Goal: Task Accomplishment & Management: Complete application form

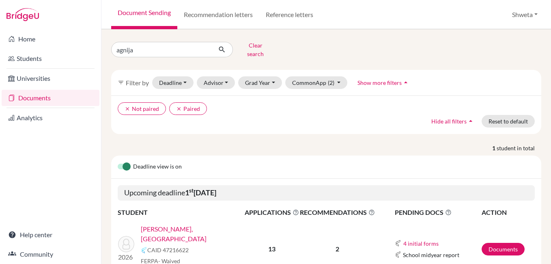
scroll to position [34, 0]
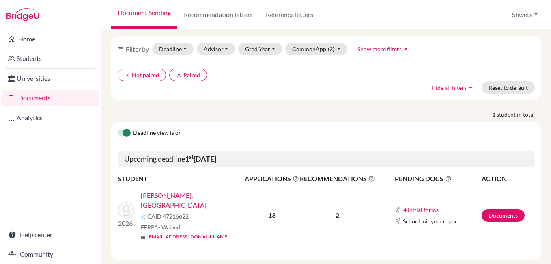
click at [173, 192] on link "Ghorai, Agnija" at bounding box center [195, 199] width 109 height 19
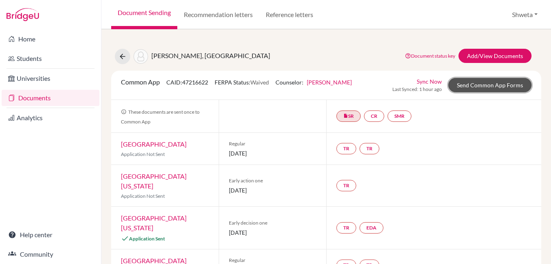
click at [491, 89] on link "Send Common App Forms" at bounding box center [489, 85] width 83 height 14
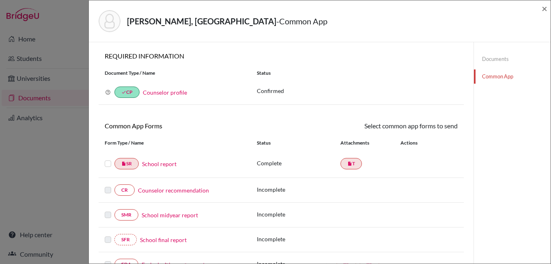
click at [175, 93] on link "Counselor profile" at bounding box center [165, 92] width 44 height 7
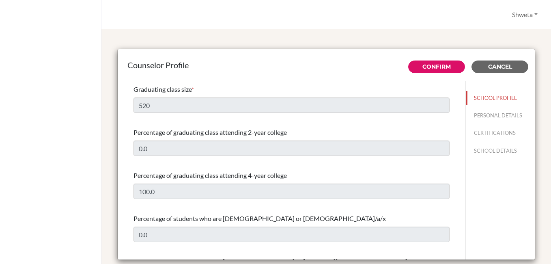
select select "0"
select select "351157"
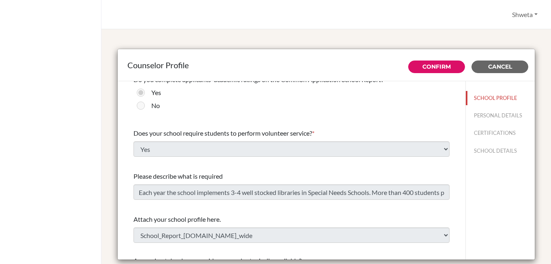
scroll to position [880, 0]
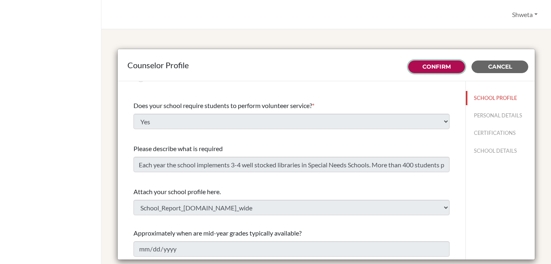
click at [442, 66] on link "Confirm" at bounding box center [436, 66] width 28 height 7
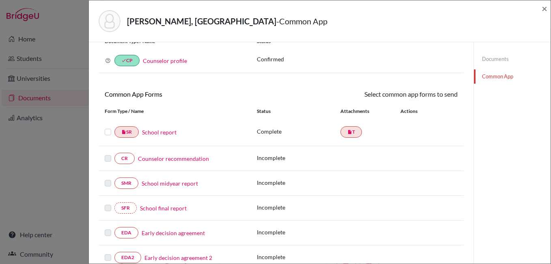
scroll to position [41, 0]
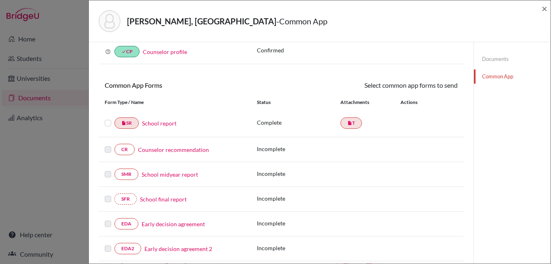
click at [179, 151] on link "Counselor recommendation" at bounding box center [173, 149] width 71 height 9
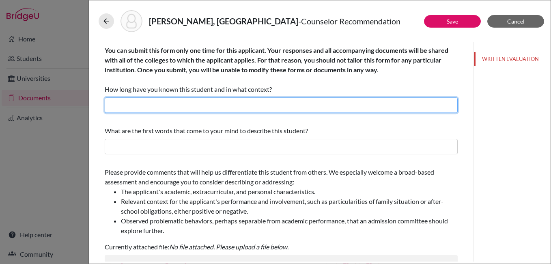
drag, startPoint x: 148, startPoint y: 102, endPoint x: 158, endPoint y: 112, distance: 14.4
click at [148, 103] on input "text" at bounding box center [281, 104] width 353 height 15
type input "I have known Agnija since two years as her Career Counselor"
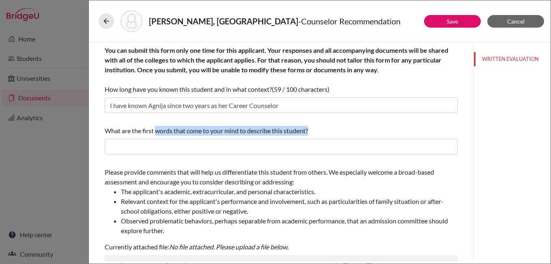
drag, startPoint x: 157, startPoint y: 127, endPoint x: 327, endPoint y: 139, distance: 170.4
click at [327, 139] on div "What are the first words that come to your mind to describe this student?" at bounding box center [281, 140] width 353 height 35
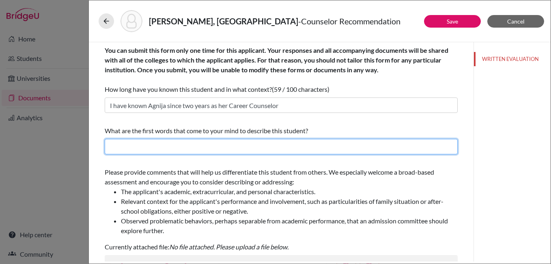
click at [189, 146] on input "text" at bounding box center [281, 146] width 353 height 15
paste input "Analytical"
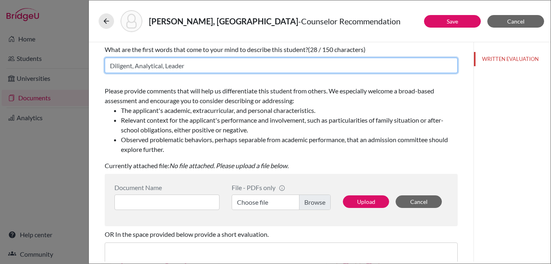
scroll to position [122, 0]
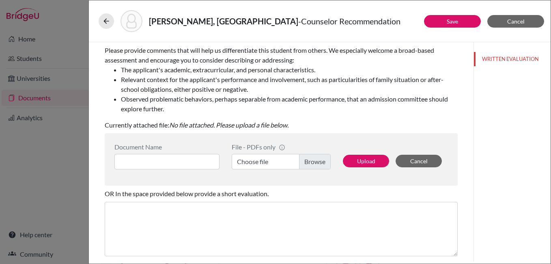
type input "Diligent, Analytical, Leader"
click at [164, 163] on input at bounding box center [166, 161] width 105 height 15
type input "Counselor Lor"
click at [312, 159] on label "Choose file" at bounding box center [281, 161] width 99 height 15
click at [312, 159] on input "Choose file" at bounding box center [281, 161] width 99 height 15
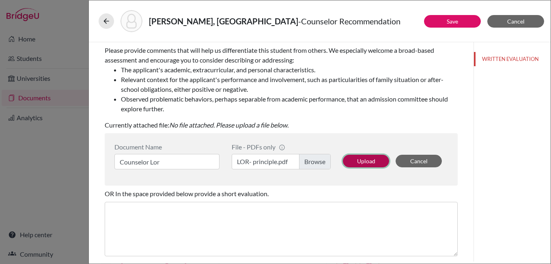
click at [368, 162] on button "Upload" at bounding box center [366, 161] width 46 height 13
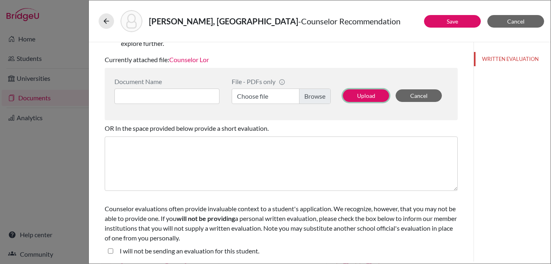
scroll to position [188, 0]
click at [110, 250] on student\ "I will not be sending an evaluation for this student." at bounding box center [110, 250] width 5 height 10
click at [111, 247] on student\ "I will not be sending an evaluation for this student." at bounding box center [110, 250] width 5 height 10
checkbox student\ "false"
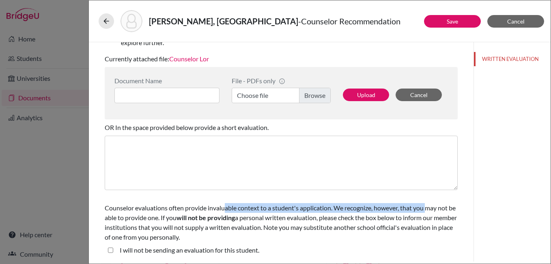
drag, startPoint x: 224, startPoint y: 204, endPoint x: 428, endPoint y: 213, distance: 204.2
click at [428, 213] on div "Counselor evaluations often provide invaluable context to a student's applicati…" at bounding box center [281, 222] width 353 height 39
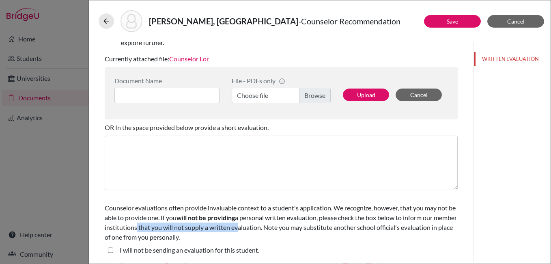
drag, startPoint x: 157, startPoint y: 231, endPoint x: 259, endPoint y: 230, distance: 101.4
click at [259, 230] on span "Counselor evaluations often provide invaluable context to a student's applicati…" at bounding box center [281, 222] width 352 height 37
drag, startPoint x: 191, startPoint y: 217, endPoint x: 198, endPoint y: 217, distance: 6.5
click at [192, 217] on b "will not be providing" at bounding box center [205, 217] width 58 height 8
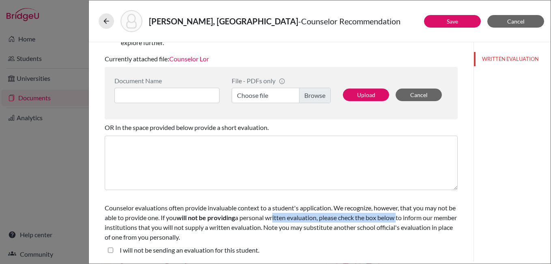
drag, startPoint x: 283, startPoint y: 220, endPoint x: 407, endPoint y: 222, distance: 123.8
click at [407, 222] on div "Counselor evaluations often provide invaluable context to a student's applicati…" at bounding box center [281, 222] width 353 height 39
click at [171, 209] on span "Counselor evaluations often provide invaluable context to a student's applicati…" at bounding box center [281, 222] width 352 height 37
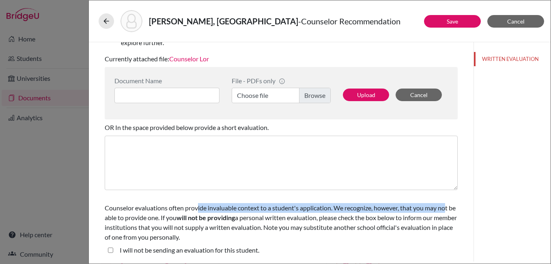
drag, startPoint x: 198, startPoint y: 209, endPoint x: 447, endPoint y: 211, distance: 249.1
click at [447, 211] on span "Counselor evaluations often provide invaluable context to a student's applicati…" at bounding box center [281, 222] width 352 height 37
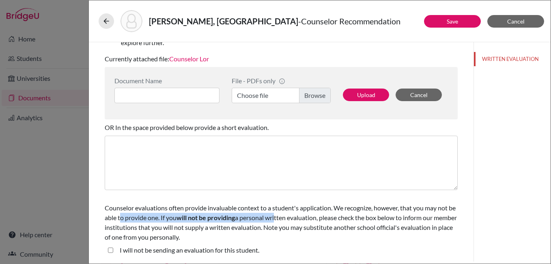
drag, startPoint x: 128, startPoint y: 220, endPoint x: 284, endPoint y: 222, distance: 156.2
click at [284, 222] on div "Counselor evaluations often provide invaluable context to a student's applicati…" at bounding box center [281, 222] width 353 height 39
click at [449, 22] on link "Save" at bounding box center [452, 21] width 11 height 7
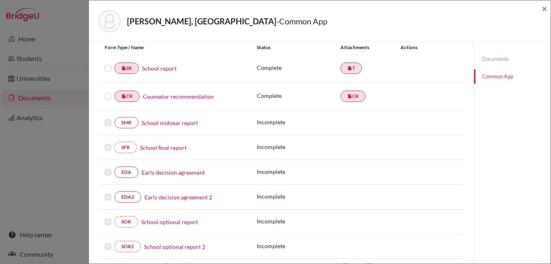
scroll to position [81, 0]
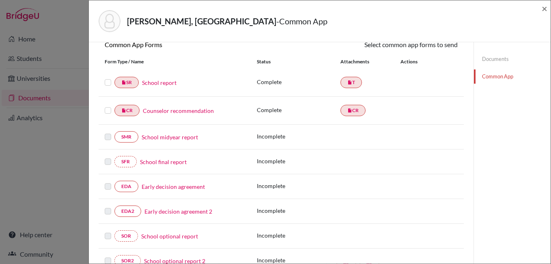
click at [170, 138] on link "School midyear report" at bounding box center [170, 137] width 56 height 9
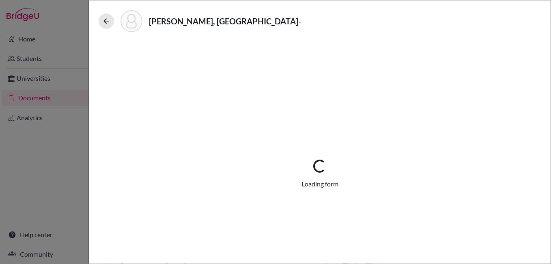
select select "5"
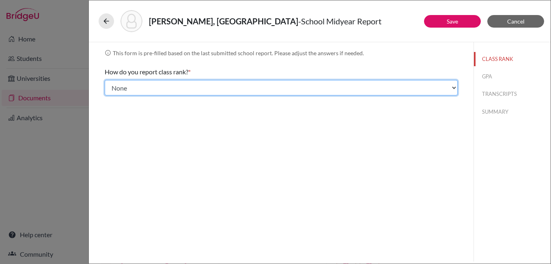
click at [187, 93] on select "Select... Exact Decile Quintile Quartile None" at bounding box center [281, 87] width 353 height 15
click at [105, 80] on select "Select... Exact Decile Quintile Quartile None" at bounding box center [281, 87] width 353 height 15
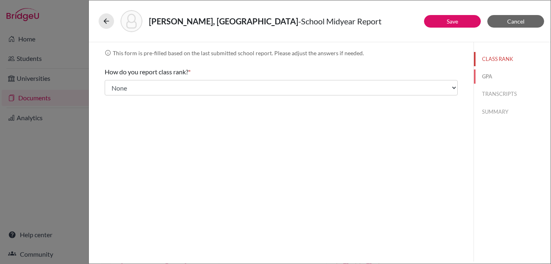
click at [491, 80] on button "GPA" at bounding box center [512, 76] width 77 height 14
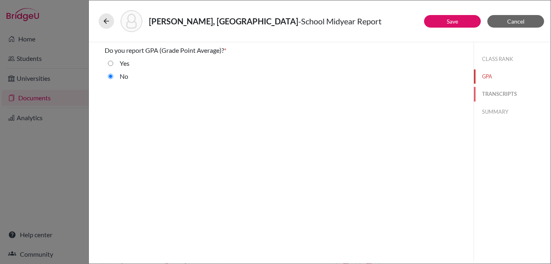
click at [509, 92] on button "TRANSCRIPTS" at bounding box center [512, 94] width 77 height 14
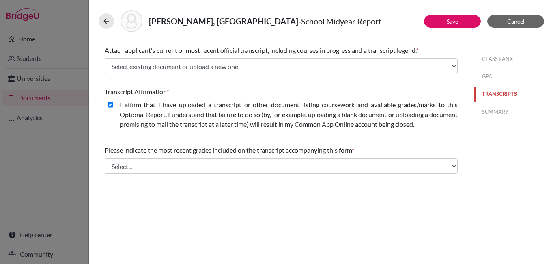
select select "2"
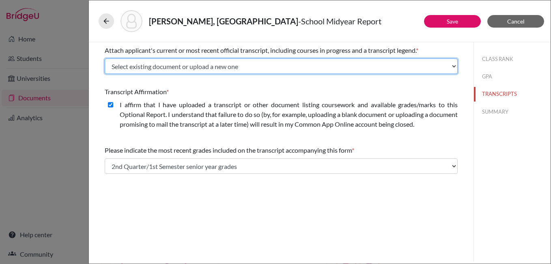
click at [183, 66] on select "Select existing document or upload a new one Initial Transcipt Upload New File" at bounding box center [281, 65] width 353 height 15
select select "670682"
click at [105, 58] on select "Select existing document or upload a new one Initial Transcipt Upload New File" at bounding box center [281, 65] width 353 height 15
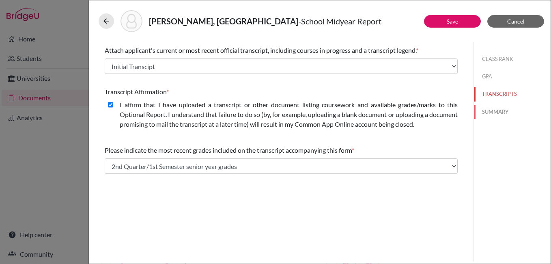
click at [497, 112] on button "SUMMARY" at bounding box center [512, 112] width 77 height 14
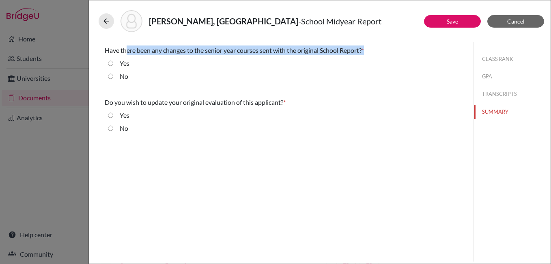
drag, startPoint x: 126, startPoint y: 46, endPoint x: 368, endPoint y: 54, distance: 241.9
click at [368, 54] on div "Have there been any changes to the senior year courses sent with the original S…" at bounding box center [281, 50] width 353 height 10
click at [110, 76] on input "No" at bounding box center [110, 76] width 5 height 10
radio input "true"
drag, startPoint x: 122, startPoint y: 103, endPoint x: 299, endPoint y: 106, distance: 176.5
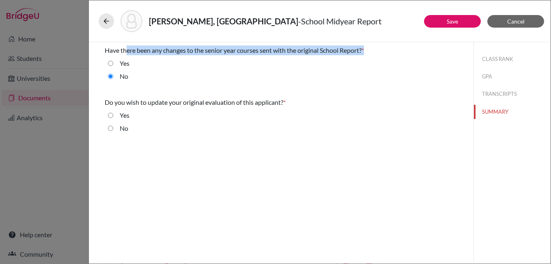
click at [299, 106] on div "Do you wish to update your original evaluation of this applicant? *" at bounding box center [281, 102] width 353 height 10
click at [112, 129] on input "No" at bounding box center [110, 128] width 5 height 10
radio input "true"
click at [455, 20] on link "Save" at bounding box center [452, 21] width 11 height 7
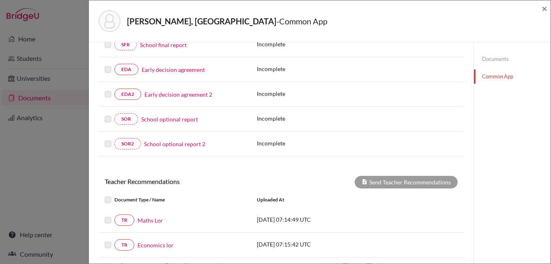
scroll to position [39, 0]
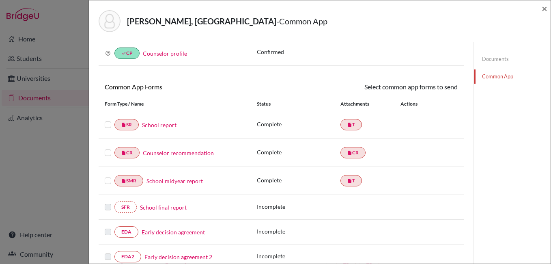
click at [107, 120] on label at bounding box center [108, 120] width 6 height 0
click at [0, 0] on input "checkbox" at bounding box center [0, 0] width 0 height 0
click at [109, 148] on label at bounding box center [108, 148] width 6 height 0
click at [0, 0] on input "checkbox" at bounding box center [0, 0] width 0 height 0
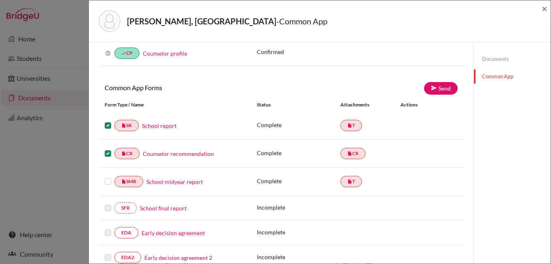
click at [108, 176] on label at bounding box center [108, 176] width 6 height 0
click at [0, 0] on input "checkbox" at bounding box center [0, 0] width 0 height 0
click at [439, 93] on link "Send" at bounding box center [441, 88] width 34 height 13
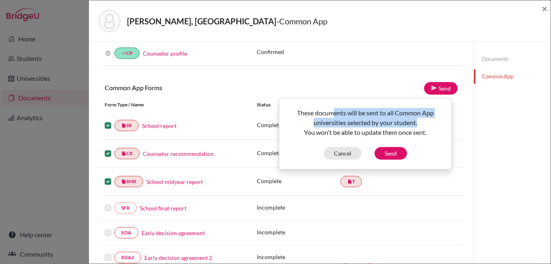
drag, startPoint x: 362, startPoint y: 116, endPoint x: 424, endPoint y: 118, distance: 62.1
click at [424, 118] on p "These documents will be sent to all Common App universities selected by your st…" at bounding box center [365, 122] width 159 height 29
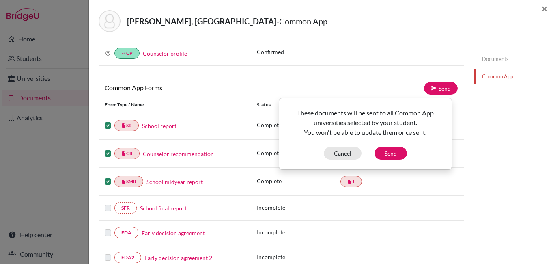
click at [499, 133] on div "Documents Common App" at bounding box center [511, 255] width 77 height 504
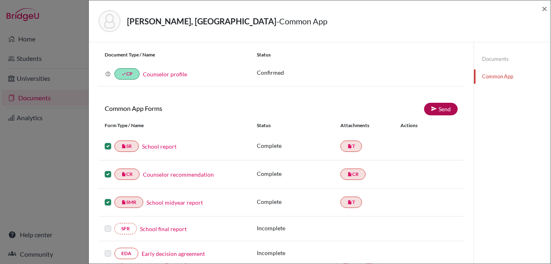
scroll to position [0, 0]
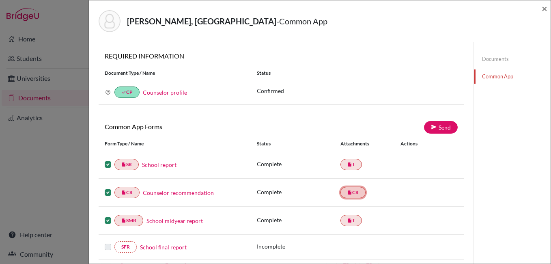
click at [352, 190] on link "insert_drive_file CR" at bounding box center [352, 192] width 25 height 11
click at [172, 192] on link "Counselor recommendation" at bounding box center [178, 192] width 71 height 9
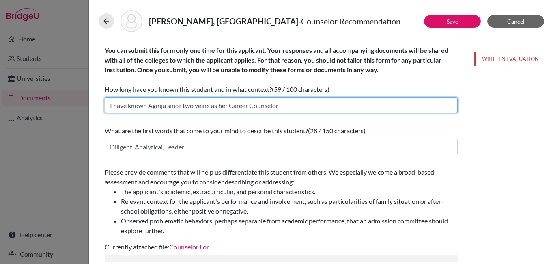
click at [288, 105] on input "I have known Agnija since two years as her Career Counselor" at bounding box center [281, 104] width 353 height 15
type input "I have known Agnija since two years as her Career Counselor and she is a very b…"
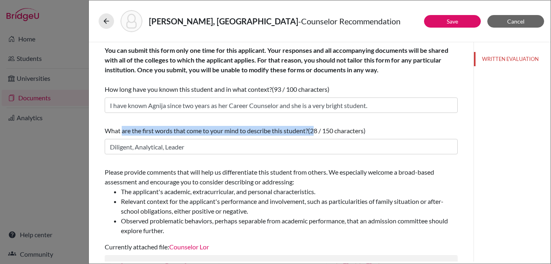
drag, startPoint x: 123, startPoint y: 129, endPoint x: 314, endPoint y: 134, distance: 190.3
click at [314, 134] on div "What are the first words that come to your mind to describe this student? (28 /…" at bounding box center [281, 131] width 353 height 10
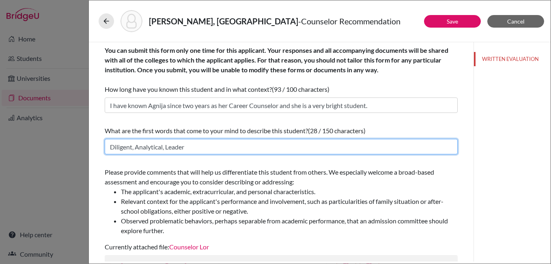
drag, startPoint x: 121, startPoint y: 146, endPoint x: 208, endPoint y: 146, distance: 86.4
click at [208, 146] on input "Diligent, Analytical, Leader" at bounding box center [281, 146] width 353 height 15
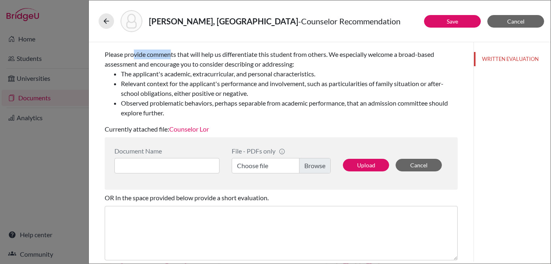
scroll to position [114, 0]
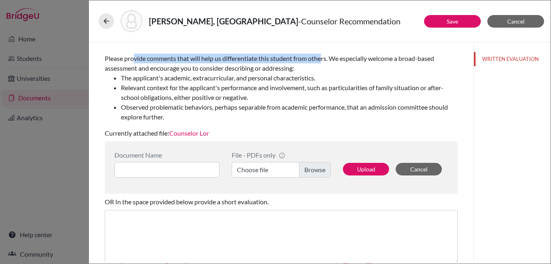
drag, startPoint x: 138, startPoint y: 49, endPoint x: 323, endPoint y: 53, distance: 184.2
click at [323, 53] on div "Please provide comments that will help us differentiate this student from other…" at bounding box center [281, 95] width 353 height 91
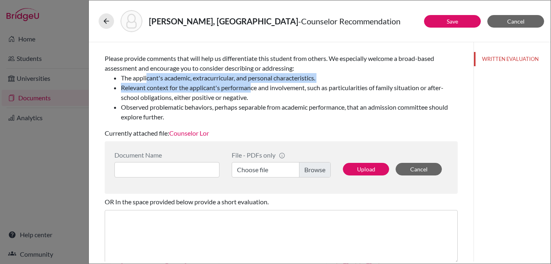
drag, startPoint x: 150, startPoint y: 81, endPoint x: 252, endPoint y: 88, distance: 102.5
click at [252, 88] on ul "The applicant's academic, extracurricular, and personal characteristics. Releva…" at bounding box center [281, 97] width 353 height 49
click at [197, 134] on link "Counselor Lor" at bounding box center [189, 133] width 40 height 8
click at [448, 21] on link "Save" at bounding box center [452, 21] width 11 height 7
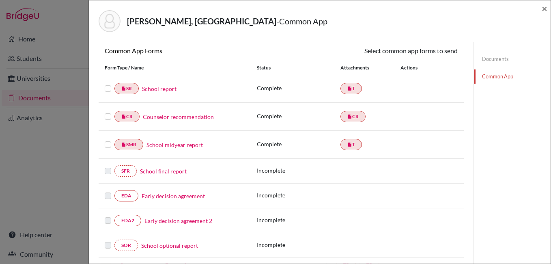
scroll to position [81, 0]
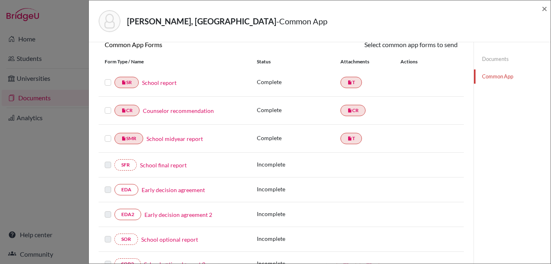
click at [166, 84] on link "School report" at bounding box center [159, 82] width 34 height 9
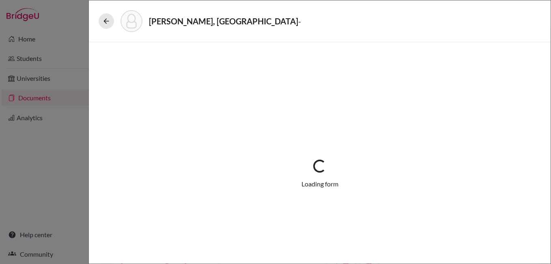
select select "1"
select select "670682"
select select "0"
select select "1"
select select "2"
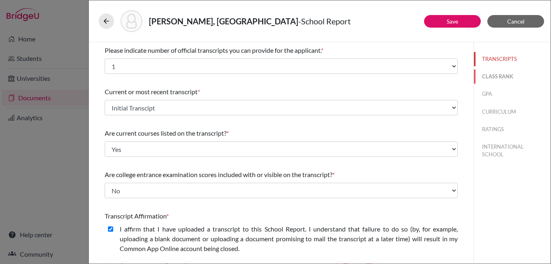
click at [494, 75] on button "CLASS RANK" at bounding box center [512, 76] width 77 height 14
select select "5"
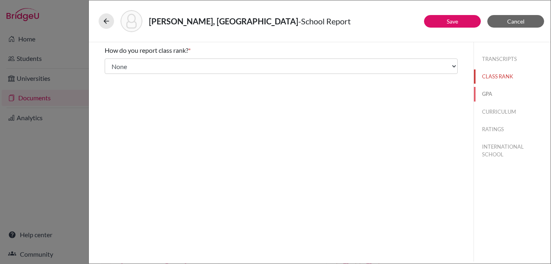
click at [488, 94] on button "GPA" at bounding box center [512, 94] width 77 height 14
click at [510, 110] on button "CURRICULUM" at bounding box center [512, 112] width 77 height 14
select select "4"
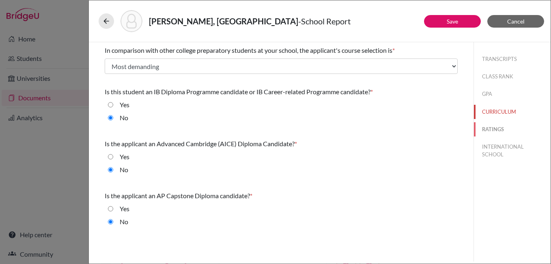
click at [481, 132] on button "RATINGS" at bounding box center [512, 129] width 77 height 14
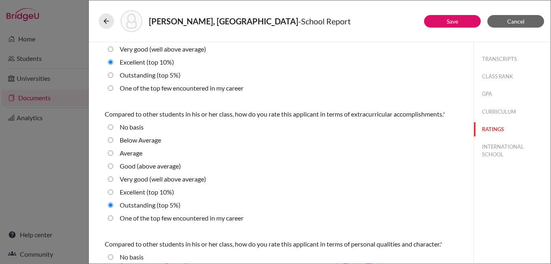
scroll to position [81, 0]
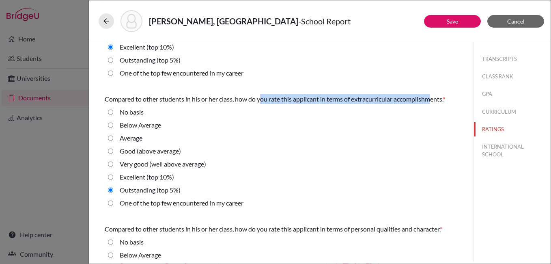
drag, startPoint x: 262, startPoint y: 97, endPoint x: 435, endPoint y: 103, distance: 173.3
click at [435, 103] on div "Compared to other students in his or her class, how do you rate this applicant …" at bounding box center [281, 99] width 353 height 10
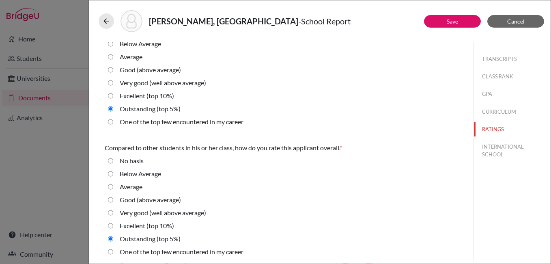
scroll to position [294, 0]
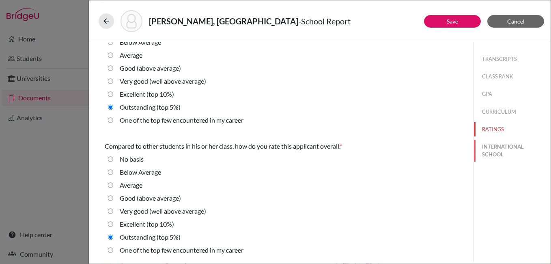
click at [495, 149] on button "INTERNATIONAL SCHOOL" at bounding box center [512, 151] width 77 height 22
radio Average "true"
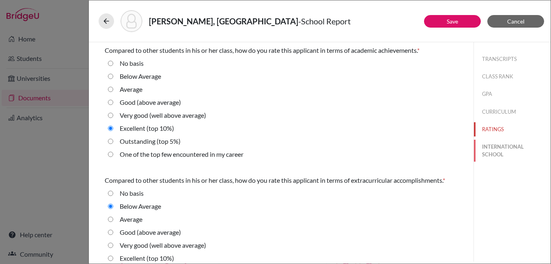
select select "14"
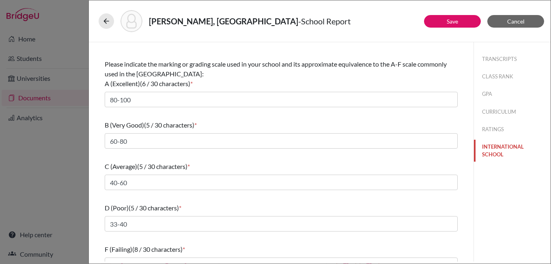
scroll to position [114, 0]
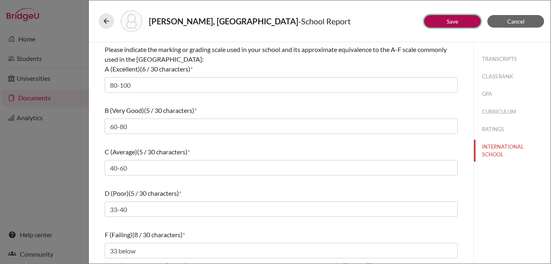
click at [452, 21] on link "Save" at bounding box center [452, 21] width 11 height 7
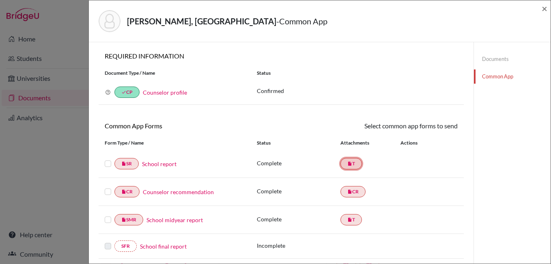
click at [353, 164] on link "insert_drive_file T" at bounding box center [351, 163] width 22 height 11
click at [198, 219] on link "School midyear report" at bounding box center [174, 219] width 56 height 9
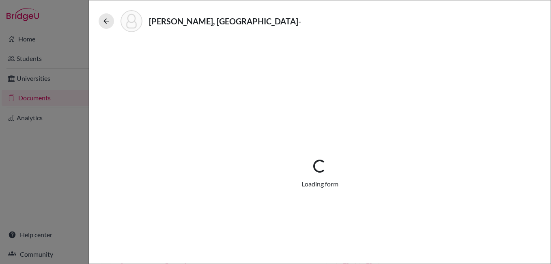
select select "5"
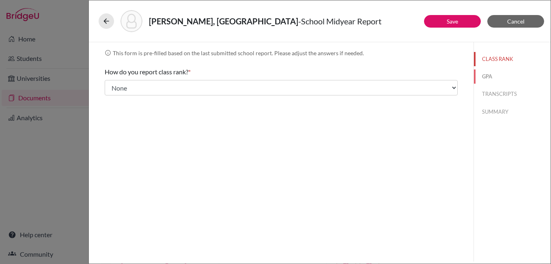
click at [489, 75] on button "GPA" at bounding box center [512, 76] width 77 height 14
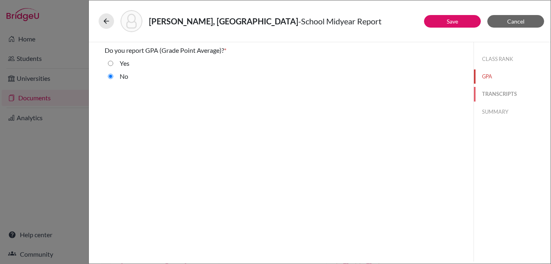
click at [503, 90] on button "TRANSCRIPTS" at bounding box center [512, 94] width 77 height 14
select select "2"
select select "670682"
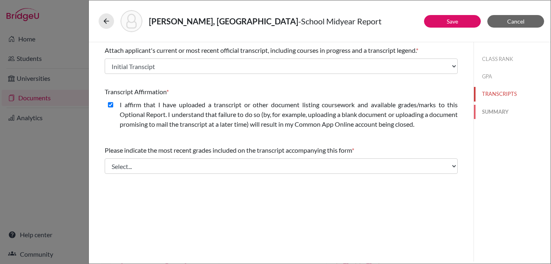
click at [497, 113] on button "SUMMARY" at bounding box center [512, 112] width 77 height 14
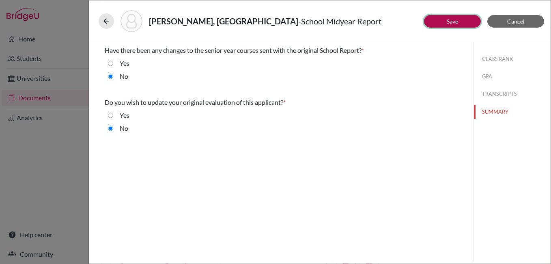
click at [468, 24] on button "Save" at bounding box center [452, 21] width 57 height 13
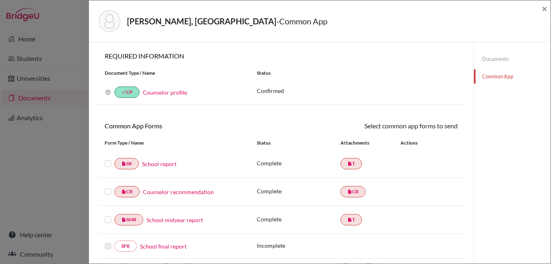
drag, startPoint x: 493, startPoint y: 60, endPoint x: 497, endPoint y: 70, distance: 10.5
click at [493, 60] on link "Documents" at bounding box center [512, 59] width 77 height 14
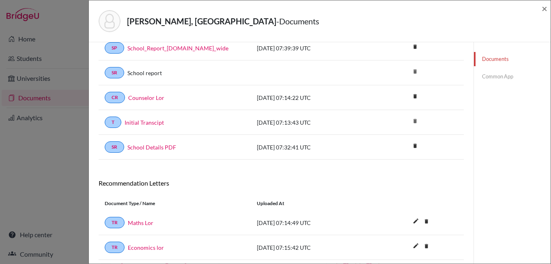
scroll to position [81, 0]
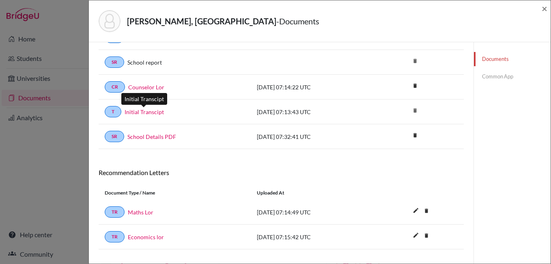
click at [156, 112] on link "Initial Transcipt" at bounding box center [144, 112] width 39 height 9
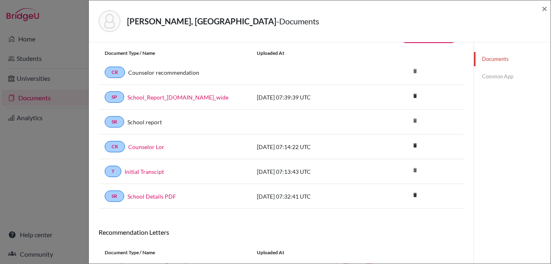
scroll to position [0, 0]
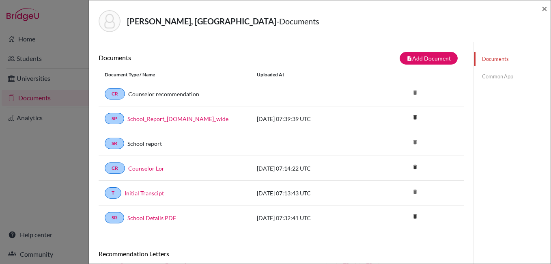
click at [480, 75] on link "Common App" at bounding box center [512, 76] width 77 height 14
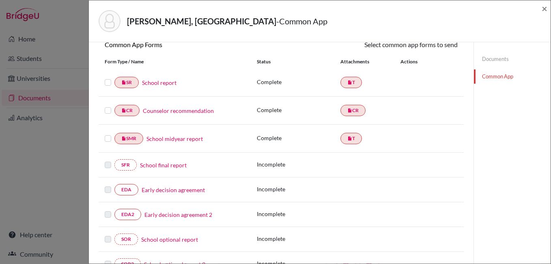
click at [107, 77] on label at bounding box center [108, 77] width 6 height 0
click at [0, 0] on input "checkbox" at bounding box center [0, 0] width 0 height 0
click at [106, 105] on label at bounding box center [108, 105] width 6 height 0
click at [0, 0] on input "checkbox" at bounding box center [0, 0] width 0 height 0
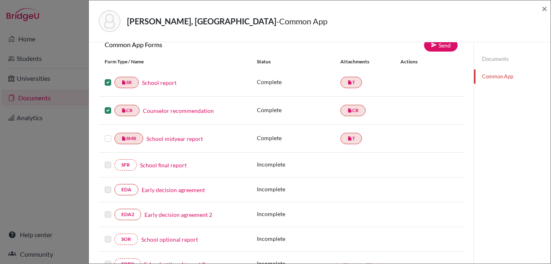
click at [109, 133] on label at bounding box center [108, 133] width 6 height 0
click at [0, 0] on input "checkbox" at bounding box center [0, 0] width 0 height 0
click at [441, 46] on link "Send" at bounding box center [441, 45] width 34 height 13
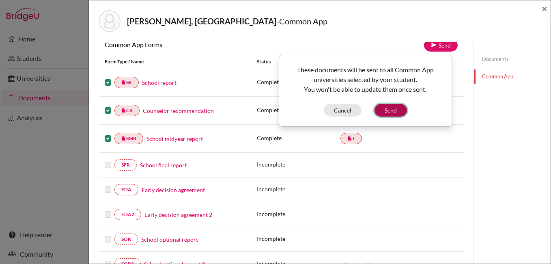
click at [391, 112] on button "Send" at bounding box center [390, 110] width 32 height 13
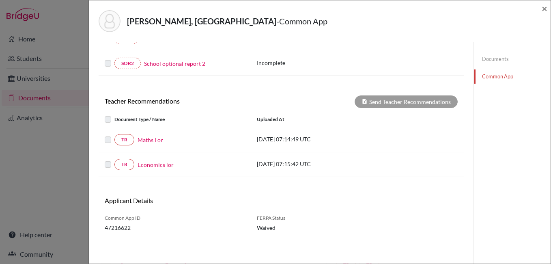
scroll to position [300, 0]
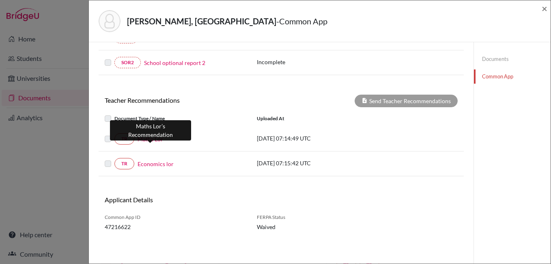
click at [151, 139] on link "Maths Lor" at bounding box center [151, 139] width 26 height 9
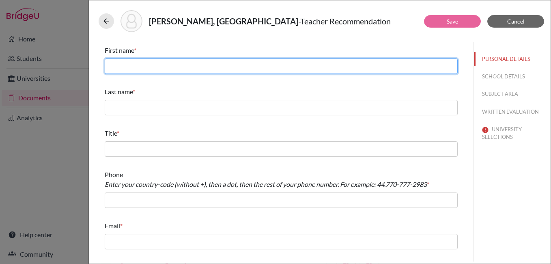
click at [193, 66] on input "text" at bounding box center [281, 65] width 353 height 15
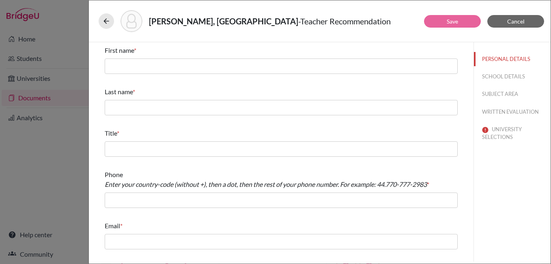
click at [389, 138] on div "Title *" at bounding box center [281, 142] width 353 height 35
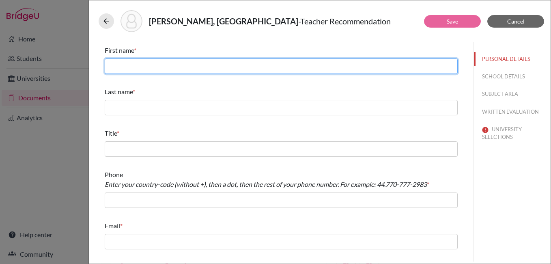
click at [132, 60] on input "text" at bounding box center [281, 65] width 353 height 15
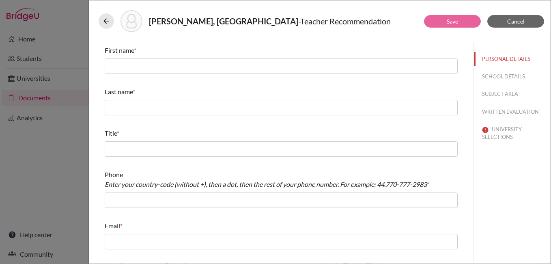
click at [480, 217] on div "PERSONAL DETAILS SCHOOL DETAILS SUBJECT AREA WRITTEN EVALUATION UNIVERSITY SELE…" at bounding box center [511, 151] width 77 height 219
click at [517, 28] on div "Ghorai, Agnija - Teacher Recommendation" at bounding box center [320, 21] width 442 height 22
click at [517, 25] on button "Cancel" at bounding box center [515, 21] width 57 height 13
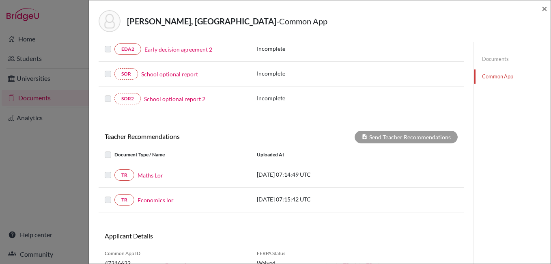
scroll to position [300, 0]
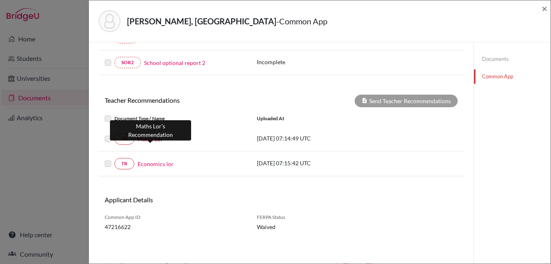
click at [155, 139] on link "Maths Lor" at bounding box center [151, 139] width 26 height 9
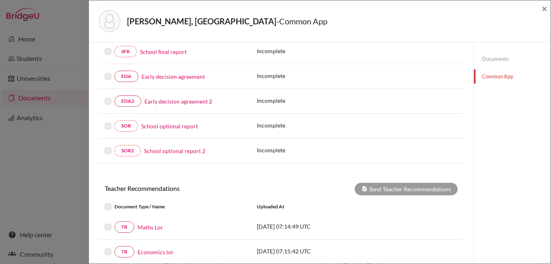
scroll to position [284, 0]
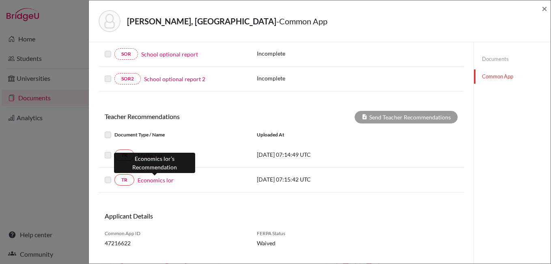
click at [160, 181] on link "Economics lor" at bounding box center [156, 180] width 36 height 9
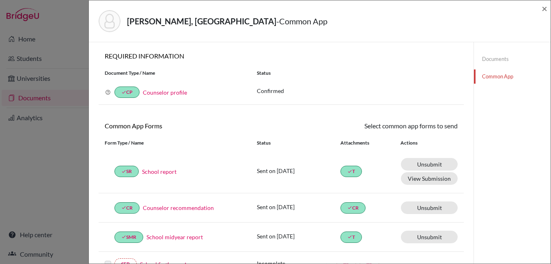
click at [490, 61] on link "Documents" at bounding box center [512, 59] width 77 height 14
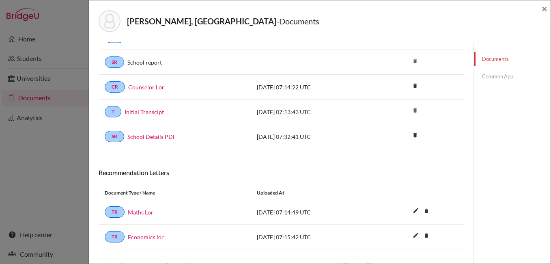
scroll to position [96, 0]
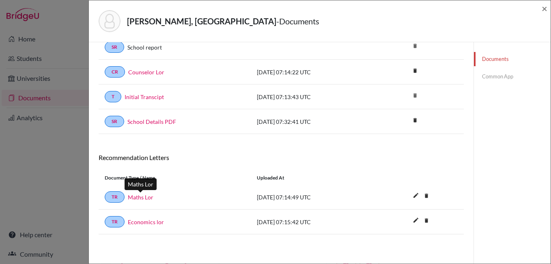
click at [144, 198] on link "Maths Lor" at bounding box center [141, 197] width 26 height 9
click at [491, 77] on link "Common App" at bounding box center [512, 76] width 77 height 14
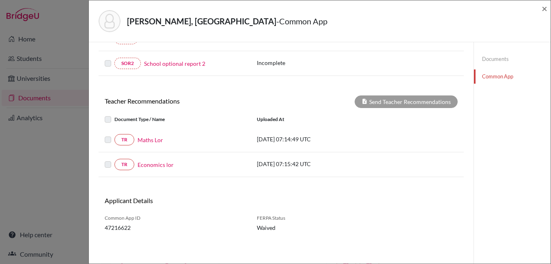
scroll to position [300, 0]
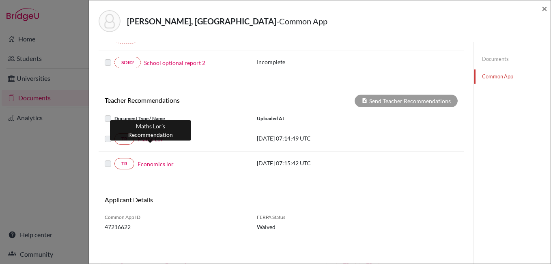
click at [153, 141] on link "Maths Lor" at bounding box center [151, 139] width 26 height 9
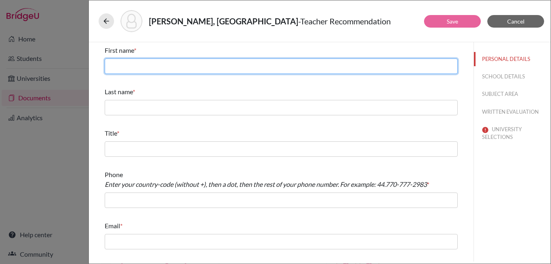
click at [174, 67] on input "text" at bounding box center [281, 65] width 353 height 15
paste input "Ajit Kumar Bhuyan"
drag, startPoint x: 142, startPoint y: 65, endPoint x: 194, endPoint y: 67, distance: 51.2
click at [194, 67] on input "Ajit Kumar Bhuyan" at bounding box center [281, 65] width 353 height 15
type input "[PERSON_NAME]"
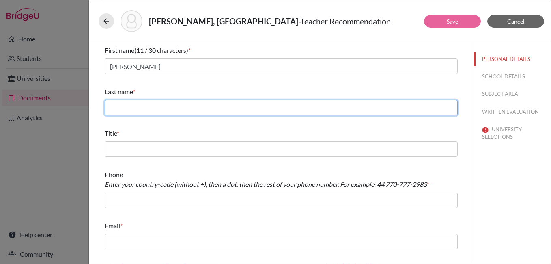
click at [149, 109] on input "text" at bounding box center [281, 107] width 353 height 15
paste input "[PERSON_NAME]"
type input "[PERSON_NAME]"
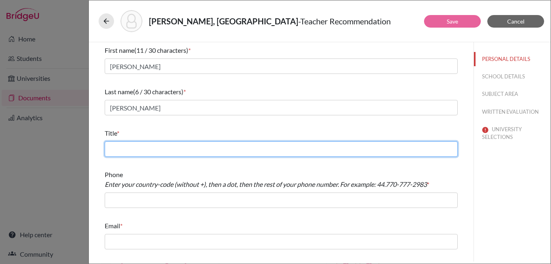
click at [298, 153] on input "text" at bounding box center [281, 148] width 353 height 15
click at [151, 151] on input "text" at bounding box center [281, 148] width 353 height 15
type input "Mathematics Teaher"
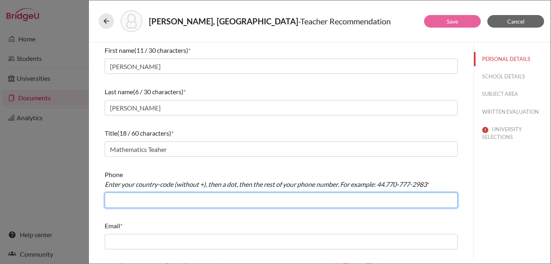
click at [166, 202] on input "text" at bounding box center [281, 199] width 353 height 15
type input "91.8270705082"
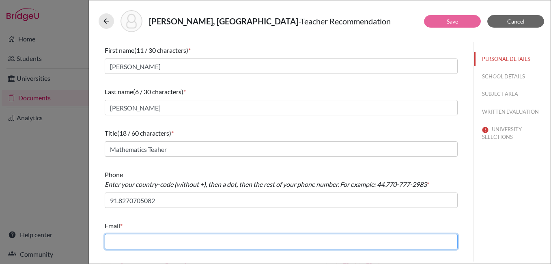
click at [128, 244] on input "text" at bounding box center [281, 241] width 353 height 15
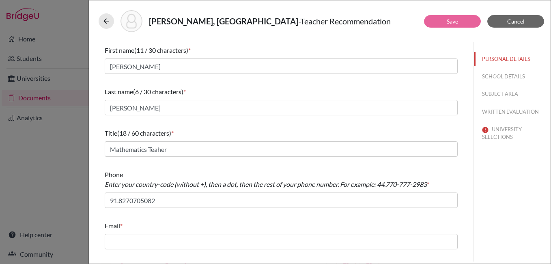
click at [372, 164] on div "First name (11 / 30 characters) * Ajit Kumar Last name (6 / 30 characters) * Bh…" at bounding box center [281, 147] width 353 height 210
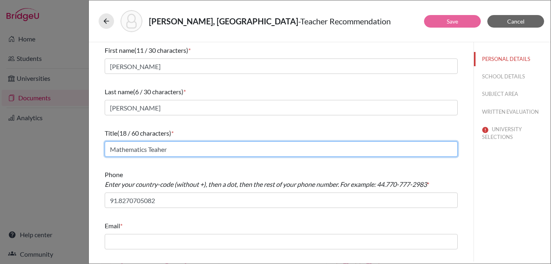
click at [160, 148] on input "Mathematics Teaher" at bounding box center [281, 148] width 353 height 15
type input "Mathematics Teacher"
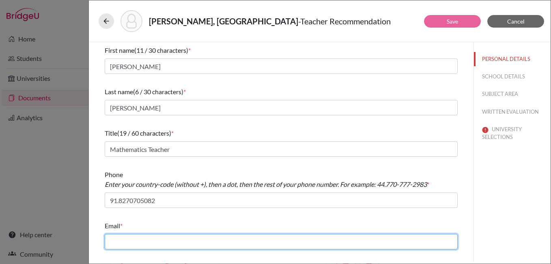
drag, startPoint x: 130, startPoint y: 237, endPoint x: 133, endPoint y: 242, distance: 5.6
click at [129, 241] on input "text" at bounding box center [281, 241] width 353 height 15
paste input "ajitbhuyan13 @[DOMAIN_NAME]"
type input "ajitbhuyan13 @[DOMAIN_NAME]"
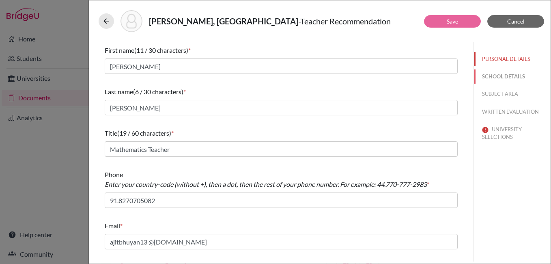
click at [495, 78] on button "SCHOOL DETAILS" at bounding box center [512, 76] width 77 height 14
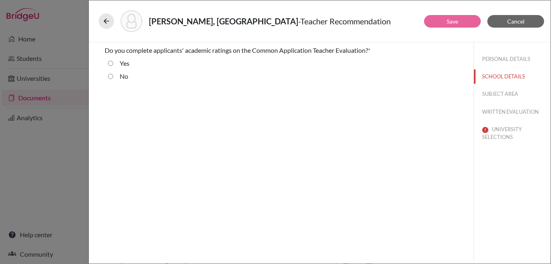
click at [111, 63] on input "Yes" at bounding box center [110, 63] width 5 height 10
radio input "true"
click at [111, 75] on input "No" at bounding box center [110, 76] width 5 height 10
radio input "true"
click at [109, 63] on input "Yes" at bounding box center [110, 63] width 5 height 10
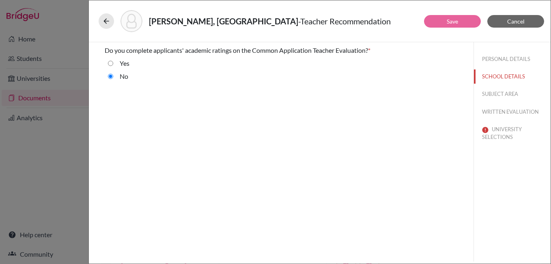
radio input "true"
click at [497, 94] on button "SUBJECT AREA" at bounding box center [512, 94] width 77 height 14
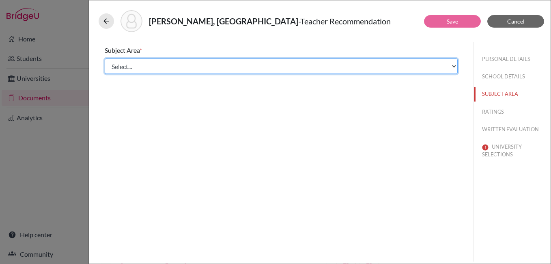
click at [174, 62] on select "Select... Math English Science World Language Social Studies Other Computer Sci…" at bounding box center [281, 65] width 353 height 15
select select "0"
click at [105, 58] on select "Select... Math English Science World Language Social Studies Other Computer Sci…" at bounding box center [281, 65] width 353 height 15
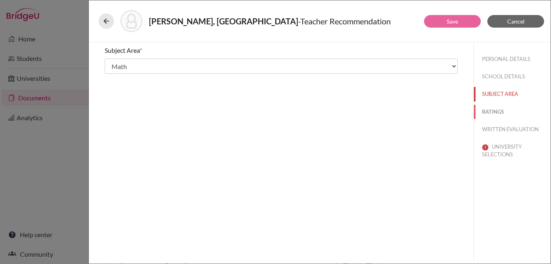
click at [495, 112] on button "RATINGS" at bounding box center [512, 112] width 77 height 14
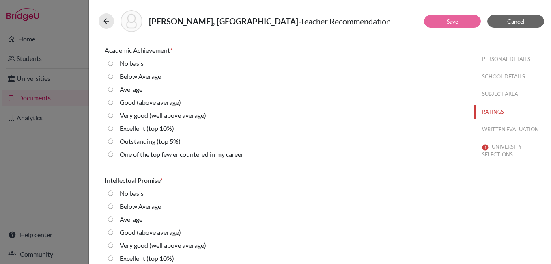
click at [110, 126] on 10\%\) "Excellent (top 10%)" at bounding box center [110, 128] width 5 height 10
radio 10\%\) "true"
click at [110, 113] on average\) "Very good (well above average)" at bounding box center [110, 115] width 5 height 10
radio average\) "true"
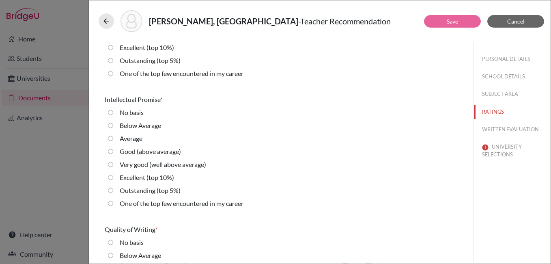
scroll to position [81, 0]
click at [110, 177] on 10\%\) "Excellent (top 10%)" at bounding box center [110, 177] width 5 height 10
radio 10\%\) "true"
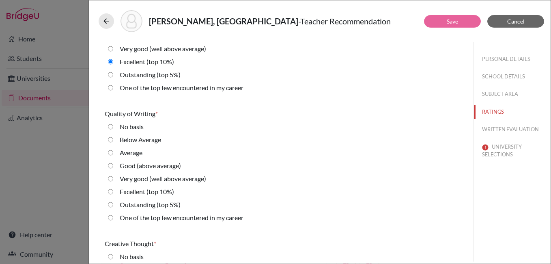
scroll to position [203, 0]
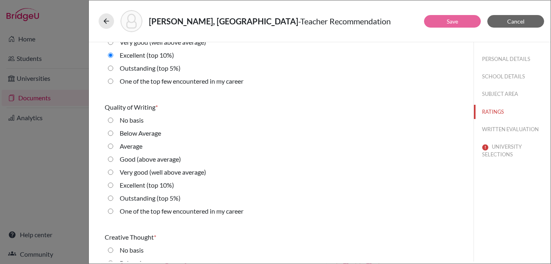
click at [108, 170] on average\) "Very good (well above average)" at bounding box center [110, 172] width 5 height 10
radio average\) "true"
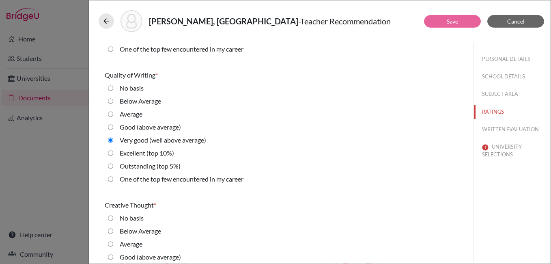
scroll to position [325, 0]
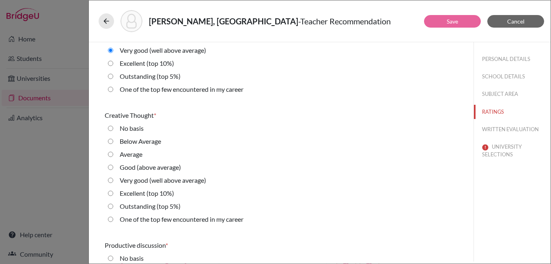
click at [111, 193] on 10\%\) "Excellent (top 10%)" at bounding box center [110, 193] width 5 height 10
radio 10\%\) "true"
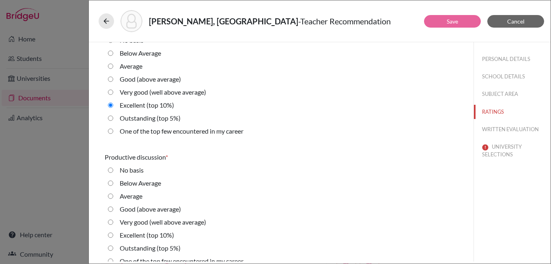
scroll to position [446, 0]
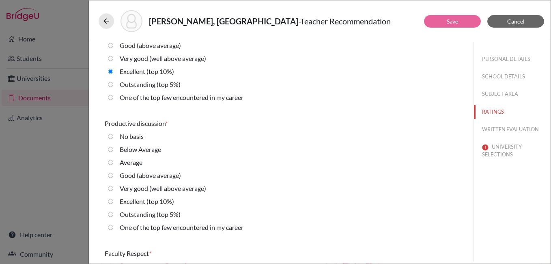
click at [110, 228] on career "One of the top few encountered in my career" at bounding box center [110, 227] width 5 height 10
radio career "true"
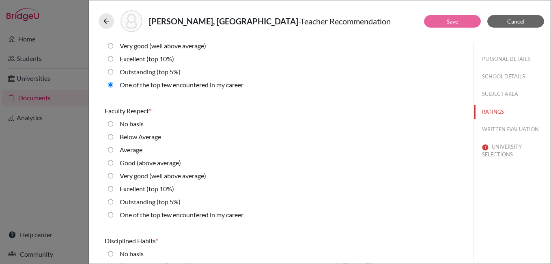
scroll to position [609, 0]
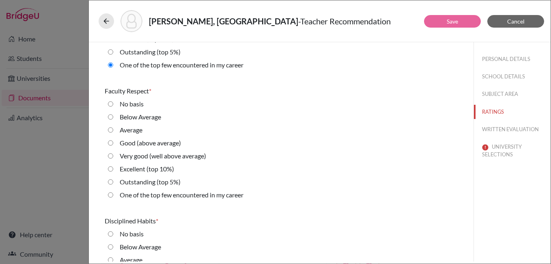
click at [111, 182] on 5\%\) "Outstanding (top 5%)" at bounding box center [110, 182] width 5 height 10
radio 5\%\) "true"
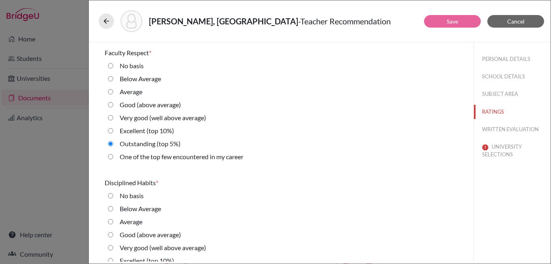
scroll to position [730, 0]
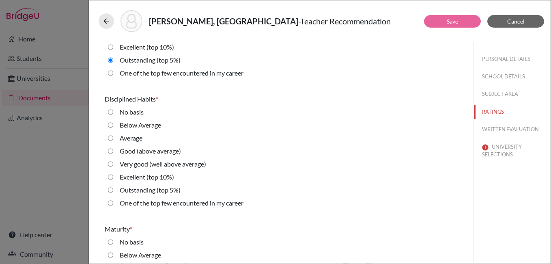
click at [114, 189] on div "Outstanding (top 5%)" at bounding box center [146, 191] width 67 height 13
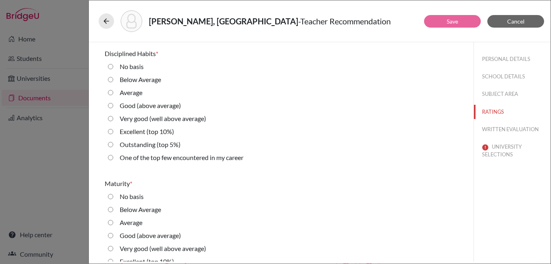
scroll to position [771, 0]
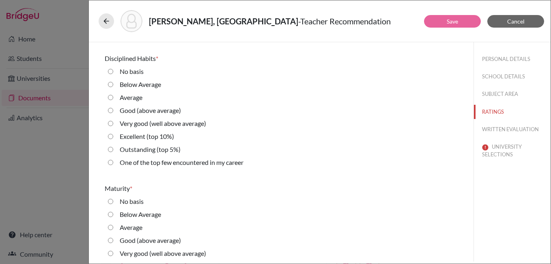
click at [112, 150] on 5\%\) "Outstanding (top 5%)" at bounding box center [110, 149] width 5 height 10
radio 5\%\) "true"
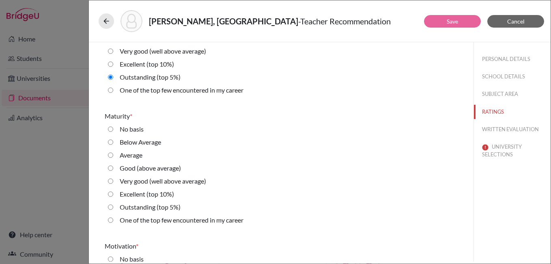
scroll to position [852, 0]
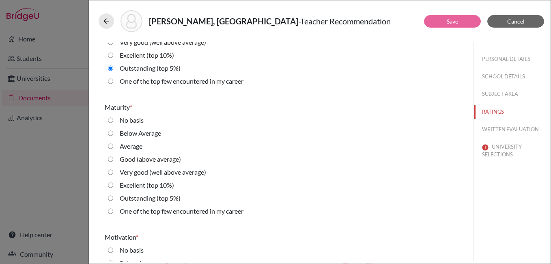
click at [111, 198] on 5\%\) "Outstanding (top 5%)" at bounding box center [110, 198] width 5 height 10
radio 5\%\) "true"
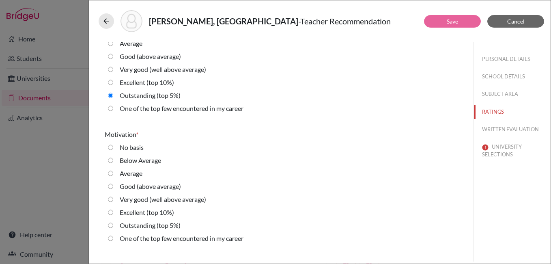
scroll to position [1014, 0]
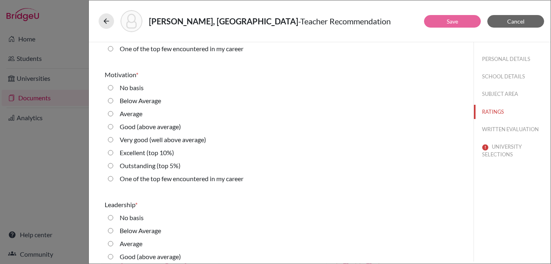
click at [110, 167] on 5\%\) "Outstanding (top 5%)" at bounding box center [110, 166] width 5 height 10
radio 5\%\) "true"
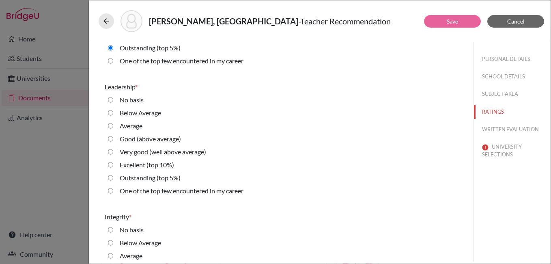
scroll to position [1136, 0]
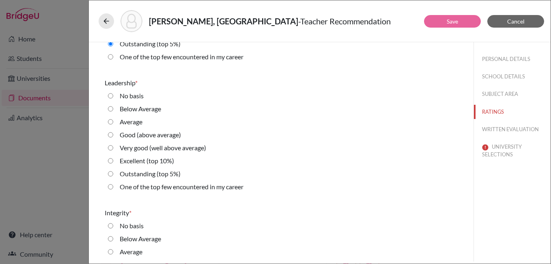
click at [111, 186] on career "One of the top few encountered in my career" at bounding box center [110, 187] width 5 height 10
radio career "true"
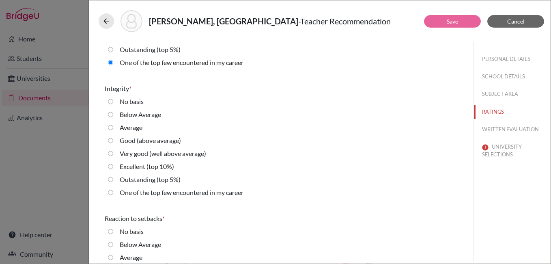
scroll to position [1258, 0]
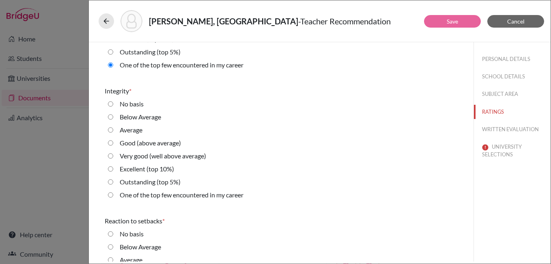
click at [111, 181] on 5\%\) "Outstanding (top 5%)" at bounding box center [110, 182] width 5 height 10
radio 5\%\) "true"
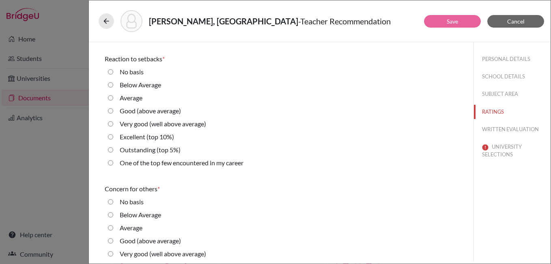
scroll to position [1420, 0]
click at [110, 148] on 5\%\) "Outstanding (top 5%)" at bounding box center [110, 149] width 5 height 10
radio 5\%\) "true"
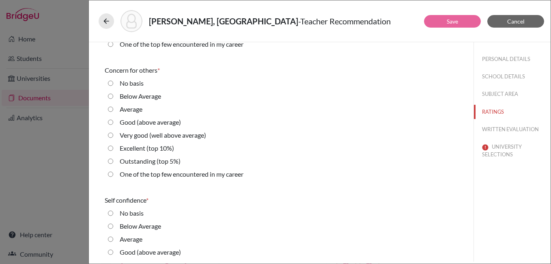
scroll to position [1542, 0]
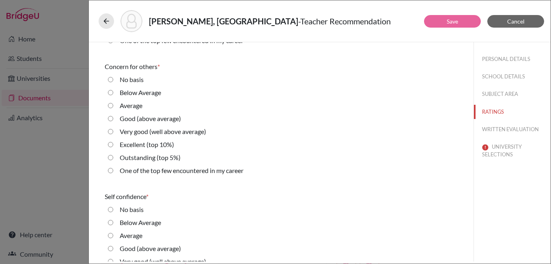
click at [109, 170] on career "One of the top few encountered in my career" at bounding box center [110, 171] width 5 height 10
radio career "true"
click at [108, 159] on 5\%\) "Outstanding (top 5%)" at bounding box center [110, 158] width 5 height 10
radio 5\%\) "true"
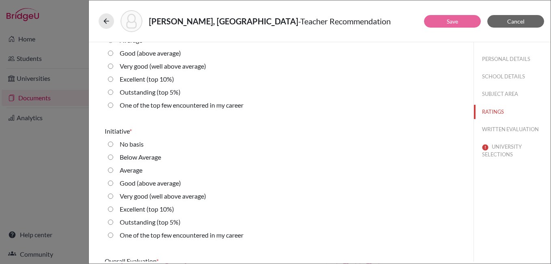
scroll to position [1785, 0]
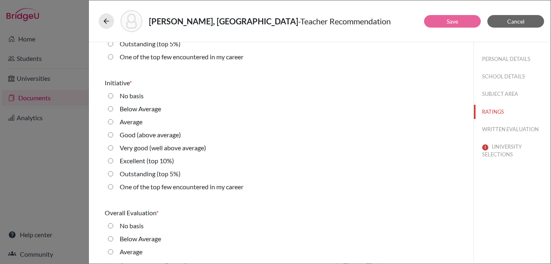
click at [110, 164] on 10\%\) "Excellent (top 10%)" at bounding box center [110, 161] width 5 height 10
radio 10\%\) "true"
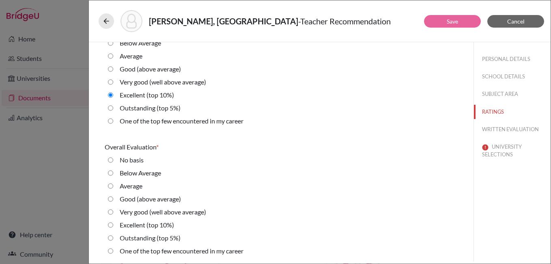
scroll to position [1852, 0]
click at [109, 222] on 10\%\) "Excellent (top 10%)" at bounding box center [110, 224] width 5 height 10
radio 10\%\) "true"
click at [500, 130] on button "WRITTEN EVALUATION" at bounding box center [512, 129] width 77 height 14
radio average\) "false"
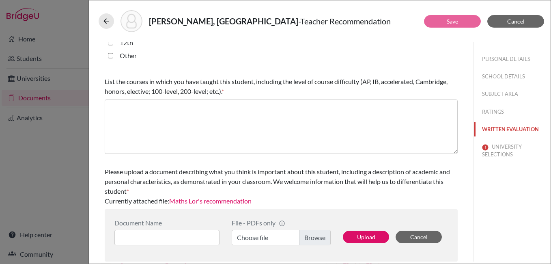
scroll to position [0, 0]
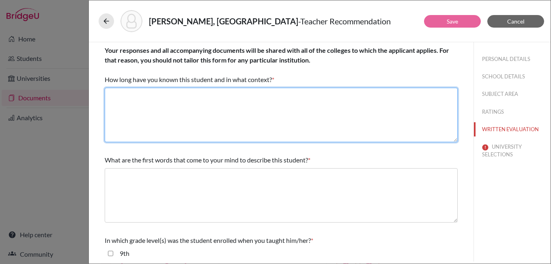
click at [202, 113] on textarea at bounding box center [281, 115] width 353 height 54
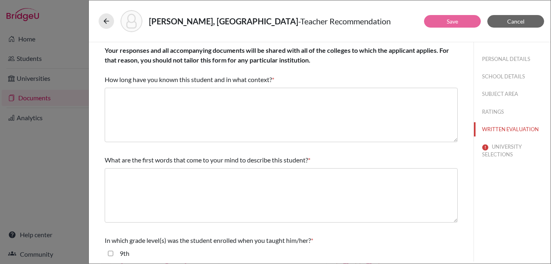
drag, startPoint x: 168, startPoint y: 79, endPoint x: 306, endPoint y: 81, distance: 138.0
click at [306, 81] on div "Your responses and all accompanying documents will be shared with all of the co…" at bounding box center [281, 64] width 353 height 39
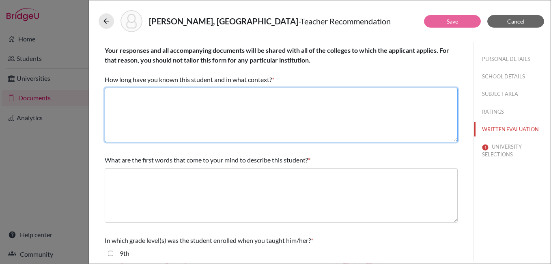
click at [172, 108] on textarea at bounding box center [281, 115] width 353 height 54
type textarea "I have known Agnija for 2 years as her Math Teacher."
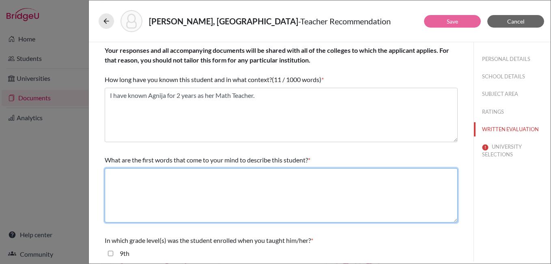
click at [186, 194] on textarea at bounding box center [281, 195] width 353 height 54
click at [189, 183] on textarea at bounding box center [281, 195] width 353 height 54
click at [128, 176] on textarea "Good problem Solver," at bounding box center [281, 195] width 353 height 54
click at [190, 177] on textarea "Good Problem Solver," at bounding box center [281, 195] width 353 height 54
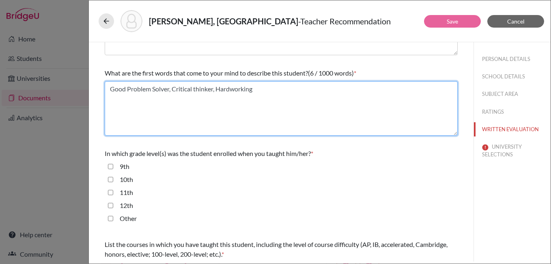
scroll to position [162, 0]
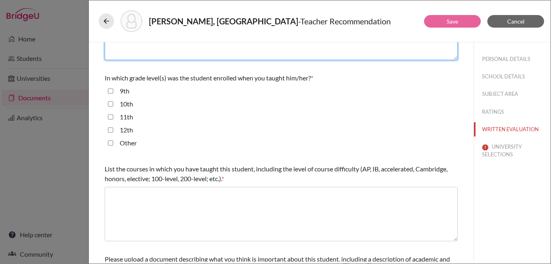
type textarea "Good Problem Solver, Critical thinker, Hardworking"
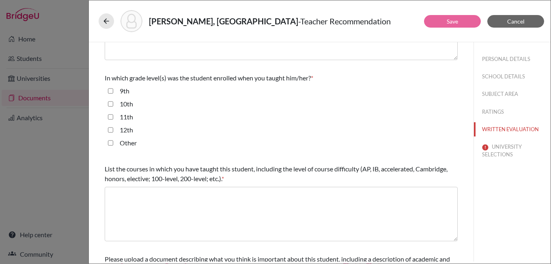
click at [112, 117] on input "11th" at bounding box center [110, 117] width 5 height 10
checkbox input "true"
click at [112, 128] on input "12th" at bounding box center [110, 130] width 5 height 10
checkbox input "true"
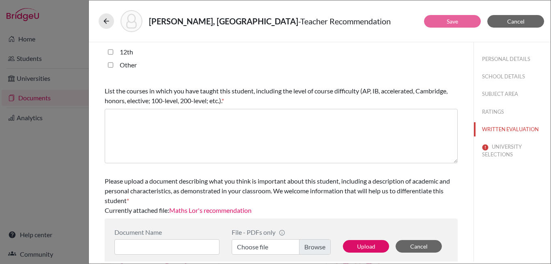
scroll to position [243, 0]
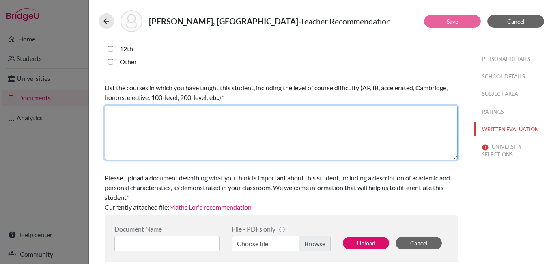
click at [193, 139] on textarea at bounding box center [281, 132] width 353 height 54
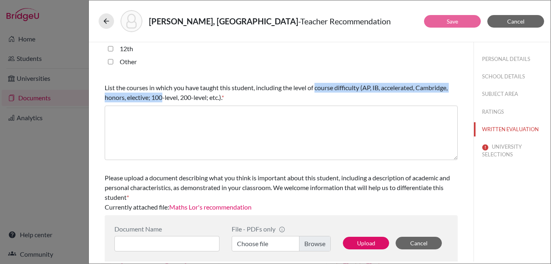
drag, startPoint x: 229, startPoint y: 91, endPoint x: 316, endPoint y: 90, distance: 86.8
click at [316, 90] on span "List the courses in which you have taught this student, including the level of …" at bounding box center [276, 92] width 343 height 17
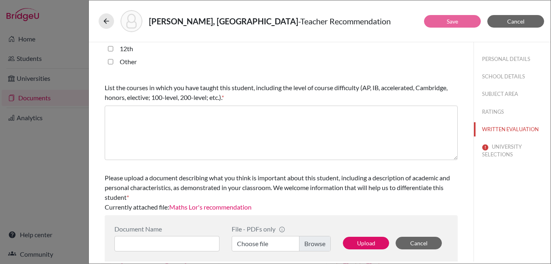
drag, startPoint x: 316, startPoint y: 90, endPoint x: 320, endPoint y: 102, distance: 12.7
click at [320, 102] on div "List the courses in which you have taught this student, including the level of …" at bounding box center [281, 122] width 353 height 84
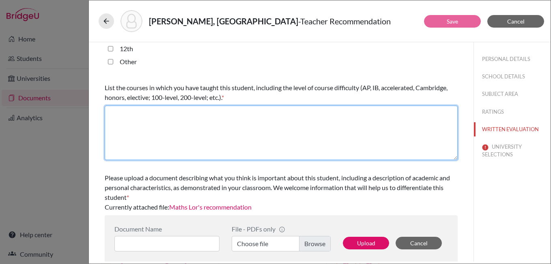
click at [210, 118] on textarea at bounding box center [281, 132] width 353 height 54
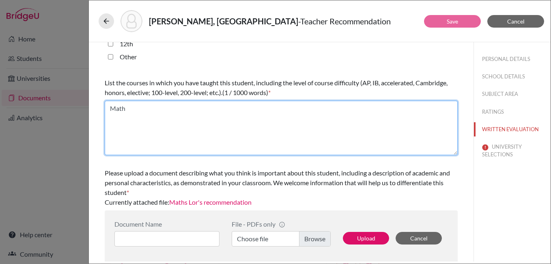
scroll to position [250, 0]
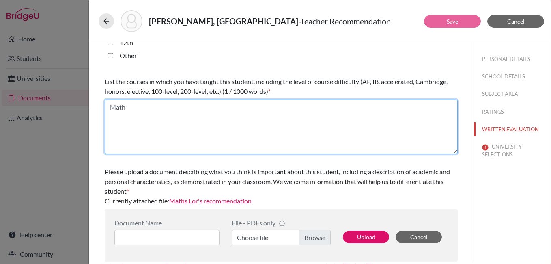
click at [110, 108] on textarea "Math" at bounding box center [281, 126] width 353 height 54
type textarea "Core Math"
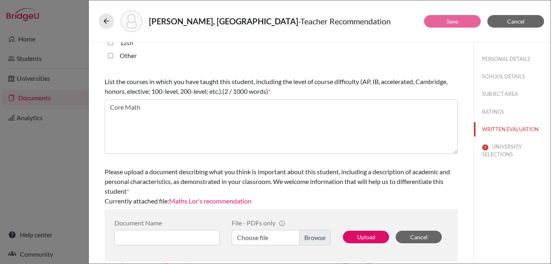
click at [211, 199] on link "Maths Lor's recommendation" at bounding box center [210, 201] width 82 height 8
click at [497, 152] on button "UNIVERSITY SELECTIONS" at bounding box center [512, 151] width 77 height 22
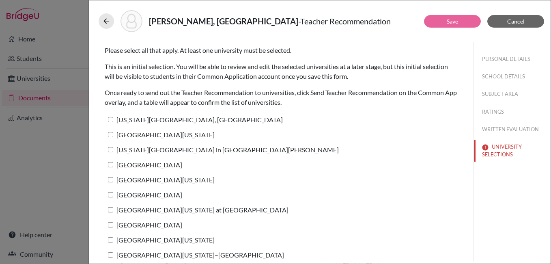
click at [110, 118] on input "[US_STATE][GEOGRAPHIC_DATA], [GEOGRAPHIC_DATA]" at bounding box center [110, 119] width 5 height 5
checkbox input "true"
click at [110, 137] on label "[GEOGRAPHIC_DATA][US_STATE]" at bounding box center [160, 135] width 110 height 12
click at [110, 137] on input "[GEOGRAPHIC_DATA][US_STATE]" at bounding box center [110, 134] width 5 height 5
checkbox input "true"
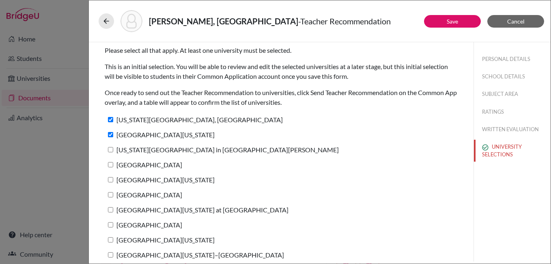
click at [108, 152] on input "[US_STATE][GEOGRAPHIC_DATA] in [GEOGRAPHIC_DATA][PERSON_NAME]" at bounding box center [110, 149] width 5 height 5
checkbox input "true"
drag, startPoint x: 113, startPoint y: 163, endPoint x: 111, endPoint y: 181, distance: 18.4
click at [113, 164] on input "[GEOGRAPHIC_DATA]" at bounding box center [110, 164] width 5 height 5
checkbox input "true"
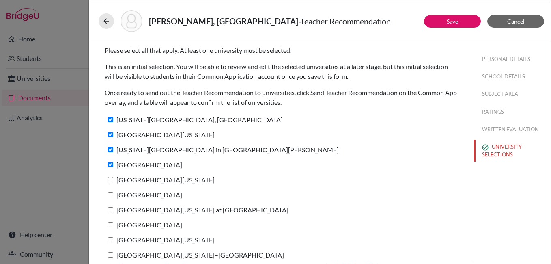
click at [111, 180] on input "[GEOGRAPHIC_DATA][US_STATE]" at bounding box center [110, 179] width 5 height 5
checkbox input "true"
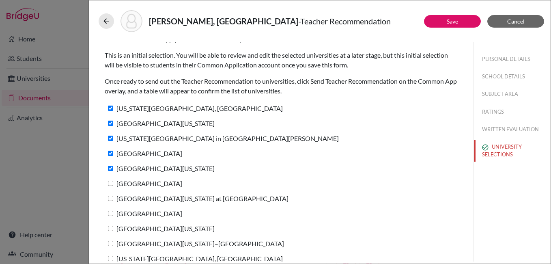
scroll to position [21, 0]
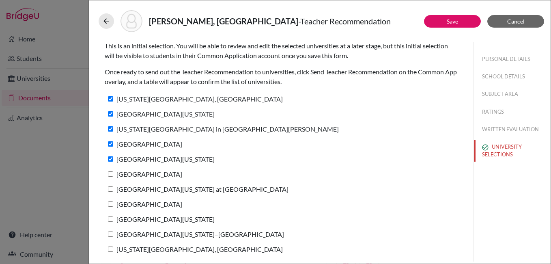
click at [110, 173] on input "[GEOGRAPHIC_DATA]" at bounding box center [110, 173] width 5 height 5
checkbox input "true"
click at [111, 189] on input "[GEOGRAPHIC_DATA][US_STATE] at [GEOGRAPHIC_DATA]" at bounding box center [110, 188] width 5 height 5
checkbox input "true"
click at [111, 209] on label "[GEOGRAPHIC_DATA]" at bounding box center [143, 204] width 77 height 12
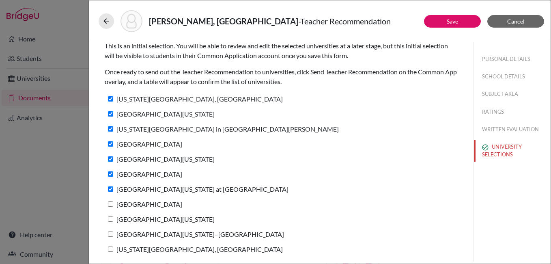
click at [111, 207] on input "[GEOGRAPHIC_DATA]" at bounding box center [110, 203] width 5 height 5
checkbox input "true"
click at [110, 217] on input "[GEOGRAPHIC_DATA][US_STATE]" at bounding box center [110, 218] width 5 height 5
checkbox input "true"
click at [111, 226] on div "[GEOGRAPHIC_DATA][US_STATE]" at bounding box center [281, 220] width 353 height 15
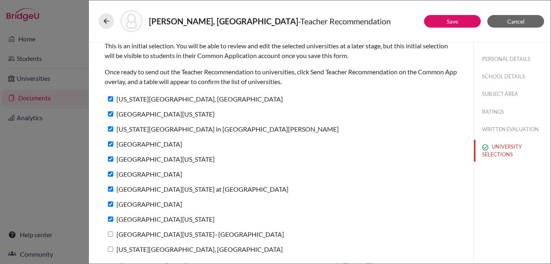
click at [109, 236] on input "[GEOGRAPHIC_DATA][US_STATE]–[GEOGRAPHIC_DATA]" at bounding box center [110, 233] width 5 height 5
checkbox input "true"
click at [109, 248] on input "[US_STATE][GEOGRAPHIC_DATA], [GEOGRAPHIC_DATA]" at bounding box center [110, 248] width 5 height 5
checkbox input "true"
click at [456, 23] on link "Save" at bounding box center [452, 21] width 11 height 7
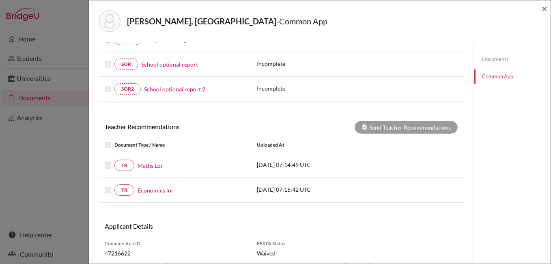
scroll to position [260, 0]
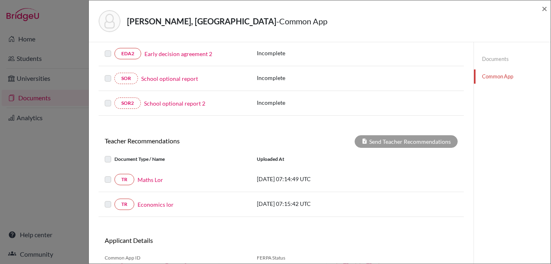
click at [114, 174] on label at bounding box center [114, 174] width 0 height 0
click at [110, 155] on div at bounding box center [110, 159] width 10 height 10
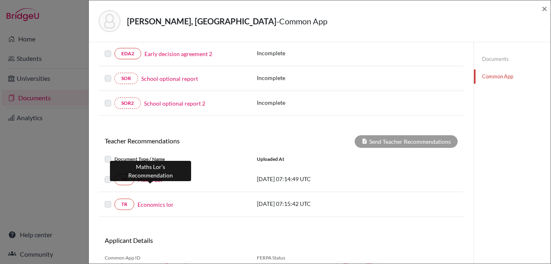
click at [158, 182] on link "Maths Lor" at bounding box center [151, 179] width 26 height 9
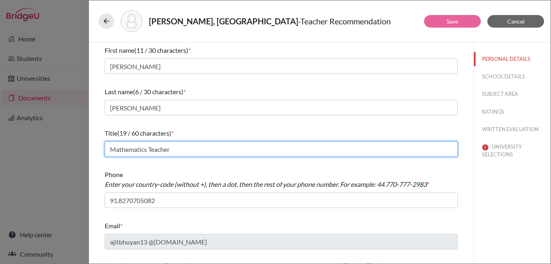
click at [178, 151] on input "Mathematics Teacher" at bounding box center [281, 148] width 353 height 15
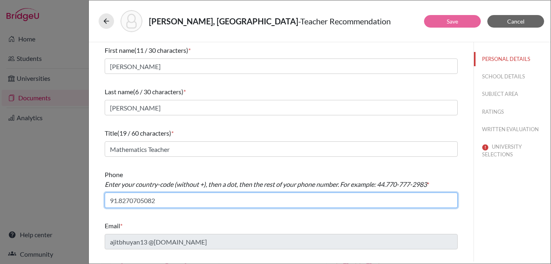
click at [160, 202] on input "91.8270705082" at bounding box center [281, 199] width 353 height 15
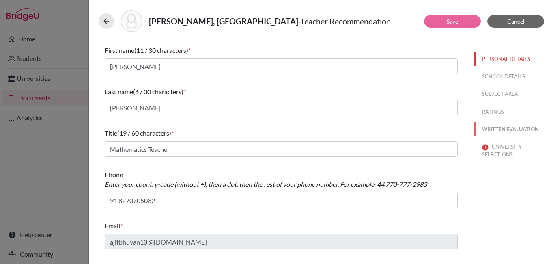
click at [506, 127] on button "WRITTEN EVALUATION" at bounding box center [512, 129] width 77 height 14
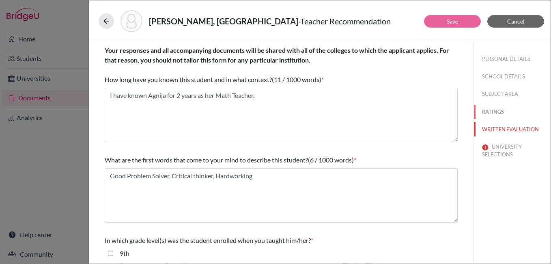
click at [485, 114] on button "RATINGS" at bounding box center [512, 112] width 77 height 14
checkbox input "true"
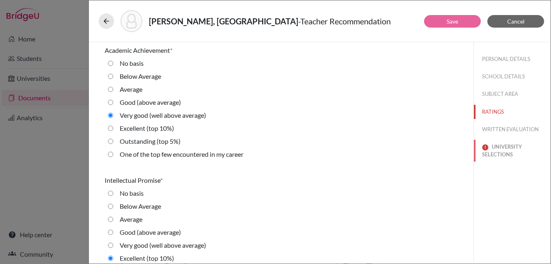
click at [496, 147] on button "UNIVERSITY SELECTIONS" at bounding box center [512, 151] width 77 height 22
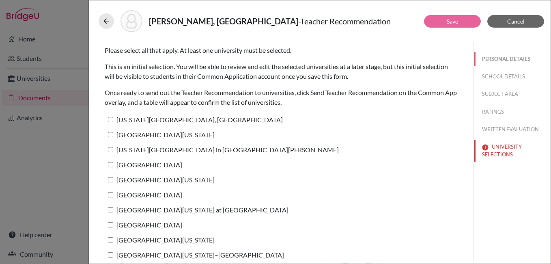
click at [493, 60] on button "PERSONAL DETAILS" at bounding box center [512, 59] width 77 height 14
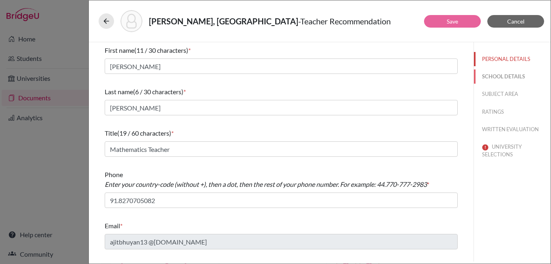
click at [494, 79] on button "SCHOOL DETAILS" at bounding box center [512, 76] width 77 height 14
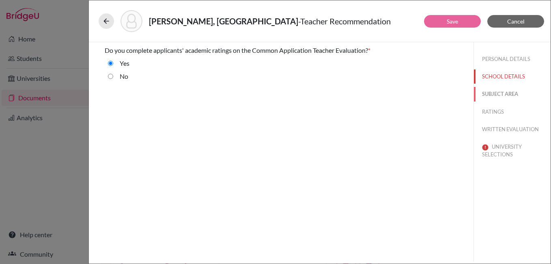
click at [495, 95] on button "SUBJECT AREA" at bounding box center [512, 94] width 77 height 14
select select "0"
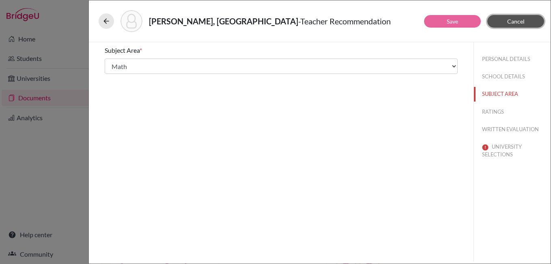
click at [512, 24] on span "Cancel" at bounding box center [515, 21] width 17 height 7
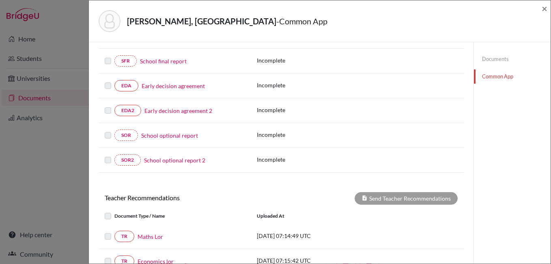
scroll to position [284, 0]
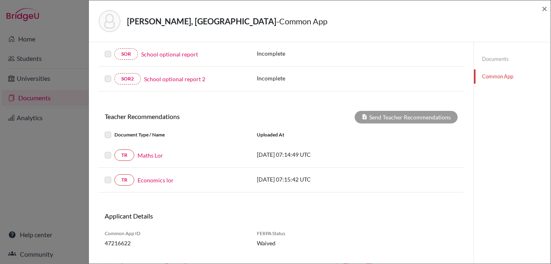
click at [114, 130] on label at bounding box center [114, 130] width 0 height 0
click at [114, 150] on label at bounding box center [114, 150] width 0 height 0
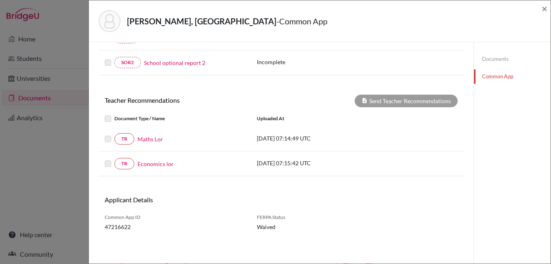
scroll to position [260, 0]
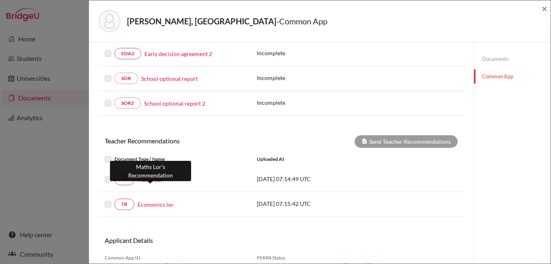
click at [154, 177] on link "Maths Lor" at bounding box center [151, 179] width 26 height 9
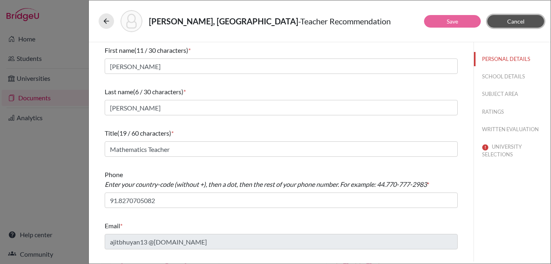
click at [523, 22] on span "Cancel" at bounding box center [515, 21] width 17 height 7
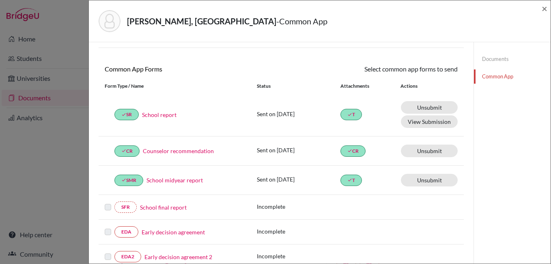
scroll to position [41, 0]
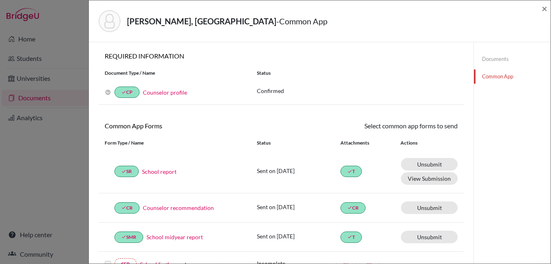
scroll to position [243, 0]
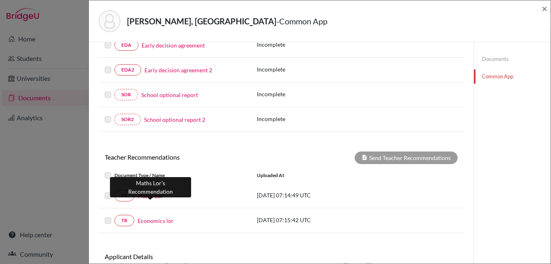
click at [156, 197] on link "Maths Lor" at bounding box center [151, 195] width 26 height 9
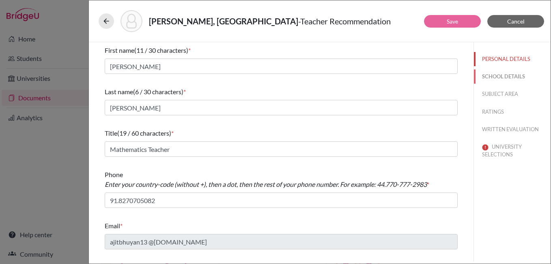
click at [502, 75] on button "SCHOOL DETAILS" at bounding box center [512, 76] width 77 height 14
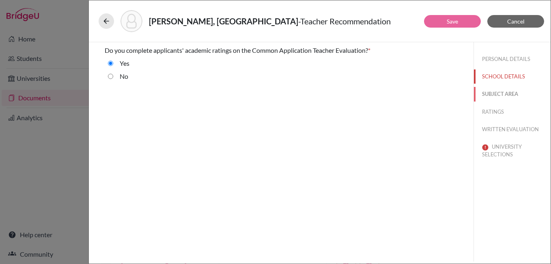
click at [507, 93] on button "SUBJECT AREA" at bounding box center [512, 94] width 77 height 14
select select "0"
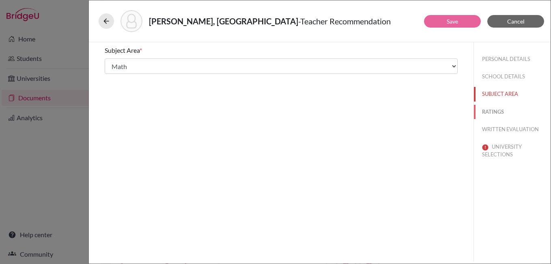
click at [495, 110] on button "RATINGS" at bounding box center [512, 112] width 77 height 14
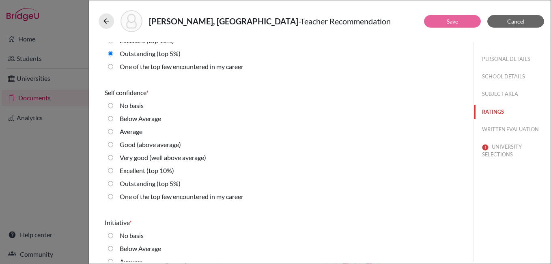
scroll to position [1663, 0]
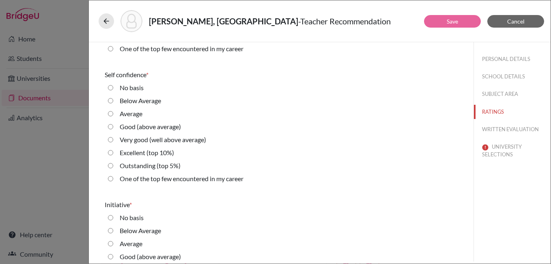
click at [109, 165] on 5\%\) "Outstanding (top 5%)" at bounding box center [110, 166] width 5 height 10
radio 5\%\) "true"
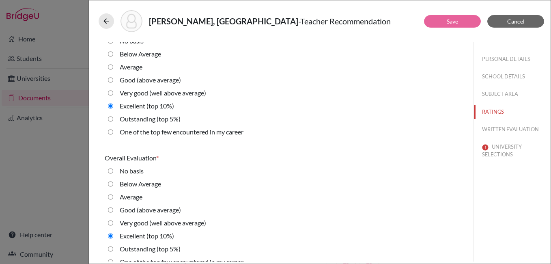
scroll to position [1852, 0]
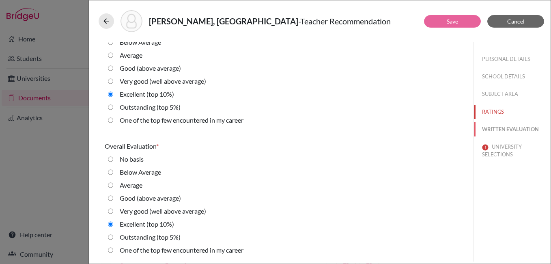
click at [506, 127] on button "WRITTEN EVALUATION" at bounding box center [512, 129] width 77 height 14
radio input "true"
radio average\) "true"
radio average\) "false"
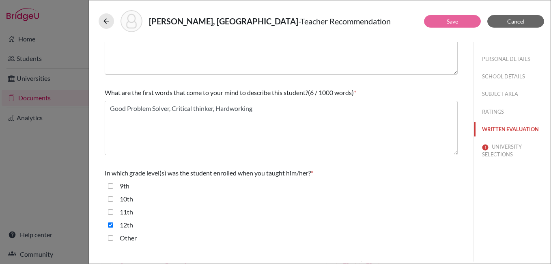
scroll to position [0, 0]
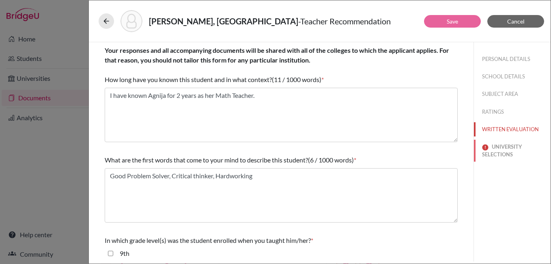
click at [501, 147] on button "UNIVERSITY SELECTIONS" at bounding box center [512, 151] width 77 height 22
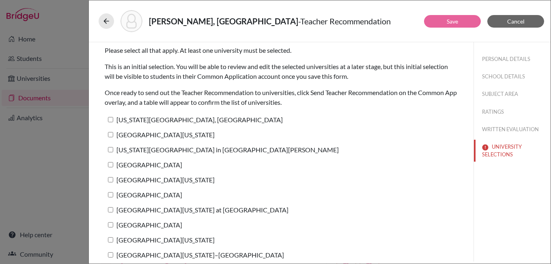
click at [110, 118] on input "[US_STATE][GEOGRAPHIC_DATA], [GEOGRAPHIC_DATA]" at bounding box center [110, 119] width 5 height 5
checkbox input "true"
click at [112, 132] on input "[GEOGRAPHIC_DATA][US_STATE]" at bounding box center [110, 134] width 5 height 5
checkbox input "true"
click at [112, 150] on input "[US_STATE][GEOGRAPHIC_DATA] in [GEOGRAPHIC_DATA][PERSON_NAME]" at bounding box center [110, 149] width 5 height 5
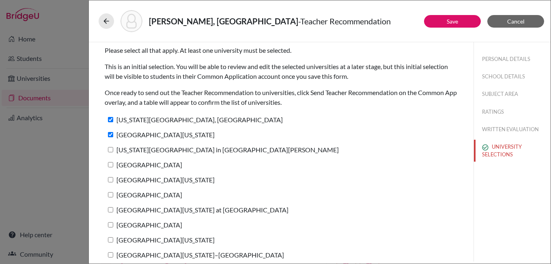
checkbox input "true"
click at [111, 164] on input "[GEOGRAPHIC_DATA]" at bounding box center [110, 164] width 5 height 5
checkbox input "true"
click at [112, 179] on input "[GEOGRAPHIC_DATA][US_STATE]" at bounding box center [110, 179] width 5 height 5
checkbox input "true"
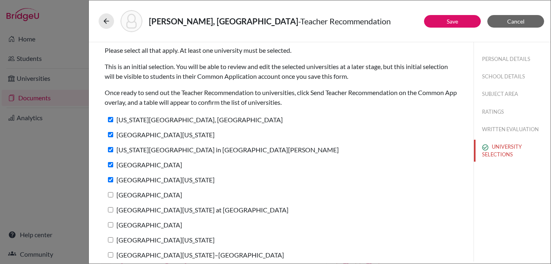
click at [113, 201] on div "[GEOGRAPHIC_DATA]" at bounding box center [281, 196] width 353 height 15
click at [113, 194] on input "[GEOGRAPHIC_DATA]" at bounding box center [110, 194] width 5 height 5
checkbox input "true"
click at [112, 211] on input "[GEOGRAPHIC_DATA][US_STATE] at [GEOGRAPHIC_DATA]" at bounding box center [110, 209] width 5 height 5
checkbox input "true"
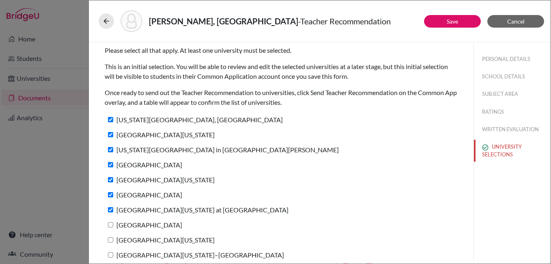
click at [112, 222] on input "[GEOGRAPHIC_DATA]" at bounding box center [110, 224] width 5 height 5
checkbox input "true"
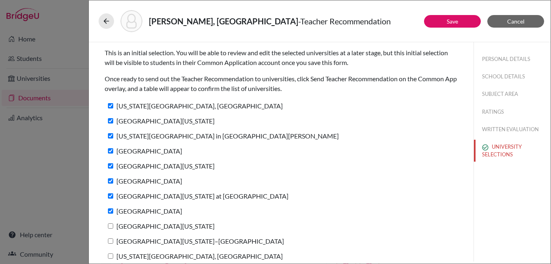
scroll to position [21, 0]
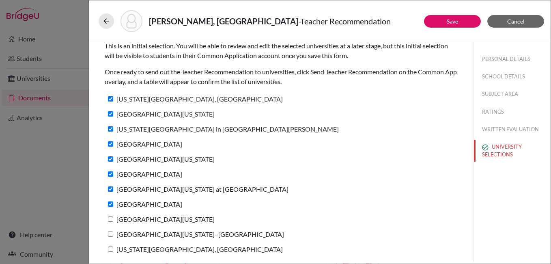
click at [110, 219] on input "[GEOGRAPHIC_DATA][US_STATE]" at bounding box center [110, 218] width 5 height 5
checkbox input "true"
click at [111, 234] on input "[GEOGRAPHIC_DATA][US_STATE]–[GEOGRAPHIC_DATA]" at bounding box center [110, 233] width 5 height 5
checkbox input "true"
click at [108, 252] on label "[US_STATE][GEOGRAPHIC_DATA], [GEOGRAPHIC_DATA]" at bounding box center [194, 249] width 178 height 12
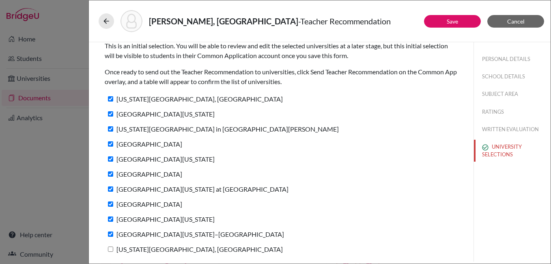
click at [108, 252] on input "[US_STATE][GEOGRAPHIC_DATA], [GEOGRAPHIC_DATA]" at bounding box center [110, 248] width 5 height 5
checkbox input "true"
click at [456, 22] on link "Save" at bounding box center [452, 21] width 11 height 7
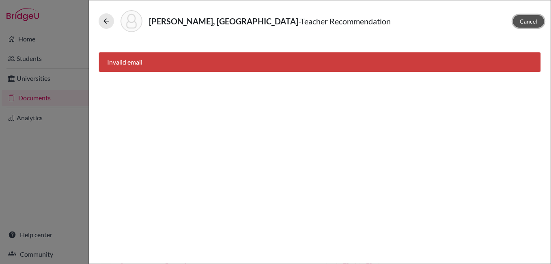
click at [529, 23] on span "Cancel" at bounding box center [528, 21] width 17 height 7
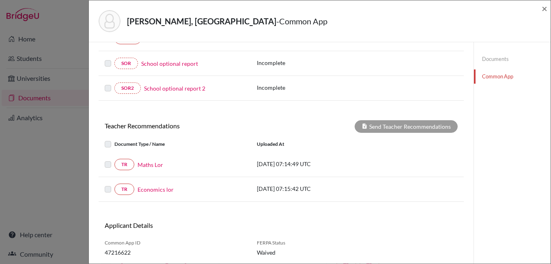
scroll to position [300, 0]
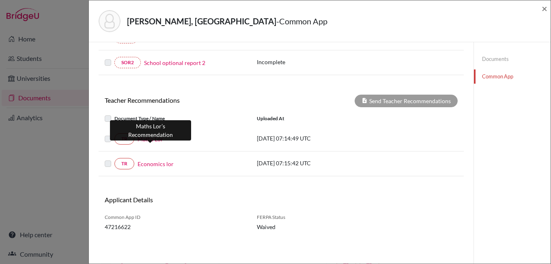
click at [155, 140] on link "Maths Lor" at bounding box center [151, 139] width 26 height 9
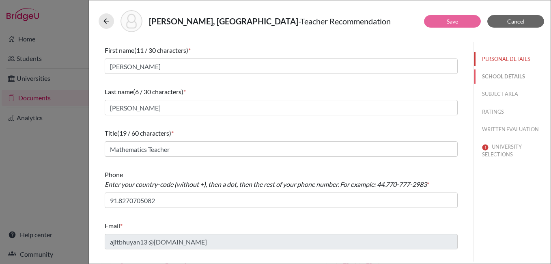
click at [498, 80] on button "SCHOOL DETAILS" at bounding box center [512, 76] width 77 height 14
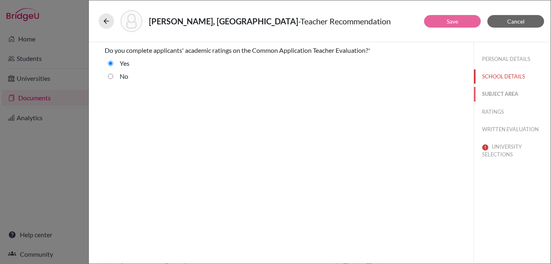
click at [499, 94] on button "SUBJECT AREA" at bounding box center [512, 94] width 77 height 14
select select "0"
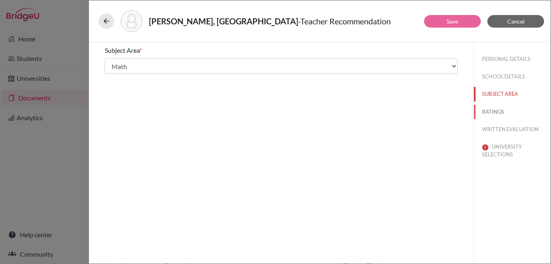
click at [492, 110] on button "RATINGS" at bounding box center [512, 112] width 77 height 14
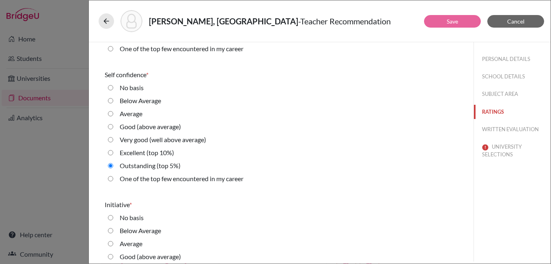
scroll to position [1852, 0]
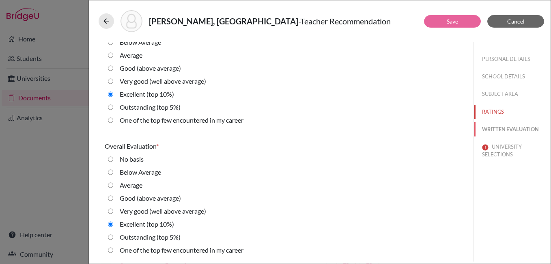
click at [508, 129] on button "WRITTEN EVALUATION" at bounding box center [512, 129] width 77 height 14
radio input "true"
radio average\) "true"
radio average\) "false"
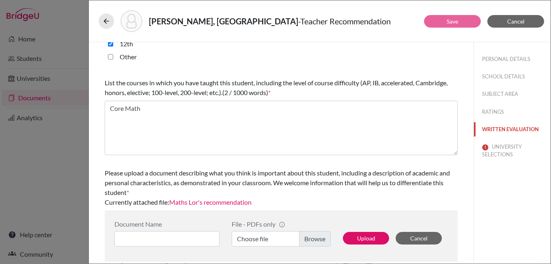
scroll to position [250, 0]
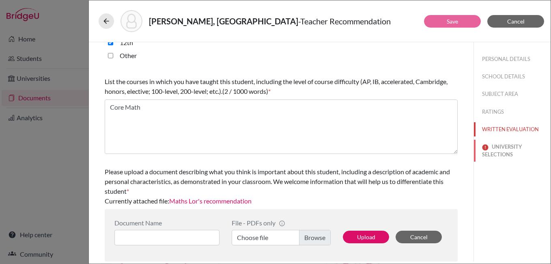
click at [504, 153] on button "UNIVERSITY SELECTIONS" at bounding box center [512, 151] width 77 height 22
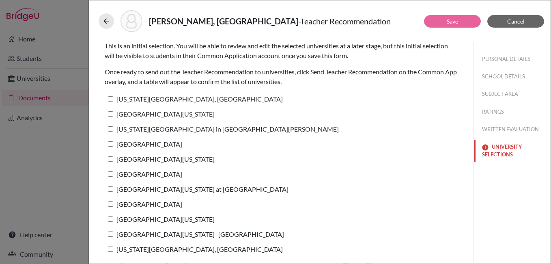
scroll to position [0, 0]
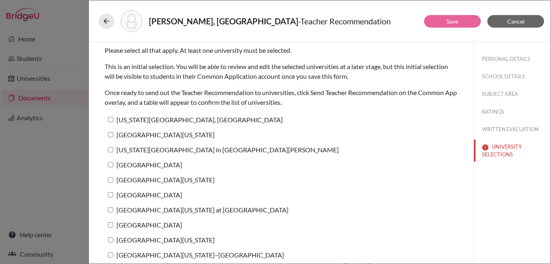
click at [113, 117] on input "[US_STATE][GEOGRAPHIC_DATA], [GEOGRAPHIC_DATA]" at bounding box center [110, 119] width 5 height 5
checkbox input "true"
click at [111, 136] on input "[GEOGRAPHIC_DATA][US_STATE]" at bounding box center [110, 134] width 5 height 5
checkbox input "true"
click at [112, 146] on label "[US_STATE][GEOGRAPHIC_DATA] in [GEOGRAPHIC_DATA][PERSON_NAME]" at bounding box center [222, 150] width 234 height 12
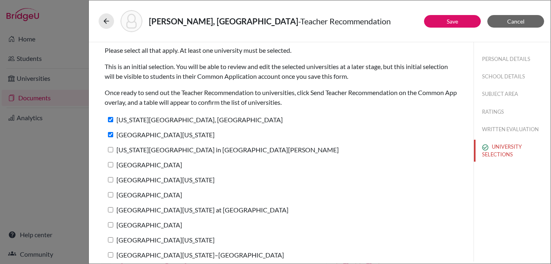
click at [112, 147] on input "[US_STATE][GEOGRAPHIC_DATA] in [GEOGRAPHIC_DATA][PERSON_NAME]" at bounding box center [110, 149] width 5 height 5
checkbox input "true"
click at [449, 23] on link "Save" at bounding box center [452, 21] width 11 height 7
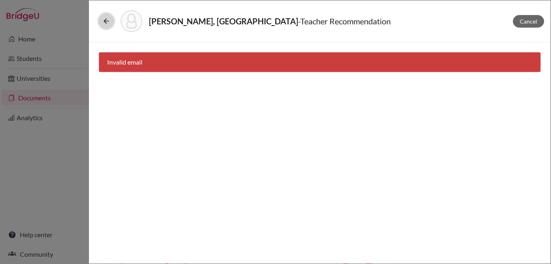
click at [107, 27] on button at bounding box center [106, 20] width 15 height 15
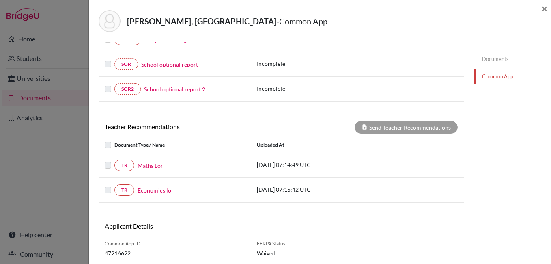
scroll to position [284, 0]
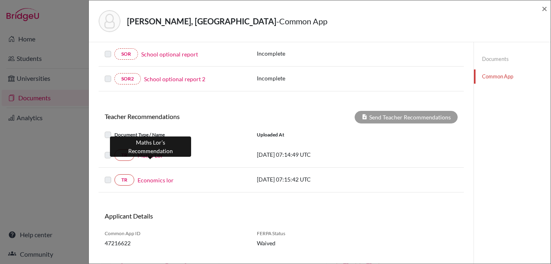
click at [159, 158] on link "Maths Lor" at bounding box center [151, 155] width 26 height 9
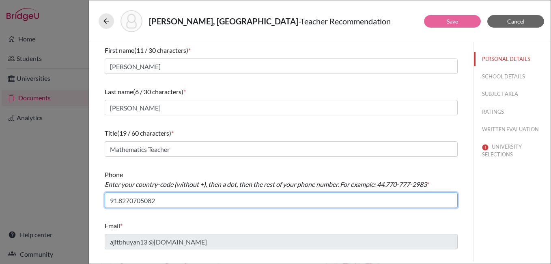
click at [257, 201] on input "91.8270705082" at bounding box center [281, 199] width 353 height 15
drag, startPoint x: 199, startPoint y: 202, endPoint x: 73, endPoint y: 202, distance: 126.2
click at [73, 202] on div "[PERSON_NAME], Agnija - Teacher Recommendation Save Cancel First name (11 / 30 …" at bounding box center [275, 132] width 551 height 264
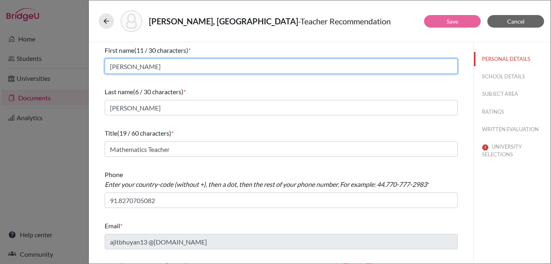
click at [146, 69] on input "[PERSON_NAME]" at bounding box center [281, 65] width 353 height 15
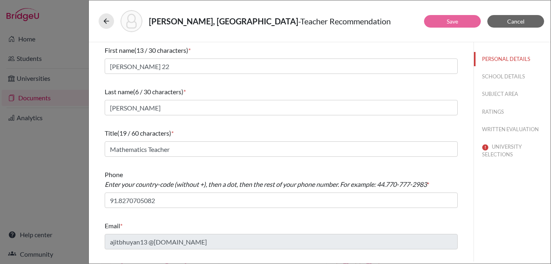
click at [104, 241] on div "First name (13 / 30 characters) * [PERSON_NAME] 22 Last name (6 / 30 characters…" at bounding box center [281, 147] width 372 height 210
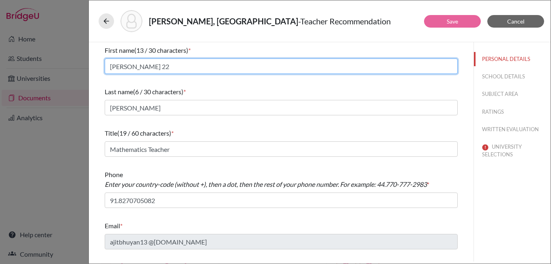
drag, startPoint x: 141, startPoint y: 65, endPoint x: 198, endPoint y: 67, distance: 56.8
click at [198, 67] on input "[PERSON_NAME] 22" at bounding box center [281, 65] width 353 height 15
type input "[PERSON_NAME]"
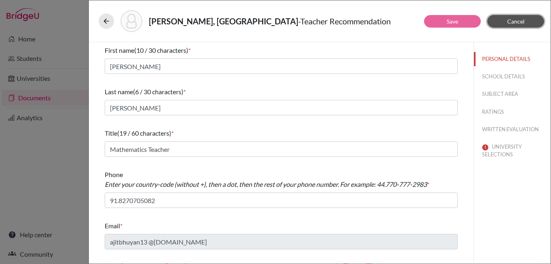
click at [523, 19] on span "Cancel" at bounding box center [515, 21] width 17 height 7
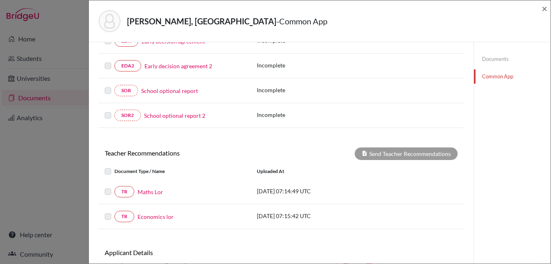
scroll to position [284, 0]
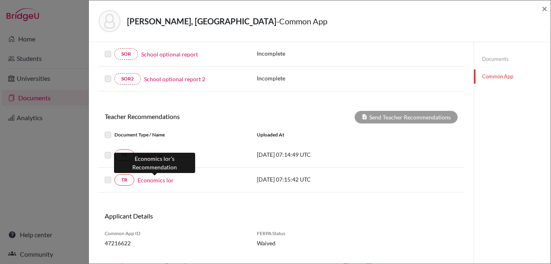
click at [154, 180] on link "Economics lor" at bounding box center [156, 180] width 36 height 9
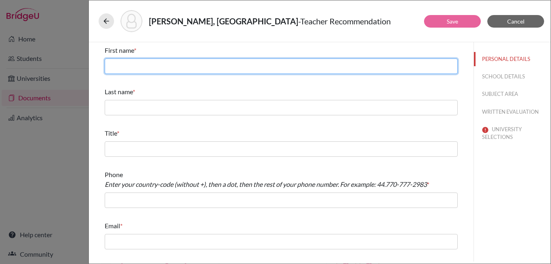
click at [131, 64] on input "text" at bounding box center [281, 65] width 353 height 15
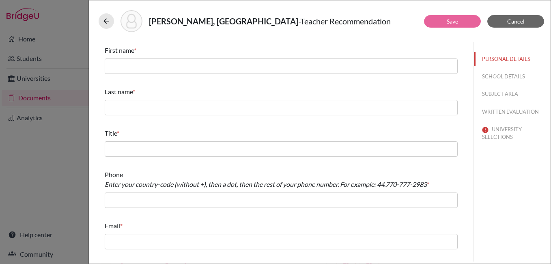
drag, startPoint x: 503, startPoint y: 201, endPoint x: 510, endPoint y: 174, distance: 28.0
click at [503, 201] on div "PERSONAL DETAILS SCHOOL DETAILS SUBJECT AREA WRITTEN EVALUATION UNIVERSITY SELE…" at bounding box center [511, 151] width 77 height 219
click at [508, 109] on button "WRITTEN EVALUATION" at bounding box center [512, 112] width 77 height 14
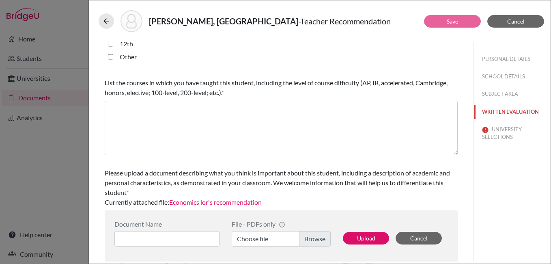
scroll to position [250, 0]
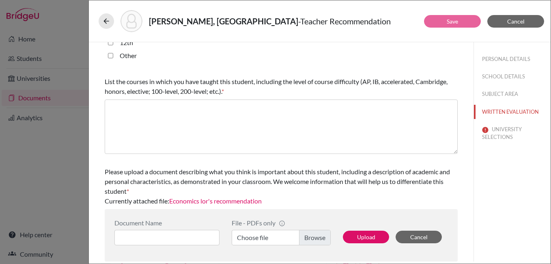
click at [223, 200] on link "Economics lor's recommendation" at bounding box center [215, 201] width 93 height 8
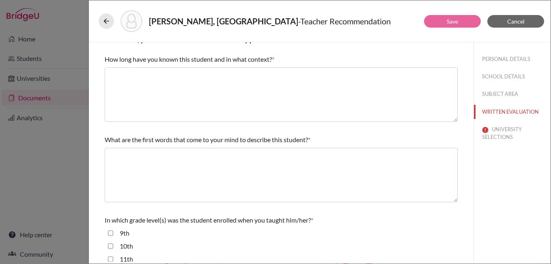
scroll to position [0, 0]
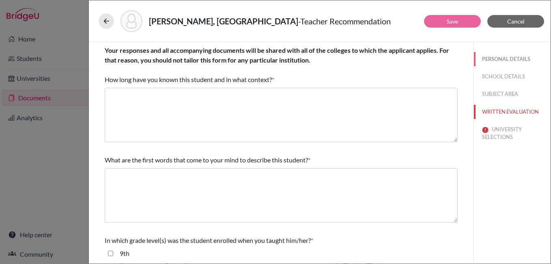
click at [494, 60] on button "PERSONAL DETAILS" at bounding box center [512, 59] width 77 height 14
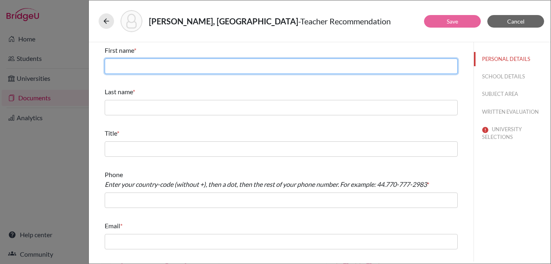
click at [153, 60] on input "text" at bounding box center [281, 65] width 353 height 15
paste input "[PERSON_NAME]"
drag, startPoint x: 135, startPoint y: 66, endPoint x: 154, endPoint y: 68, distance: 18.8
click at [221, 67] on input "[PERSON_NAME]" at bounding box center [281, 65] width 353 height 15
drag, startPoint x: 133, startPoint y: 66, endPoint x: 140, endPoint y: 66, distance: 6.5
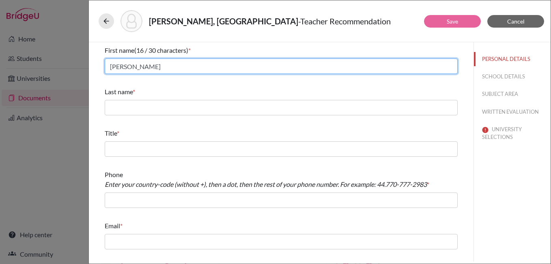
click at [140, 66] on input "[PERSON_NAME]" at bounding box center [281, 65] width 353 height 15
click at [136, 66] on input "[PERSON_NAME]" at bounding box center [281, 65] width 353 height 15
drag, startPoint x: 134, startPoint y: 66, endPoint x: 178, endPoint y: 66, distance: 43.4
click at [178, 66] on input "[PERSON_NAME]" at bounding box center [281, 65] width 353 height 15
type input "Deepak"
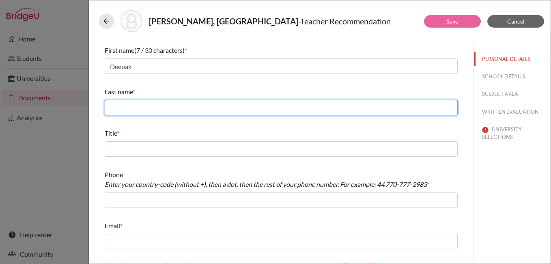
click at [113, 105] on input "text" at bounding box center [281, 107] width 353 height 15
paste input "[PERSON_NAME]"
type input "[PERSON_NAME]"
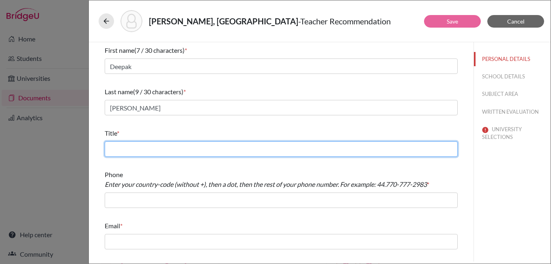
click at [119, 153] on input "text" at bounding box center [281, 148] width 353 height 15
paste input "Economics Teacher"
type input "Economics Teacher"
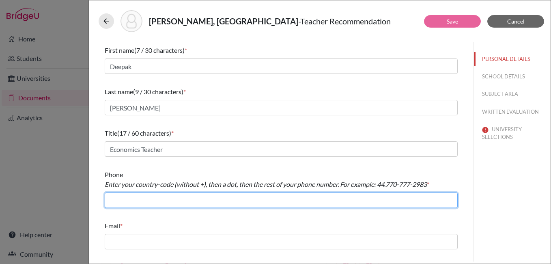
click at [132, 202] on input "text" at bounding box center [281, 199] width 353 height 15
type input "91.9040270150"
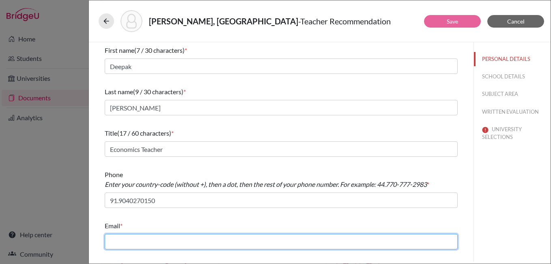
click at [152, 239] on input "text" at bounding box center [281, 241] width 353 height 15
type input "[EMAIL_ADDRESS][PERSON_NAME][DOMAIN_NAME]"
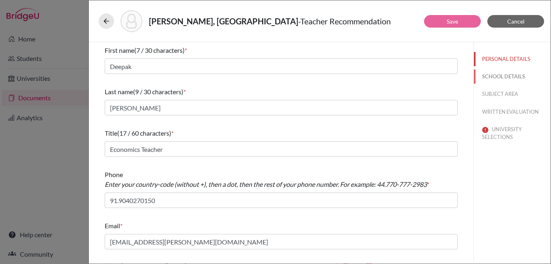
click at [499, 76] on button "SCHOOL DETAILS" at bounding box center [512, 76] width 77 height 14
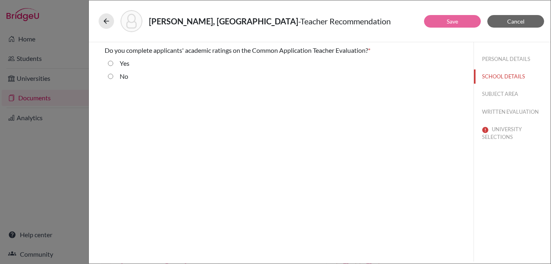
click at [110, 64] on input "Yes" at bounding box center [110, 63] width 5 height 10
radio input "true"
click at [495, 93] on button "SUBJECT AREA" at bounding box center [512, 94] width 77 height 14
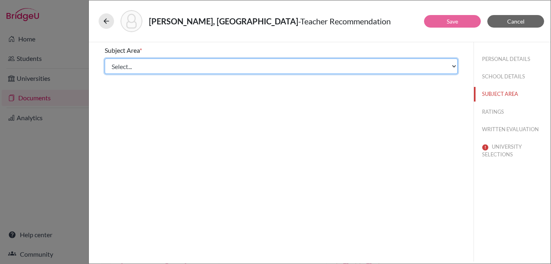
click at [139, 60] on select "Select... Math English Science World Language Social Studies Other Computer Sci…" at bounding box center [281, 65] width 353 height 15
select select "5"
click at [105, 58] on select "Select... Math English Science World Language Social Studies Other Computer Sci…" at bounding box center [281, 65] width 353 height 15
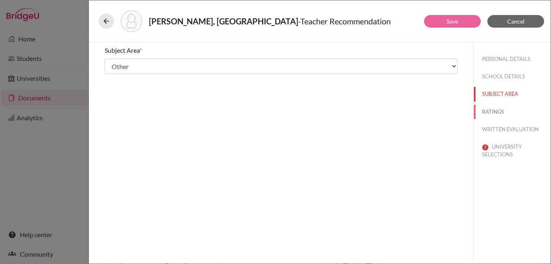
click at [498, 112] on button "RATINGS" at bounding box center [512, 112] width 77 height 14
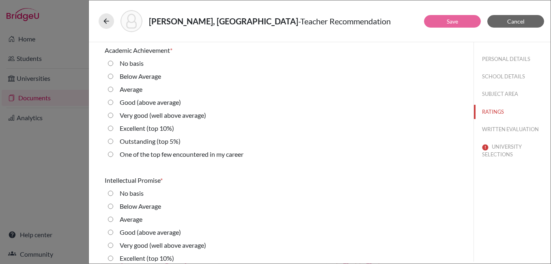
click at [112, 142] on 5\%\) "Outstanding (top 5%)" at bounding box center [110, 141] width 5 height 10
radio 5\%\) "true"
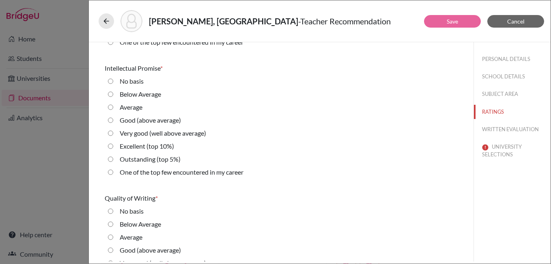
scroll to position [122, 0]
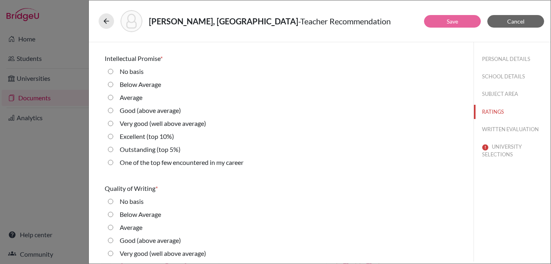
click at [110, 137] on 10\%\) "Excellent (top 10%)" at bounding box center [110, 136] width 5 height 10
radio 10\%\) "true"
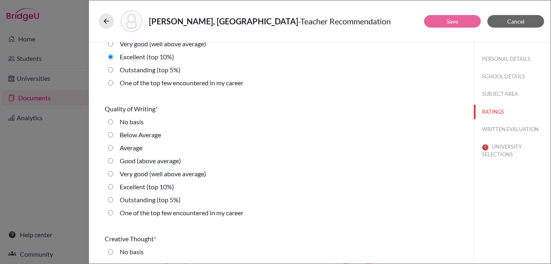
scroll to position [203, 0]
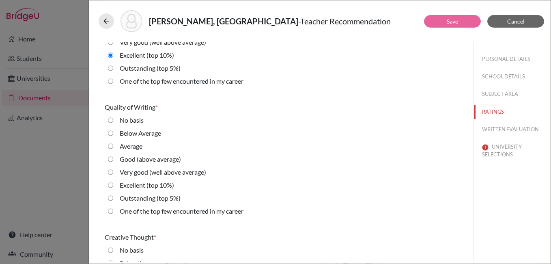
click at [111, 211] on career "One of the top few encountered in my career" at bounding box center [110, 211] width 5 height 10
radio career "true"
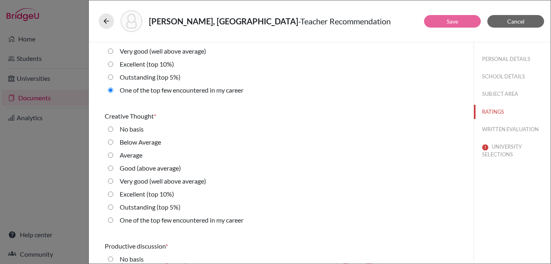
scroll to position [325, 0]
click at [111, 193] on 10\%\) "Excellent (top 10%)" at bounding box center [110, 193] width 5 height 10
radio 10\%\) "true"
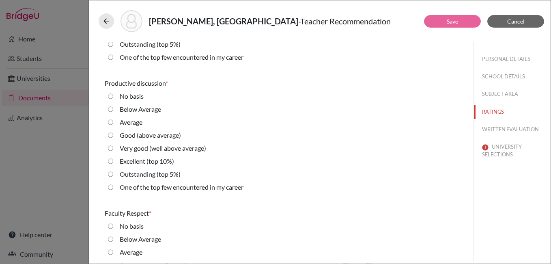
scroll to position [487, 0]
click at [111, 175] on 5\%\) "Outstanding (top 5%)" at bounding box center [110, 174] width 5 height 10
radio 5\%\) "true"
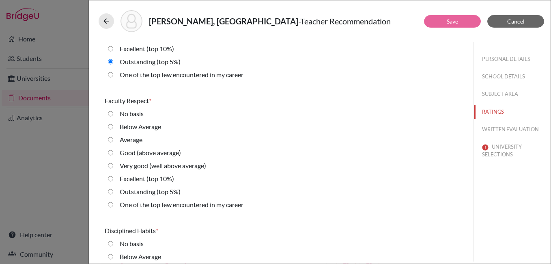
scroll to position [609, 0]
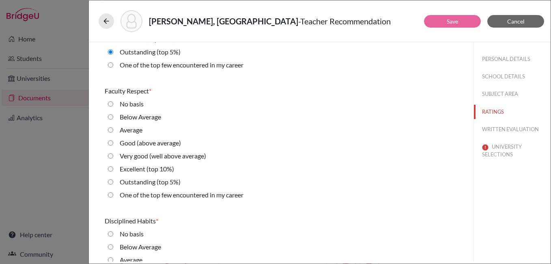
click at [110, 169] on 10\%\) "Excellent (top 10%)" at bounding box center [110, 169] width 5 height 10
radio 10\%\) "true"
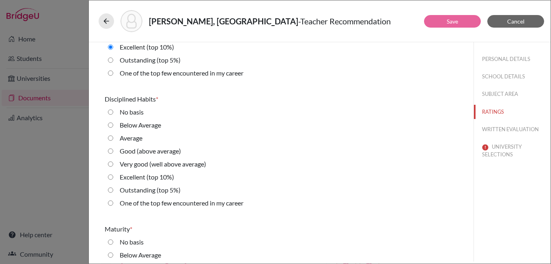
click at [110, 189] on 5\%\) "Outstanding (top 5%)" at bounding box center [110, 190] width 5 height 10
radio 5\%\) "true"
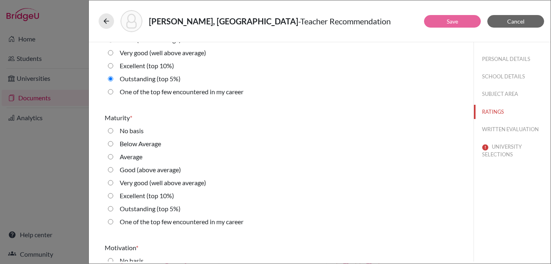
scroll to position [852, 0]
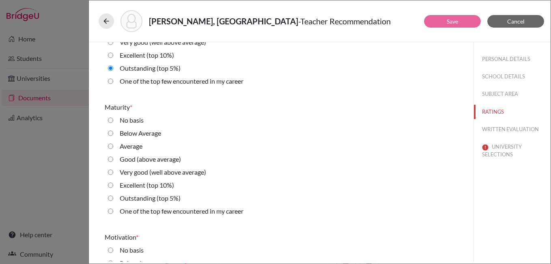
click at [112, 197] on 5\%\) "Outstanding (top 5%)" at bounding box center [110, 198] width 5 height 10
radio 5\%\) "true"
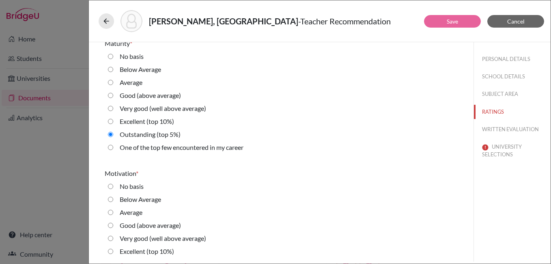
scroll to position [933, 0]
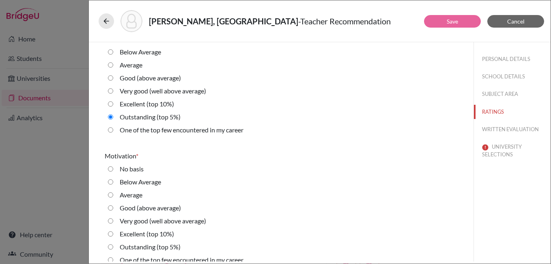
click at [112, 233] on 10\%\) "Excellent (top 10%)" at bounding box center [110, 234] width 5 height 10
radio 10\%\) "true"
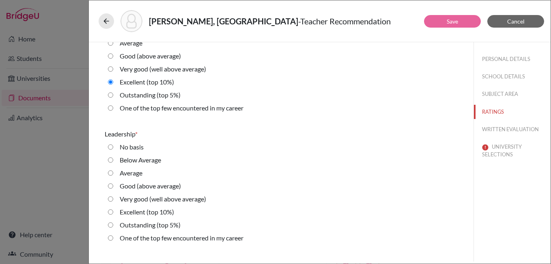
scroll to position [1095, 0]
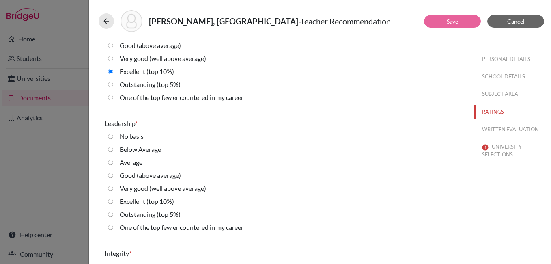
click at [111, 214] on 5\%\) "Outstanding (top 5%)" at bounding box center [110, 214] width 5 height 10
radio 5\%\) "true"
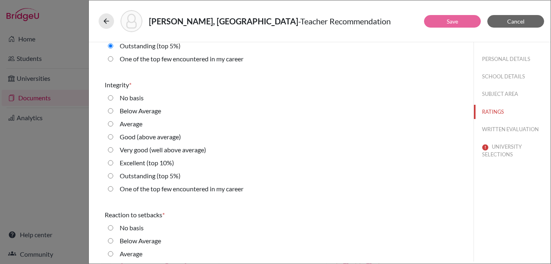
scroll to position [1298, 0]
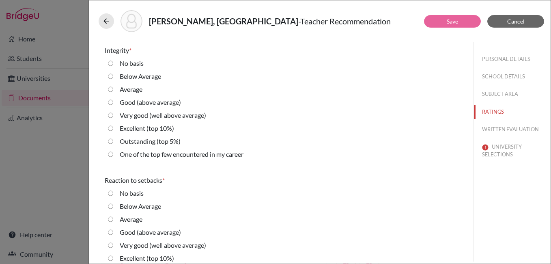
click at [110, 141] on 5\%\) "Outstanding (top 5%)" at bounding box center [110, 141] width 5 height 10
radio 5\%\) "true"
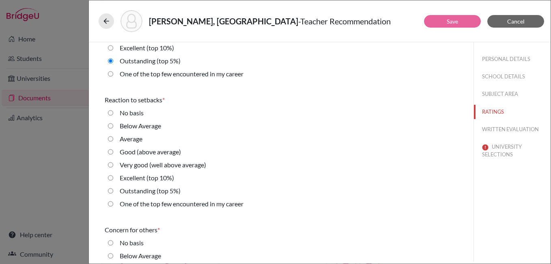
scroll to position [1379, 0]
click at [110, 189] on 5\%\) "Outstanding (top 5%)" at bounding box center [110, 190] width 5 height 10
radio 5\%\) "true"
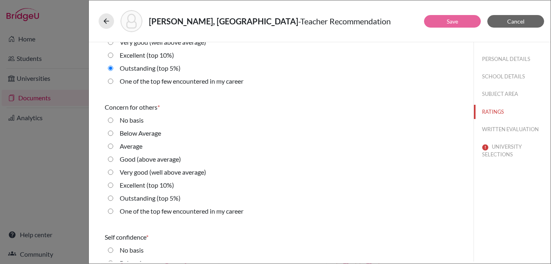
scroll to position [1542, 0]
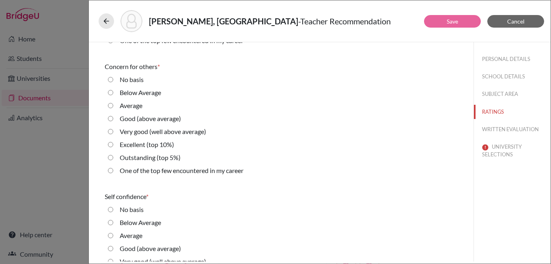
click at [111, 158] on div "Outstanding (top 5%)" at bounding box center [281, 159] width 353 height 13
click at [110, 160] on 5\%\) "Outstanding (top 5%)" at bounding box center [110, 158] width 5 height 10
radio 5\%\) "true"
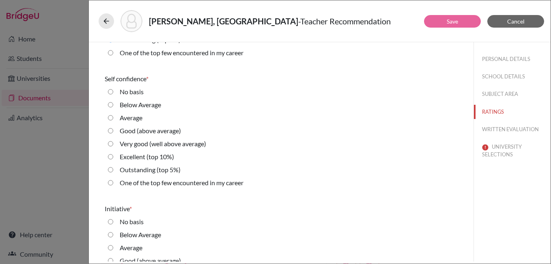
scroll to position [1663, 0]
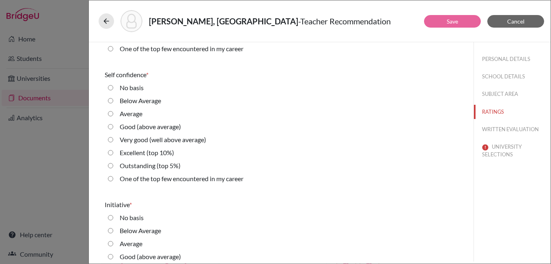
click at [111, 165] on 5\%\) "Outstanding (top 5%)" at bounding box center [110, 166] width 5 height 10
radio 5\%\) "true"
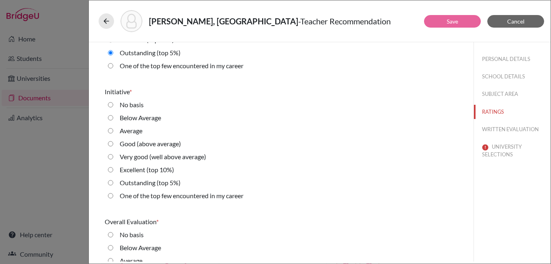
scroll to position [1785, 0]
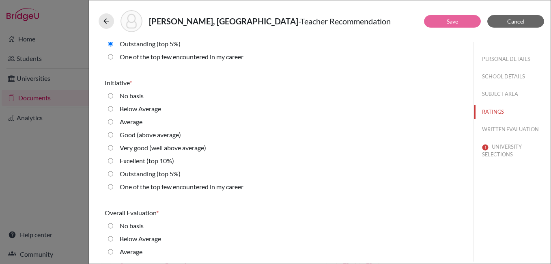
click at [110, 173] on 5\%\) "Outstanding (top 5%)" at bounding box center [110, 174] width 5 height 10
radio 5\%\) "true"
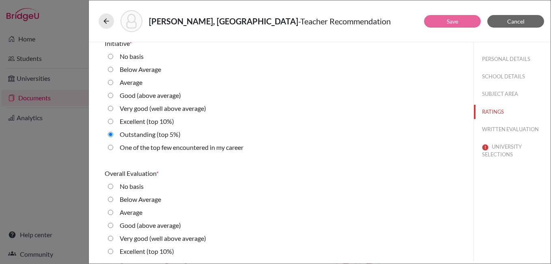
scroll to position [1852, 0]
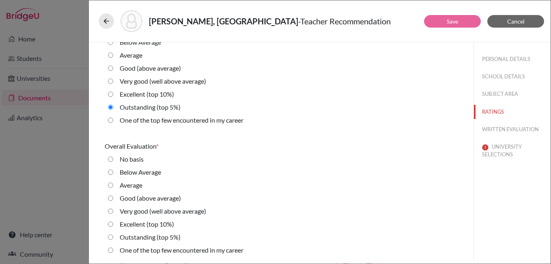
click at [110, 235] on 5\%\) "Outstanding (top 5%)" at bounding box center [110, 237] width 5 height 10
radio 5\%\) "true"
click at [111, 250] on career "One of the top few encountered in my career" at bounding box center [110, 250] width 5 height 10
radio career "true"
click at [496, 126] on button "WRITTEN EVALUATION" at bounding box center [512, 129] width 77 height 14
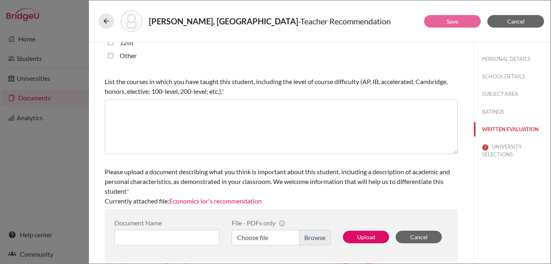
scroll to position [0, 0]
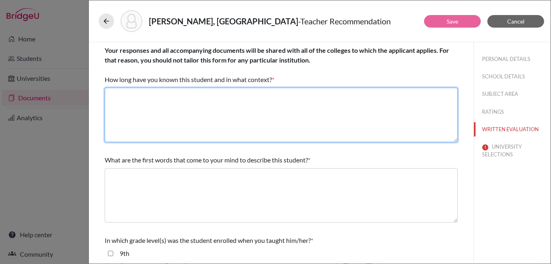
drag, startPoint x: 184, startPoint y: 105, endPoint x: 223, endPoint y: 115, distance: 40.4
click at [184, 105] on textarea at bounding box center [281, 115] width 353 height 54
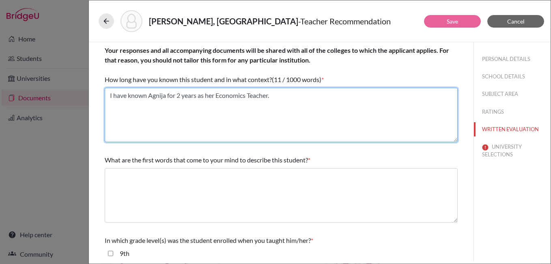
type textarea "I have known Agnija for 2 years as her Economics Teacher."
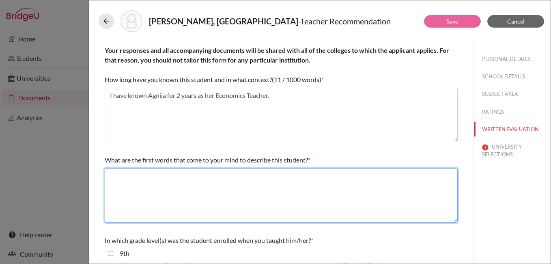
click at [177, 205] on textarea at bounding box center [281, 195] width 353 height 54
click at [245, 199] on textarea at bounding box center [281, 195] width 353 height 54
click at [153, 196] on textarea at bounding box center [281, 195] width 353 height 54
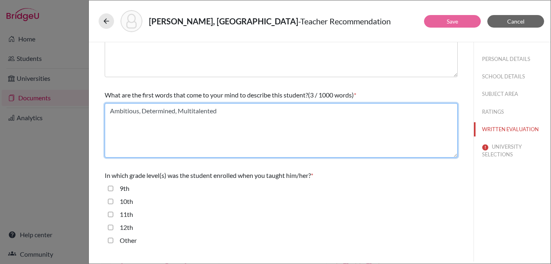
scroll to position [81, 0]
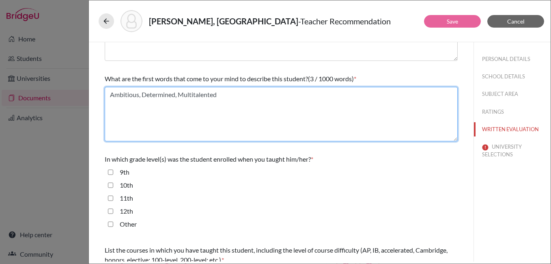
type textarea "Ambitious, Determined, Multitalented"
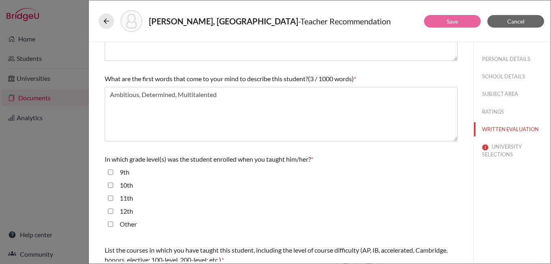
click at [110, 198] on input "11th" at bounding box center [110, 198] width 5 height 10
checkbox input "true"
click at [109, 209] on input "12th" at bounding box center [110, 211] width 5 height 10
checkbox input "true"
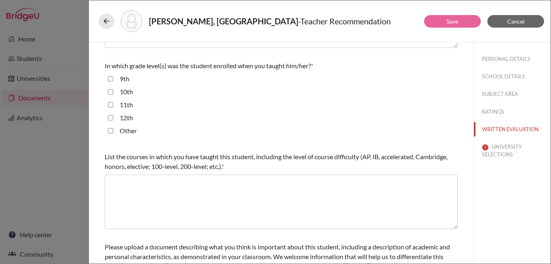
scroll to position [203, 0]
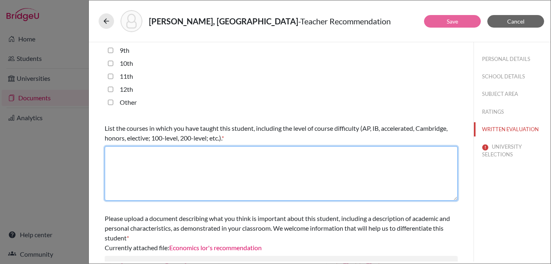
click at [149, 163] on textarea at bounding box center [281, 173] width 353 height 54
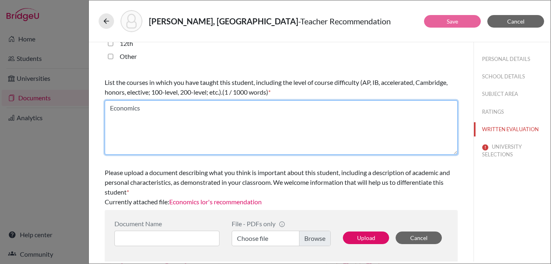
scroll to position [250, 0]
type textarea "Economics"
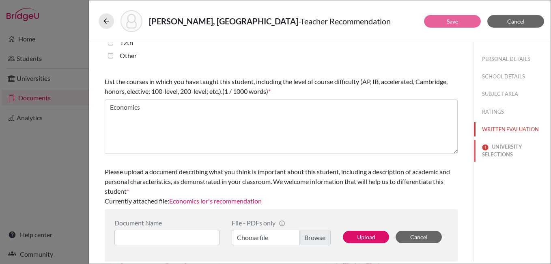
click at [493, 154] on button "UNIVERSITY SELECTIONS" at bounding box center [512, 151] width 77 height 22
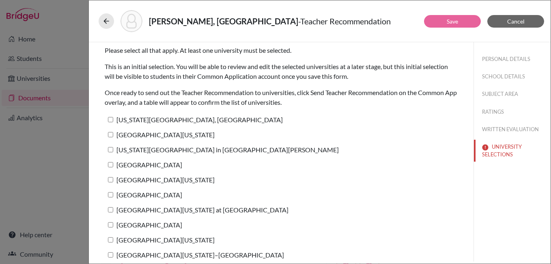
click at [113, 117] on input "[US_STATE][GEOGRAPHIC_DATA], [GEOGRAPHIC_DATA]" at bounding box center [110, 119] width 5 height 5
checkbox input "true"
click at [110, 134] on input "[GEOGRAPHIC_DATA][US_STATE]" at bounding box center [110, 134] width 5 height 5
checkbox input "true"
click at [110, 150] on input "[US_STATE][GEOGRAPHIC_DATA] in [GEOGRAPHIC_DATA][PERSON_NAME]" at bounding box center [110, 149] width 5 height 5
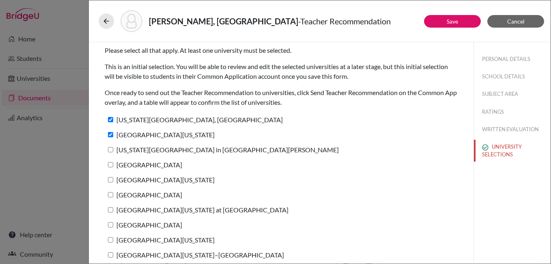
checkbox input "true"
click at [110, 164] on input "[GEOGRAPHIC_DATA]" at bounding box center [110, 164] width 5 height 5
checkbox input "true"
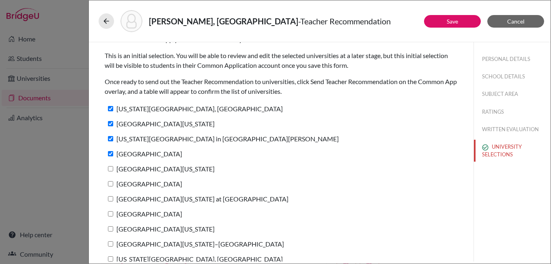
scroll to position [21, 0]
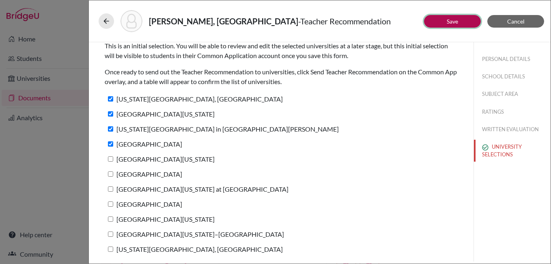
click at [455, 22] on link "Save" at bounding box center [452, 21] width 11 height 7
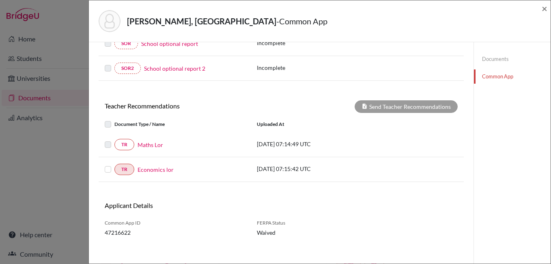
scroll to position [300, 0]
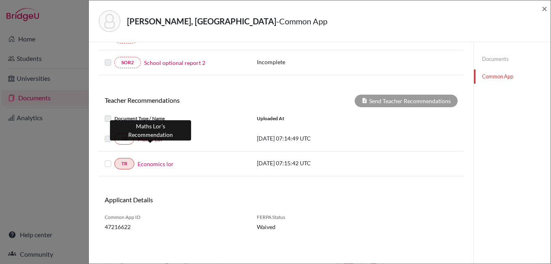
click at [155, 140] on link "Maths Lor" at bounding box center [151, 139] width 26 height 9
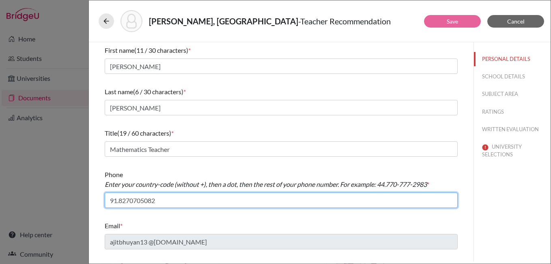
click at [158, 199] on input "91.8270705082" at bounding box center [281, 199] width 353 height 15
drag, startPoint x: 160, startPoint y: 198, endPoint x: 63, endPoint y: 199, distance: 97.0
click at [62, 199] on div "[PERSON_NAME], Agnija - Teacher Recommendation Save Cancel First name (11 / 30 …" at bounding box center [275, 132] width 551 height 264
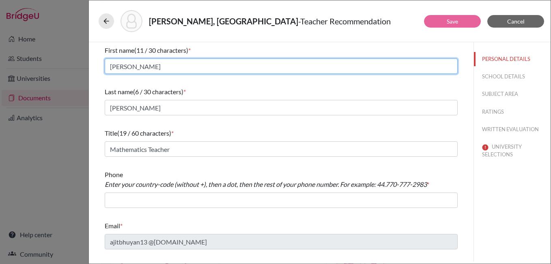
drag, startPoint x: 112, startPoint y: 68, endPoint x: 154, endPoint y: 68, distance: 42.6
click at [154, 68] on input "[PERSON_NAME]" at bounding box center [281, 65] width 353 height 15
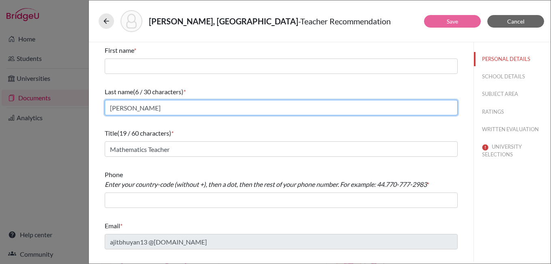
drag, startPoint x: 112, startPoint y: 108, endPoint x: 159, endPoint y: 109, distance: 47.5
click at [159, 109] on input "[PERSON_NAME]" at bounding box center [281, 107] width 353 height 15
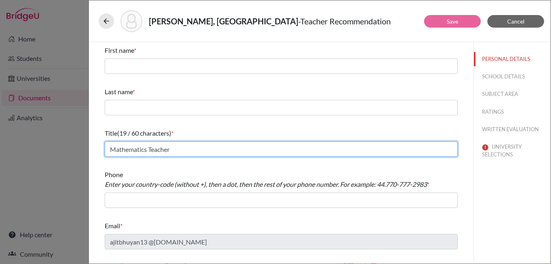
drag, startPoint x: 110, startPoint y: 150, endPoint x: 233, endPoint y: 151, distance: 123.3
click at [233, 151] on input "Mathematics Teacher" at bounding box center [281, 148] width 353 height 15
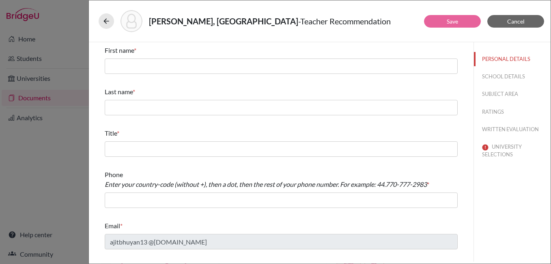
click at [88, 242] on div "[PERSON_NAME], Agnija - Teacher Recommendation Save Cancel First name * Last na…" at bounding box center [275, 132] width 551 height 264
drag, startPoint x: 58, startPoint y: 155, endPoint x: 62, endPoint y: 161, distance: 7.7
click at [60, 156] on div "[PERSON_NAME], Agnija - Teacher Recommendation Save Cancel First name * Last na…" at bounding box center [275, 132] width 551 height 264
click at [515, 21] on span "Cancel" at bounding box center [515, 21] width 17 height 7
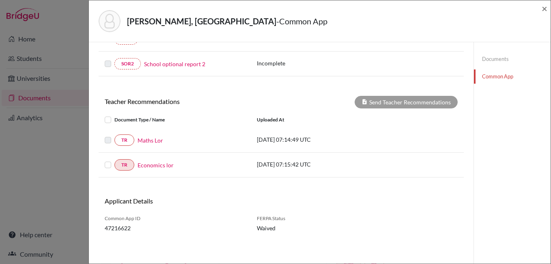
scroll to position [300, 0]
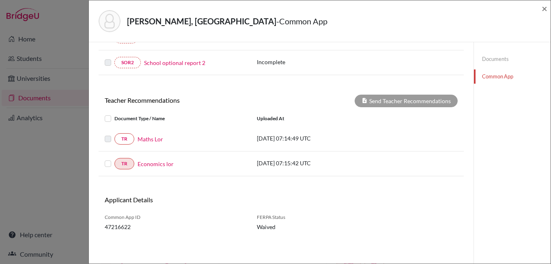
click at [114, 134] on label at bounding box center [114, 134] width 0 height 0
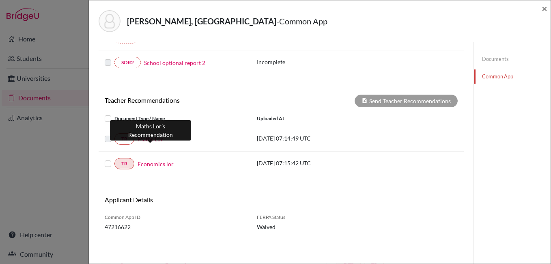
drag, startPoint x: 151, startPoint y: 140, endPoint x: 402, endPoint y: 160, distance: 251.1
click at [402, 160] on div "TR Economics lor [DATE] 07:15:42 UTC" at bounding box center [281, 163] width 365 height 11
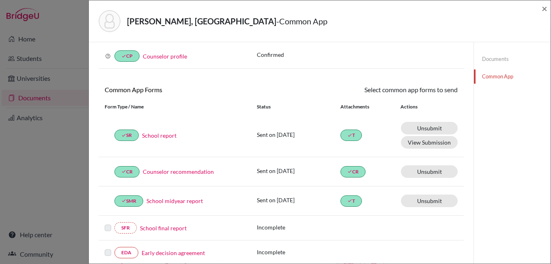
scroll to position [16, 0]
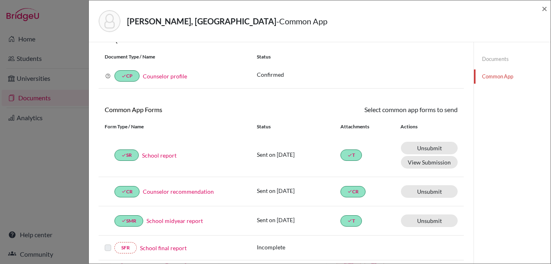
click at [490, 58] on link "Documents" at bounding box center [512, 59] width 77 height 14
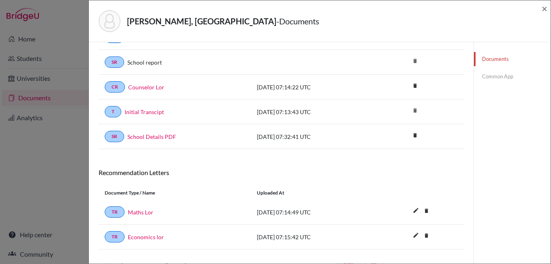
scroll to position [121, 0]
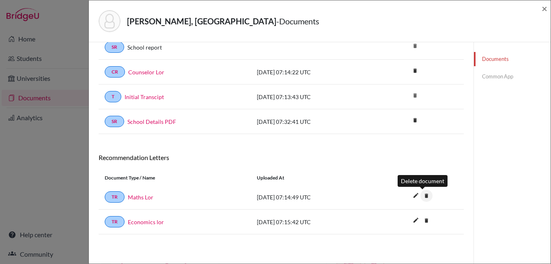
click at [424, 196] on icon "delete" at bounding box center [426, 195] width 12 height 12
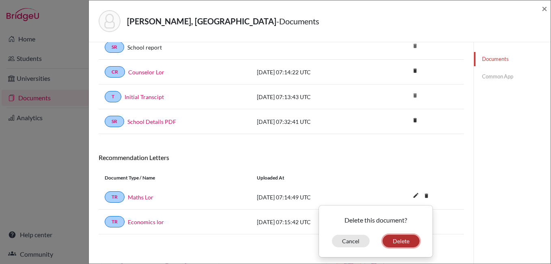
click at [398, 241] on button "Delete" at bounding box center [401, 241] width 37 height 13
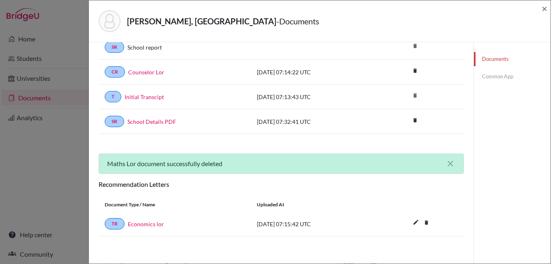
click at [487, 77] on link "Common App" at bounding box center [512, 76] width 77 height 14
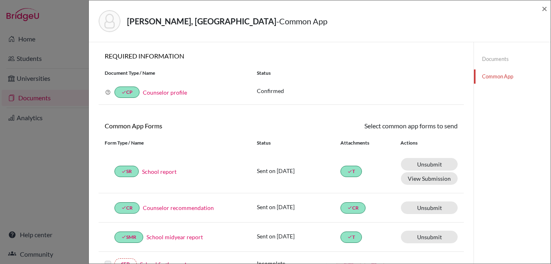
click at [493, 58] on link "Documents" at bounding box center [512, 59] width 77 height 14
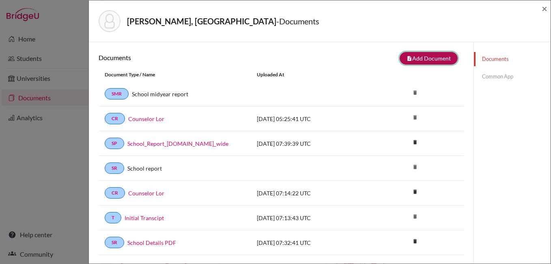
click at [422, 58] on button "note_add Add Document" at bounding box center [429, 58] width 58 height 13
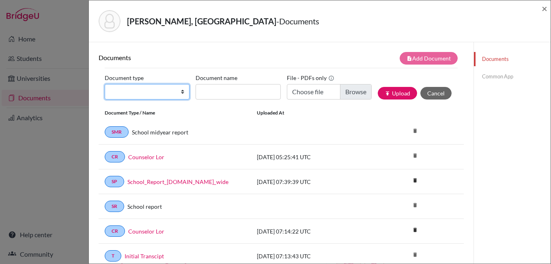
click at [130, 93] on select "Change explanation for Common App reports Counselor recommendation Internationa…" at bounding box center [147, 91] width 85 height 15
select select "5"
click at [105, 84] on select "Change explanation for Common App reports Counselor recommendation Internationa…" at bounding box center [147, 91] width 85 height 15
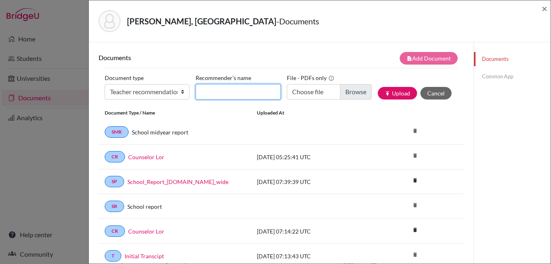
click at [232, 95] on input "Recommender's name" at bounding box center [238, 91] width 85 height 15
type input "Mathematics Lor"
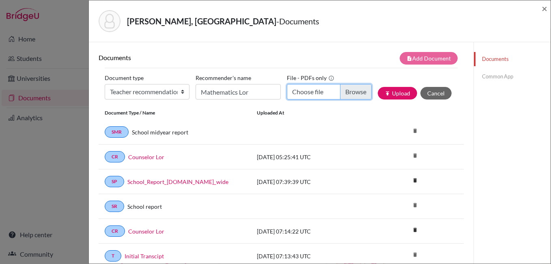
click at [358, 90] on input "Choose file" at bounding box center [329, 91] width 85 height 15
type input "C:\fakepath\LOR- maths.pdf"
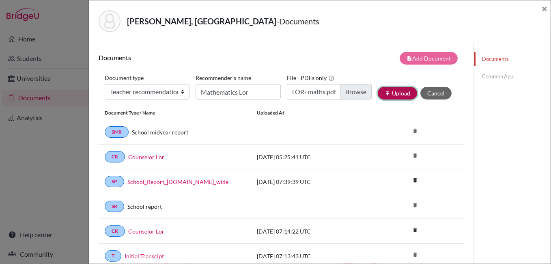
click at [397, 93] on button "publish Upload" at bounding box center [397, 93] width 39 height 13
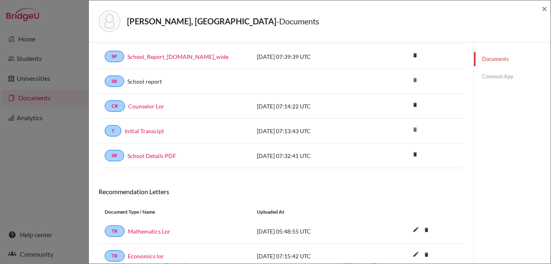
scroll to position [159, 0]
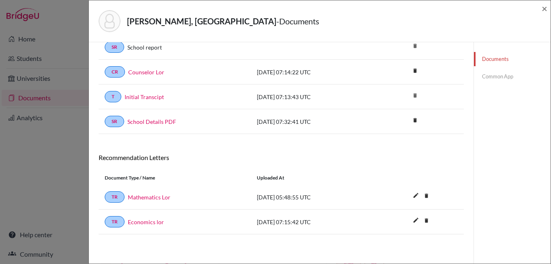
click at [488, 75] on link "Common App" at bounding box center [512, 76] width 77 height 14
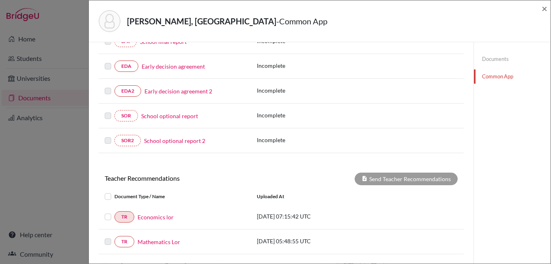
scroll to position [300, 0]
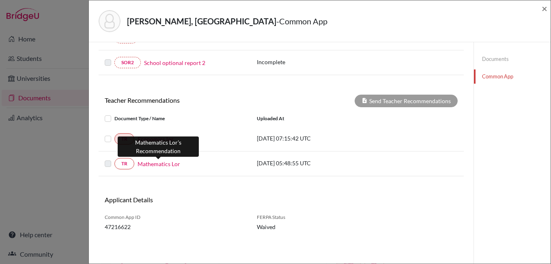
click at [165, 164] on link "Mathematics Lor" at bounding box center [159, 163] width 43 height 9
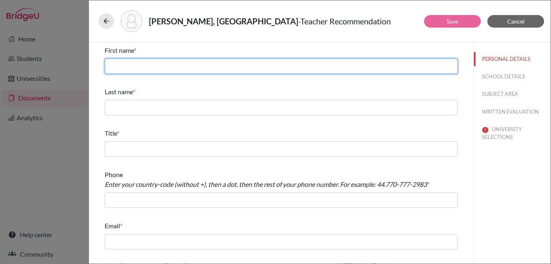
click at [171, 64] on input "text" at bounding box center [281, 65] width 353 height 15
type input "[PERSON_NAME]"
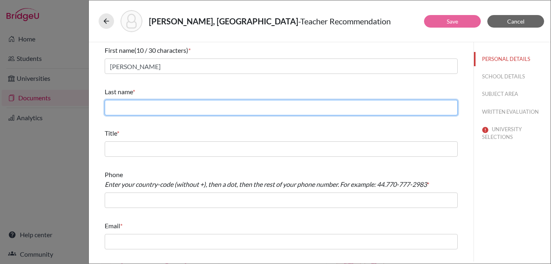
click at [125, 107] on input "text" at bounding box center [281, 107] width 353 height 15
click at [144, 108] on input "text" at bounding box center [281, 107] width 353 height 15
type input "[PERSON_NAME]"
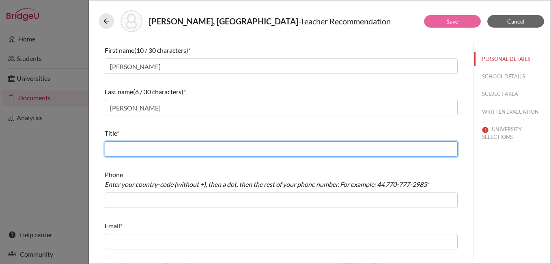
click at [142, 152] on input "text" at bounding box center [281, 148] width 353 height 15
type input "Mathematics Teacher"
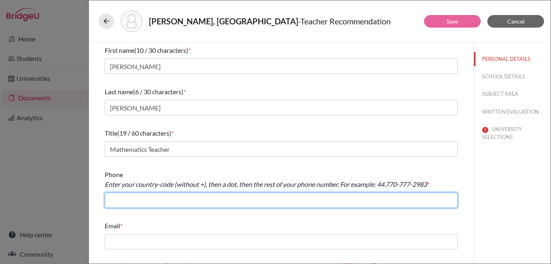
click at [133, 200] on input "text" at bounding box center [281, 199] width 353 height 15
type input "91.8270705082"
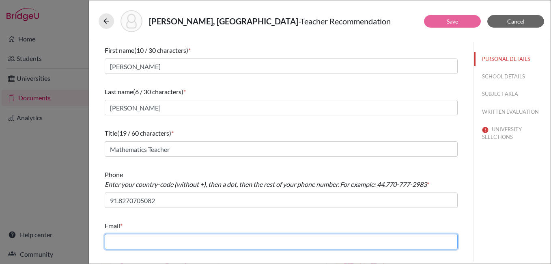
click at [154, 241] on input "text" at bounding box center [281, 241] width 353 height 15
type input "[EMAIL_ADDRESS][DOMAIN_NAME]"
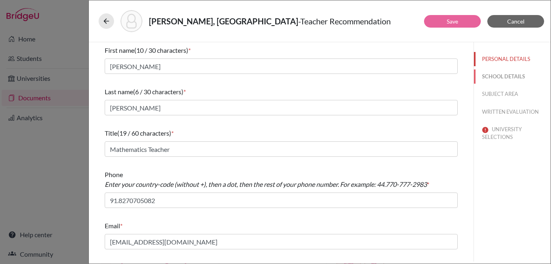
click at [501, 75] on button "SCHOOL DETAILS" at bounding box center [512, 76] width 77 height 14
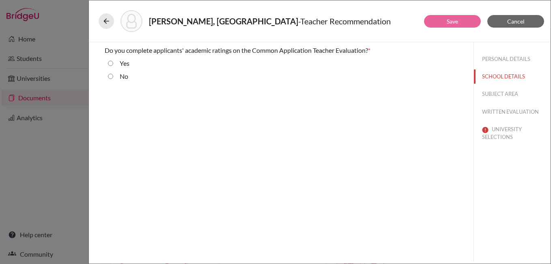
click at [113, 62] on div "Yes" at bounding box center [121, 64] width 16 height 13
click at [111, 62] on input "Yes" at bounding box center [110, 63] width 5 height 10
radio input "true"
click at [496, 94] on button "SUBJECT AREA" at bounding box center [512, 94] width 77 height 14
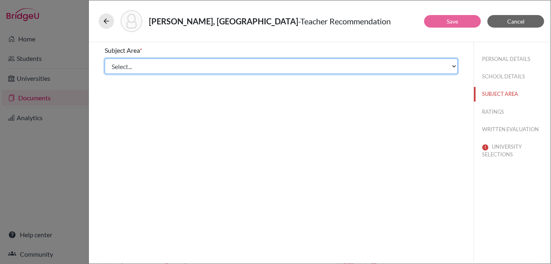
click at [161, 70] on select "Select... Math English Science World Language Social Studies Other Computer Sci…" at bounding box center [281, 65] width 353 height 15
select select "0"
click at [105, 58] on select "Select... Math English Science World Language Social Studies Other Computer Sci…" at bounding box center [281, 65] width 353 height 15
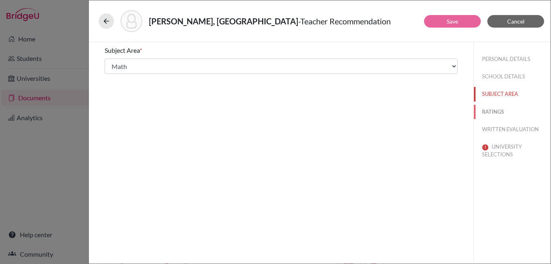
click at [495, 113] on button "RATINGS" at bounding box center [512, 112] width 77 height 14
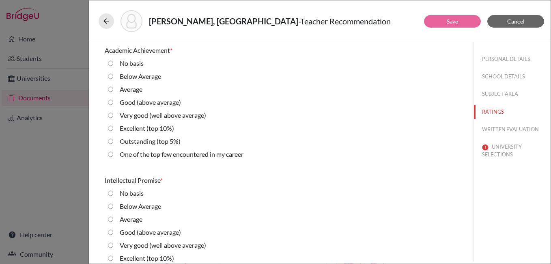
click at [112, 129] on 10\%\) "Excellent (top 10%)" at bounding box center [110, 128] width 5 height 10
radio 10\%\) "true"
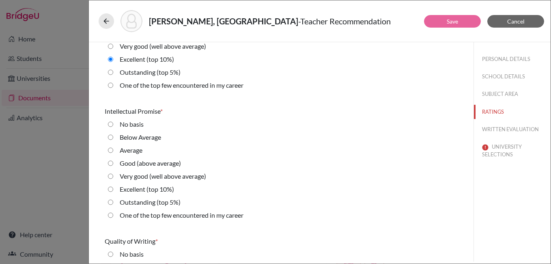
scroll to position [81, 0]
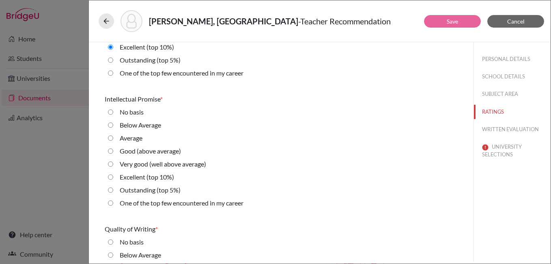
click at [109, 190] on 5\%\) "Outstanding (top 5%)" at bounding box center [110, 190] width 5 height 10
radio 5\%\) "true"
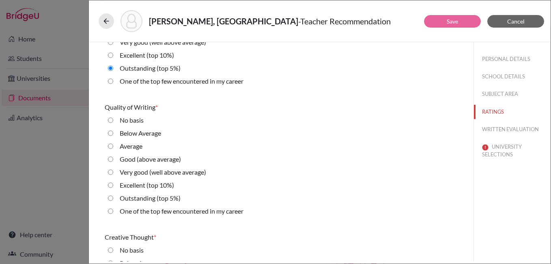
scroll to position [243, 0]
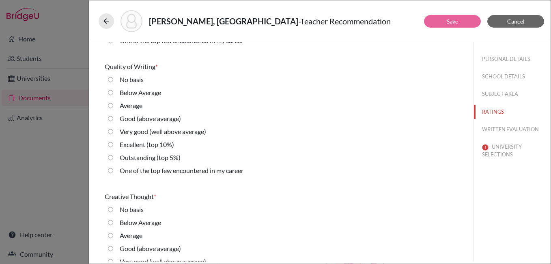
click at [110, 143] on 10\%\) "Excellent (top 10%)" at bounding box center [110, 145] width 5 height 10
radio 10\%\) "true"
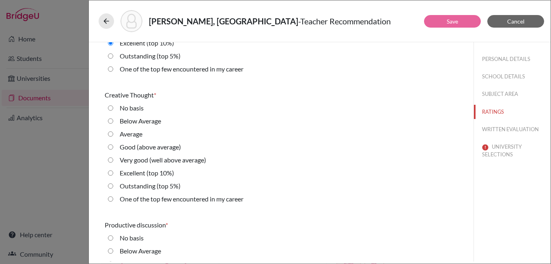
scroll to position [365, 0]
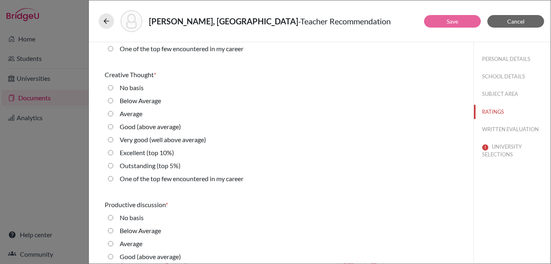
click at [110, 168] on 5\%\) "Outstanding (top 5%)" at bounding box center [110, 166] width 5 height 10
radio 5\%\) "true"
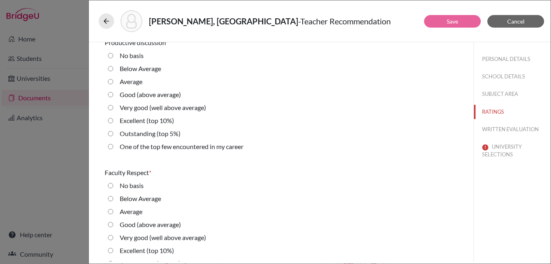
scroll to position [527, 0]
click at [108, 133] on 5\%\) "Outstanding (top 5%)" at bounding box center [110, 133] width 5 height 10
radio 5\%\) "true"
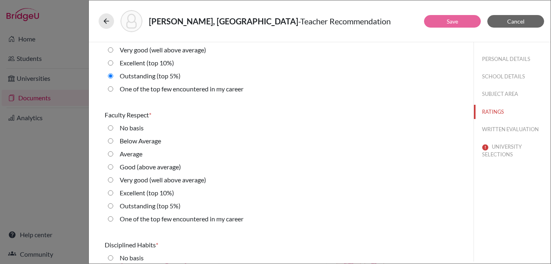
scroll to position [609, 0]
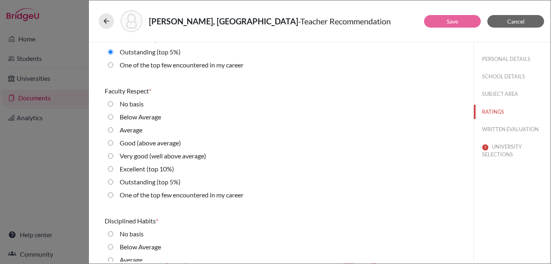
click at [112, 183] on 5\%\) "Outstanding (top 5%)" at bounding box center [110, 182] width 5 height 10
radio 5\%\) "true"
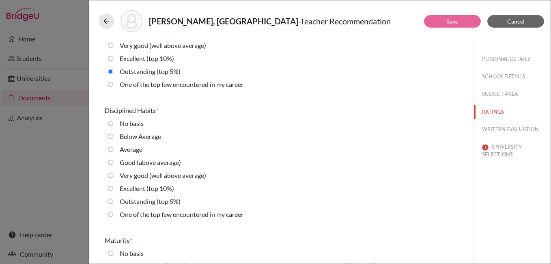
scroll to position [730, 0]
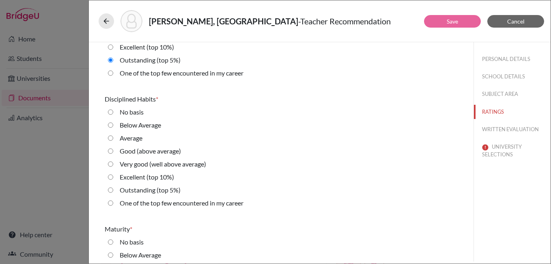
click at [111, 189] on 5\%\) "Outstanding (top 5%)" at bounding box center [110, 190] width 5 height 10
radio 5\%\) "true"
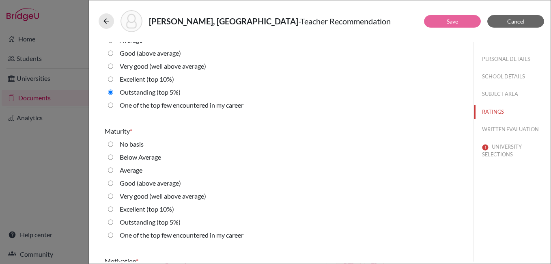
scroll to position [852, 0]
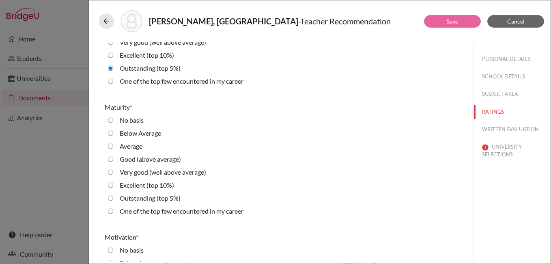
click at [111, 200] on 5\%\) "Outstanding (top 5%)" at bounding box center [110, 198] width 5 height 10
radio 5\%\) "true"
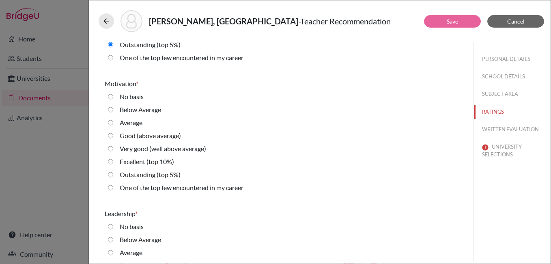
scroll to position [1014, 0]
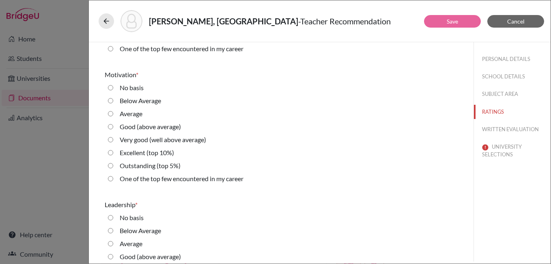
click at [112, 167] on 5\%\) "Outstanding (top 5%)" at bounding box center [110, 166] width 5 height 10
radio 5\%\) "true"
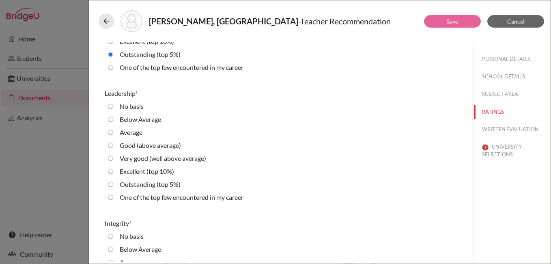
scroll to position [1136, 0]
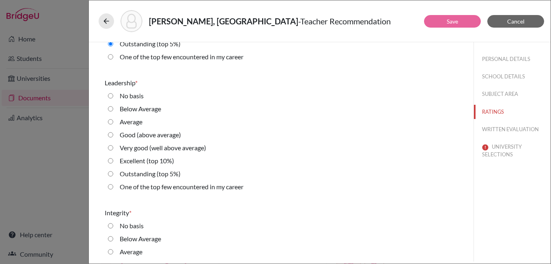
click at [110, 188] on career "One of the top few encountered in my career" at bounding box center [110, 187] width 5 height 10
radio career "true"
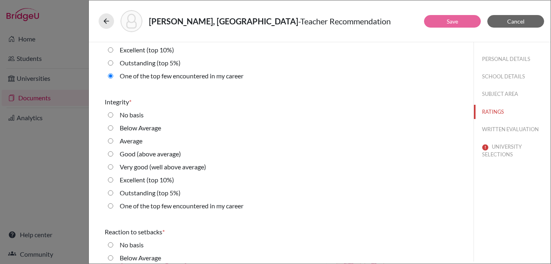
scroll to position [1258, 0]
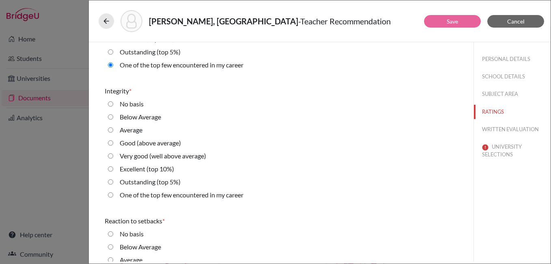
click at [108, 195] on career "One of the top few encountered in my career" at bounding box center [110, 195] width 5 height 10
radio career "true"
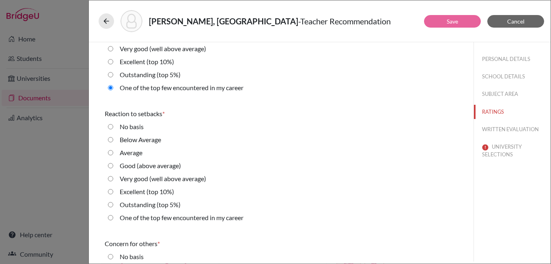
scroll to position [1379, 0]
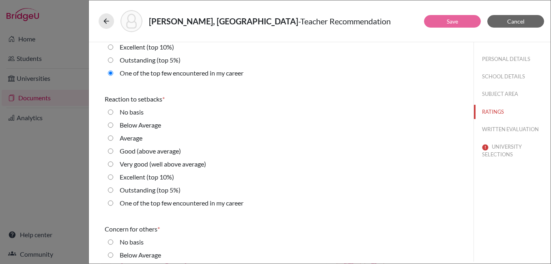
click at [111, 187] on 5\%\) "Outstanding (top 5%)" at bounding box center [110, 190] width 5 height 10
radio 5\%\) "true"
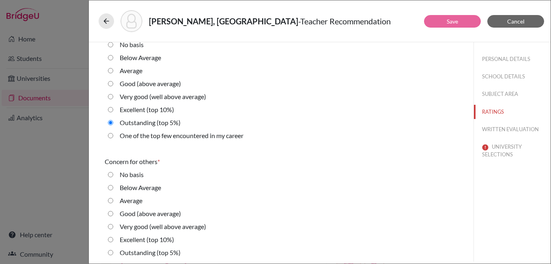
scroll to position [1461, 0]
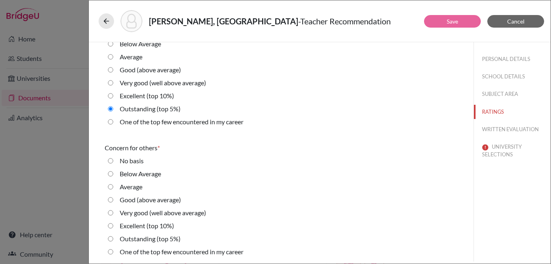
click at [109, 240] on 5\%\) "Outstanding (top 5%)" at bounding box center [110, 239] width 5 height 10
radio 5\%\) "true"
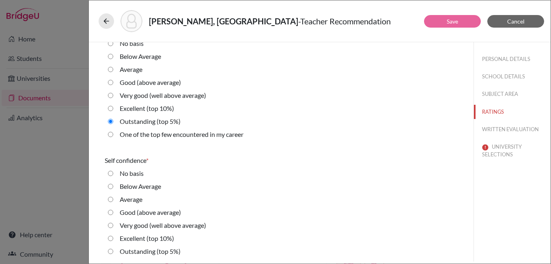
scroll to position [1582, 0]
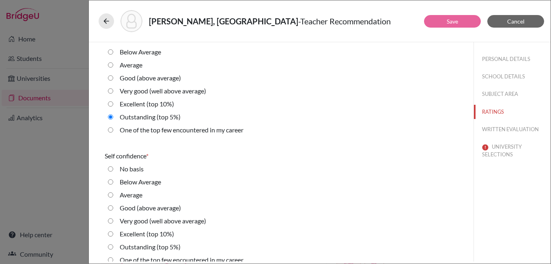
click at [113, 235] on 10\%\) "Excellent (top 10%)" at bounding box center [110, 234] width 5 height 10
radio 10\%\) "true"
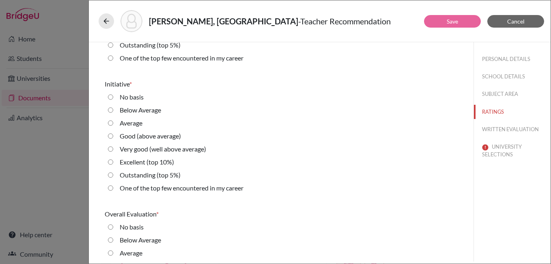
scroll to position [1785, 0]
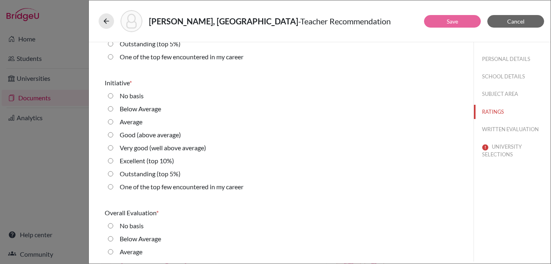
click at [111, 176] on 5\%\) "Outstanding (top 5%)" at bounding box center [110, 174] width 5 height 10
radio 5\%\) "true"
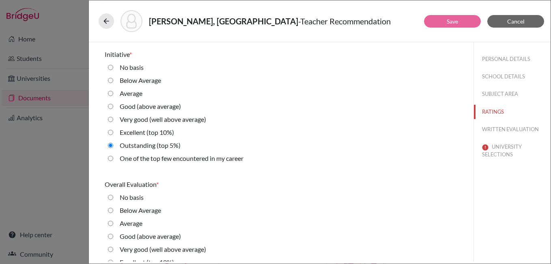
scroll to position [1852, 0]
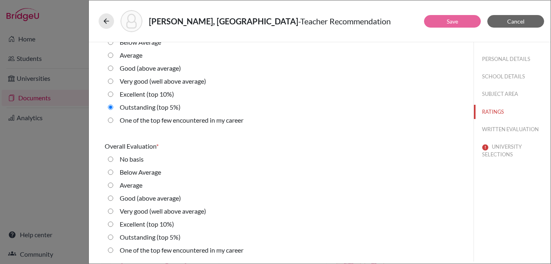
click at [112, 238] on 5\%\) "Outstanding (top 5%)" at bounding box center [110, 237] width 5 height 10
radio 5\%\) "true"
click at [504, 130] on button "WRITTEN EVALUATION" at bounding box center [512, 129] width 77 height 14
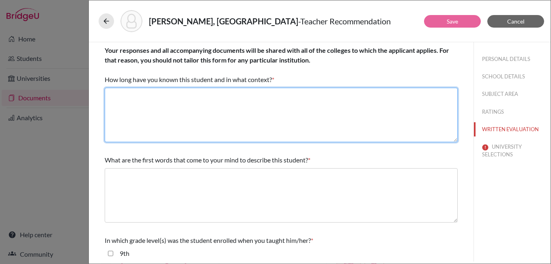
drag, startPoint x: 222, startPoint y: 116, endPoint x: 226, endPoint y: 118, distance: 5.3
click at [222, 116] on textarea at bounding box center [281, 115] width 353 height 54
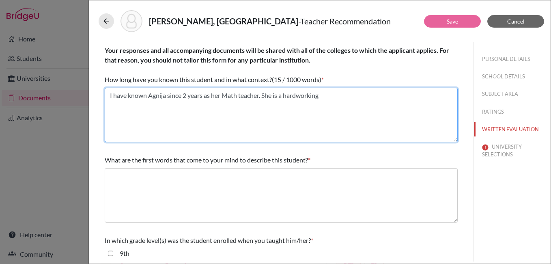
click at [343, 95] on textarea "I have known Agnija since 2 years as her Math teacher. She is a hardworking" at bounding box center [281, 115] width 353 height 54
type textarea "I have known Agnija since 2 years as her Math teacher. She is a hardworking stu…"
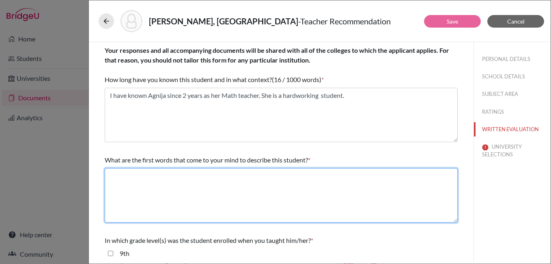
click at [232, 190] on textarea at bounding box center [281, 195] width 353 height 54
click at [203, 203] on textarea at bounding box center [281, 195] width 353 height 54
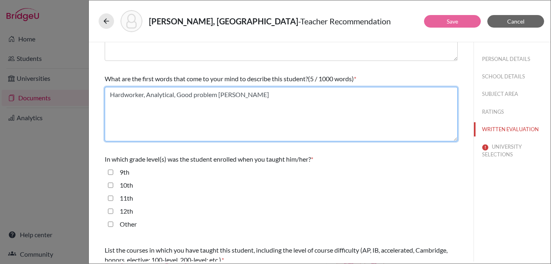
scroll to position [122, 0]
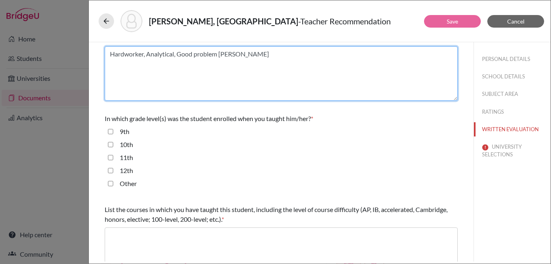
type textarea "Hardworker, Analytical, Good problem [PERSON_NAME]"
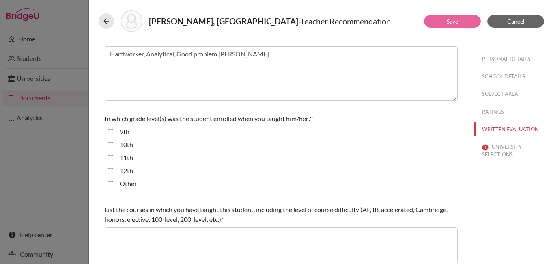
click at [109, 157] on input "11th" at bounding box center [110, 158] width 5 height 10
checkbox input "true"
click at [110, 172] on input "12th" at bounding box center [110, 171] width 5 height 10
checkbox input "true"
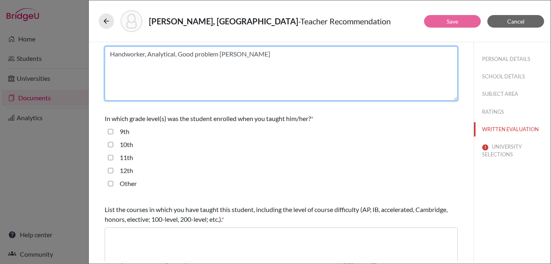
click at [133, 55] on textarea "Handworker, Analytical, Good problem [PERSON_NAME]" at bounding box center [281, 73] width 353 height 54
click at [121, 55] on textarea "Handworker, Analytical, Good problem [PERSON_NAME]" at bounding box center [281, 73] width 353 height 54
type textarea "Hardworker, Analytical, Good problem [PERSON_NAME]"
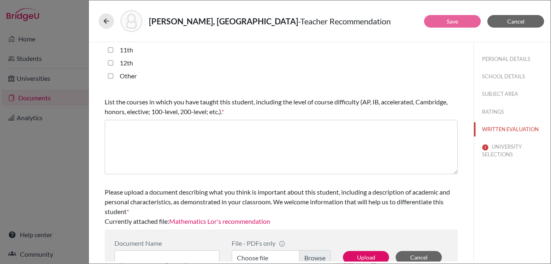
scroll to position [243, 0]
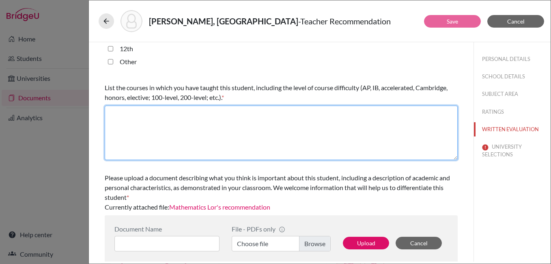
click at [187, 129] on textarea at bounding box center [281, 132] width 353 height 54
click at [111, 111] on textarea "Math" at bounding box center [281, 132] width 353 height 54
type textarea "Core Math"
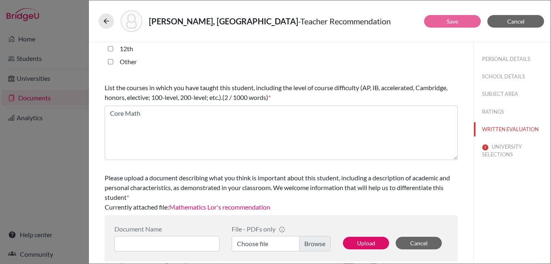
click at [267, 208] on link "Mathematics Lor's recommendation" at bounding box center [219, 207] width 101 height 8
click at [501, 151] on button "UNIVERSITY SELECTIONS" at bounding box center [512, 151] width 77 height 22
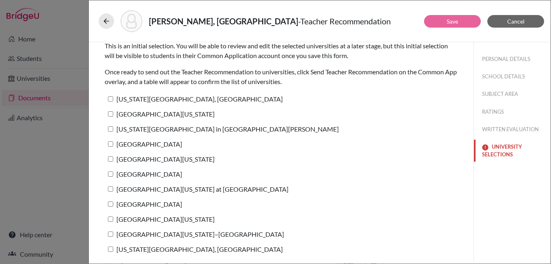
scroll to position [0, 0]
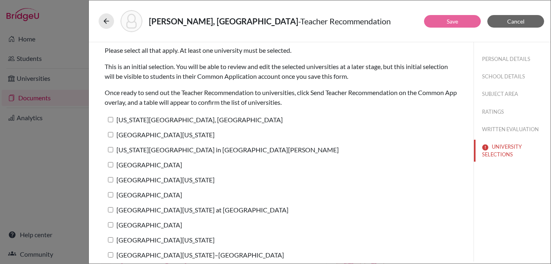
click at [112, 119] on input "[US_STATE][GEOGRAPHIC_DATA], [GEOGRAPHIC_DATA]" at bounding box center [110, 119] width 5 height 5
checkbox input "true"
click at [110, 133] on input "[GEOGRAPHIC_DATA][US_STATE]" at bounding box center [110, 134] width 5 height 5
checkbox input "true"
click at [111, 151] on input "[US_STATE][GEOGRAPHIC_DATA] in [GEOGRAPHIC_DATA][PERSON_NAME]" at bounding box center [110, 149] width 5 height 5
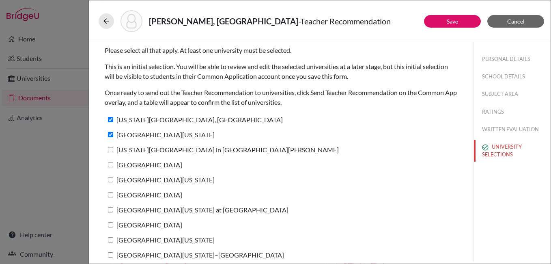
checkbox input "true"
click at [110, 164] on input "[GEOGRAPHIC_DATA]" at bounding box center [110, 164] width 5 height 5
checkbox input "true"
click at [108, 180] on input "[GEOGRAPHIC_DATA][US_STATE]" at bounding box center [110, 179] width 5 height 5
checkbox input "true"
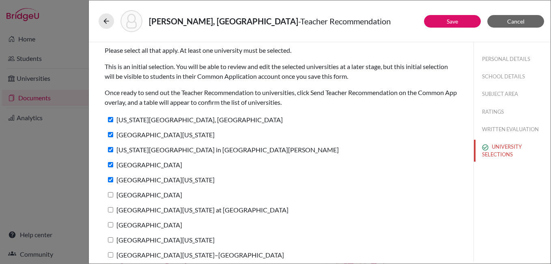
click at [109, 194] on input "[GEOGRAPHIC_DATA]" at bounding box center [110, 194] width 5 height 5
checkbox input "true"
drag, startPoint x: 110, startPoint y: 211, endPoint x: 112, endPoint y: 216, distance: 5.3
click at [110, 212] on input "[GEOGRAPHIC_DATA][US_STATE] at [GEOGRAPHIC_DATA]" at bounding box center [110, 209] width 5 height 5
checkbox input "true"
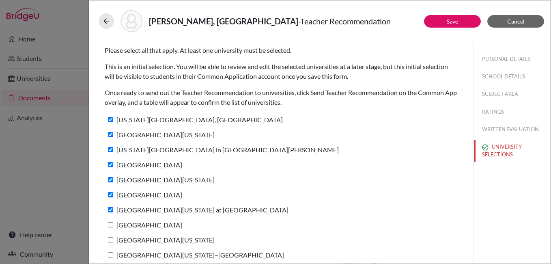
drag, startPoint x: 111, startPoint y: 225, endPoint x: 112, endPoint y: 234, distance: 9.0
click at [111, 226] on input "[GEOGRAPHIC_DATA]" at bounding box center [110, 224] width 5 height 5
checkbox input "true"
drag, startPoint x: 111, startPoint y: 239, endPoint x: 114, endPoint y: 249, distance: 10.1
click at [111, 239] on input "[GEOGRAPHIC_DATA][US_STATE]" at bounding box center [110, 239] width 5 height 5
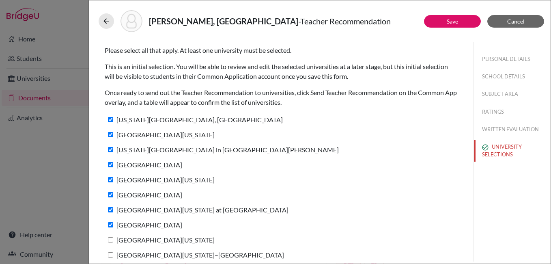
checkbox input "true"
click at [112, 252] on label "[GEOGRAPHIC_DATA][US_STATE]–[GEOGRAPHIC_DATA]" at bounding box center [194, 255] width 179 height 12
click at [112, 252] on input "[GEOGRAPHIC_DATA][US_STATE]–[GEOGRAPHIC_DATA]" at bounding box center [110, 254] width 5 height 5
checkbox input "true"
click at [454, 24] on link "Save" at bounding box center [452, 21] width 11 height 7
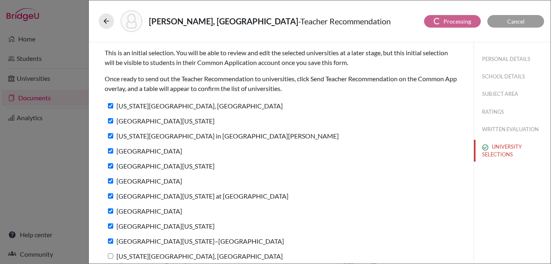
scroll to position [21, 0]
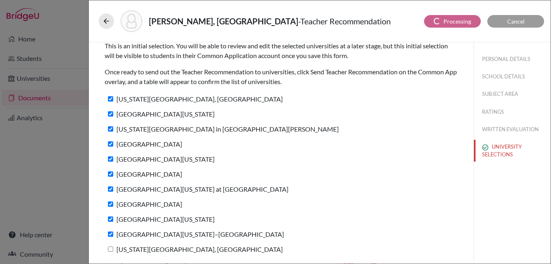
click at [109, 249] on input "[US_STATE][GEOGRAPHIC_DATA], [GEOGRAPHIC_DATA]" at bounding box center [110, 248] width 5 height 5
checkbox input "true"
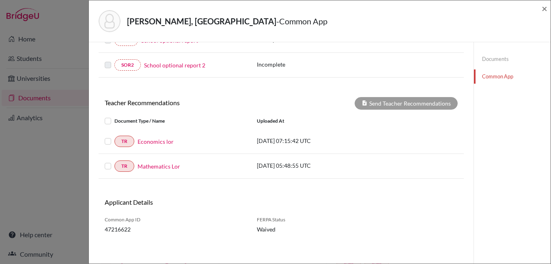
scroll to position [300, 0]
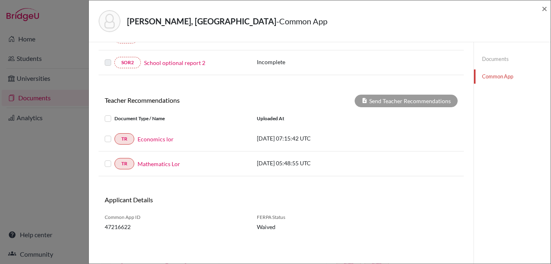
click at [114, 114] on label at bounding box center [114, 114] width 0 height 0
click at [0, 0] on input "checkbox" at bounding box center [0, 0] width 0 height 0
click at [114, 159] on label at bounding box center [114, 159] width 0 height 0
click at [0, 0] on input "checkbox" at bounding box center [0, 0] width 0 height 0
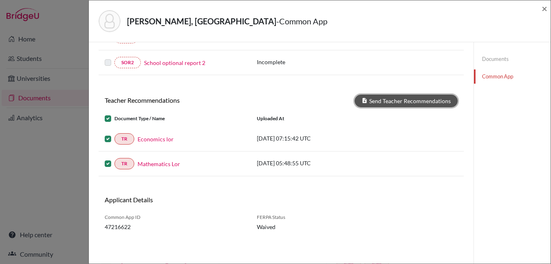
click at [425, 101] on button "Send Teacher Recommendations" at bounding box center [406, 101] width 103 height 13
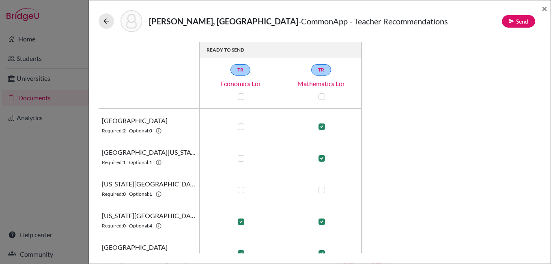
click at [240, 130] on div at bounding box center [241, 127] width 10 height 10
click at [243, 126] on label at bounding box center [241, 126] width 6 height 6
click at [242, 126] on input "checkbox" at bounding box center [239, 126] width 6 height 8
checkbox input "true"
click at [241, 160] on label at bounding box center [241, 158] width 6 height 6
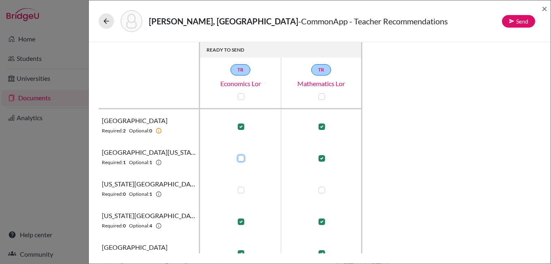
click at [241, 160] on input "checkbox" at bounding box center [239, 157] width 6 height 8
checkbox input "true"
click at [323, 157] on label at bounding box center [321, 158] width 6 height 6
click at [323, 157] on input "checkbox" at bounding box center [319, 157] width 6 height 8
click at [322, 158] on label at bounding box center [321, 158] width 6 height 6
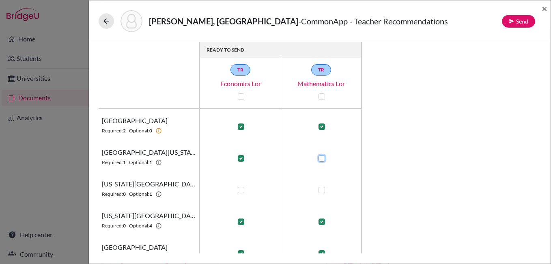
click at [322, 158] on input "checkbox" at bounding box center [319, 157] width 6 height 8
checkbox input "true"
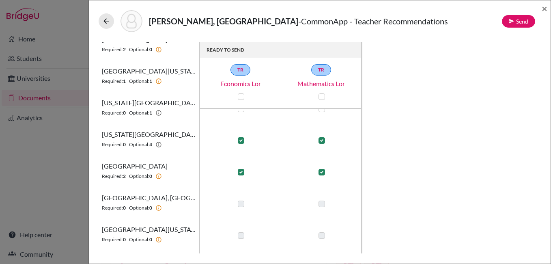
scroll to position [41, 0]
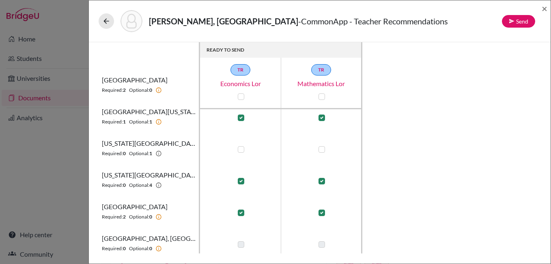
click at [241, 150] on label at bounding box center [241, 149] width 6 height 6
click at [241, 150] on input "checkbox" at bounding box center [239, 148] width 6 height 8
checkbox input "true"
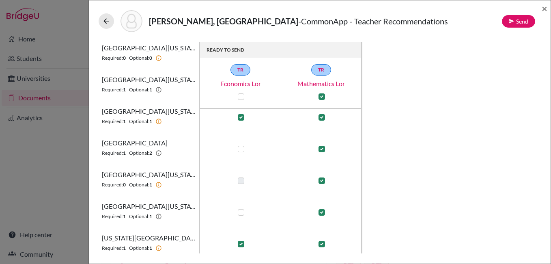
scroll to position [267, 0]
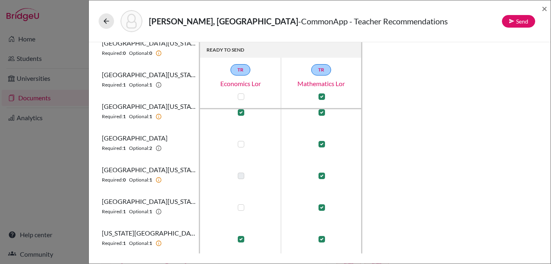
click at [243, 147] on div at bounding box center [241, 144] width 10 height 10
click at [242, 147] on label at bounding box center [241, 144] width 6 height 6
click at [242, 147] on input "checkbox" at bounding box center [239, 143] width 6 height 8
checkbox input "true"
click at [240, 205] on label at bounding box center [241, 207] width 6 height 6
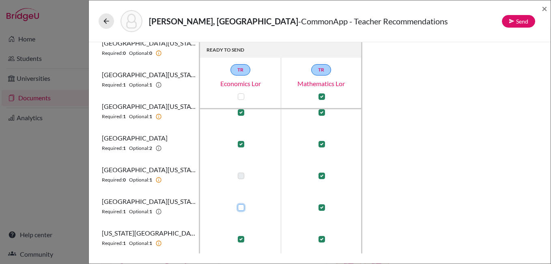
click at [240, 205] on input "checkbox" at bounding box center [239, 206] width 6 height 8
checkbox input "true"
click at [323, 174] on label at bounding box center [321, 175] width 6 height 6
click at [323, 174] on input "checkbox" at bounding box center [319, 175] width 6 height 8
checkbox input "false"
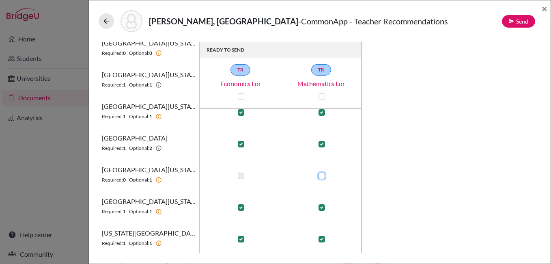
checkbox input "false"
click at [240, 175] on label at bounding box center [241, 175] width 6 height 6
click at [240, 175] on input "checkbox" at bounding box center [239, 175] width 6 height 8
checkbox input "true"
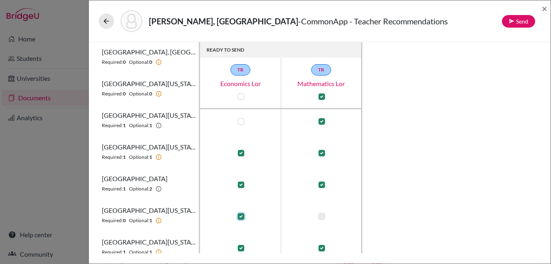
scroll to position [186, 0]
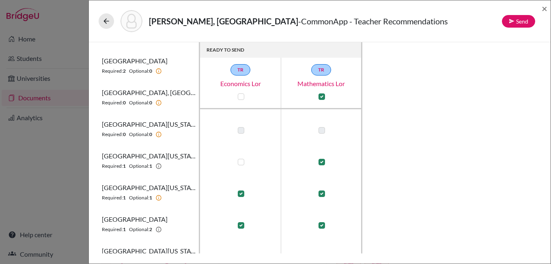
click at [240, 162] on label at bounding box center [241, 162] width 6 height 6
click at [240, 162] on input "checkbox" at bounding box center [239, 161] width 6 height 8
checkbox input "true"
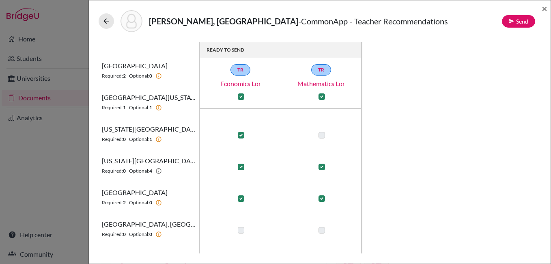
scroll to position [0, 0]
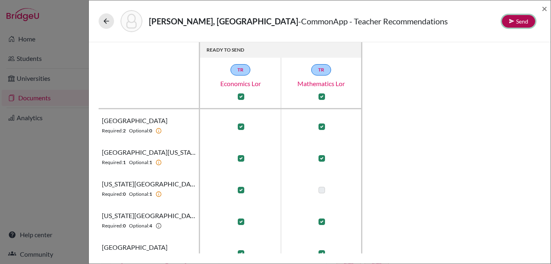
click at [518, 22] on button "Send" at bounding box center [518, 21] width 33 height 13
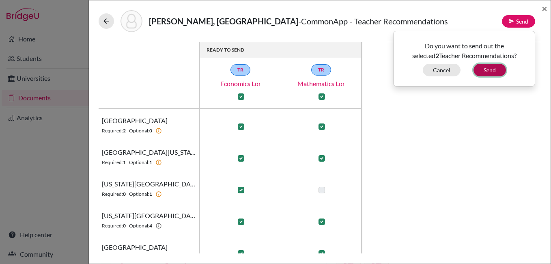
click at [496, 68] on button "Send" at bounding box center [489, 70] width 32 height 13
checkbox input "false"
